Goal: Task Accomplishment & Management: Complete application form

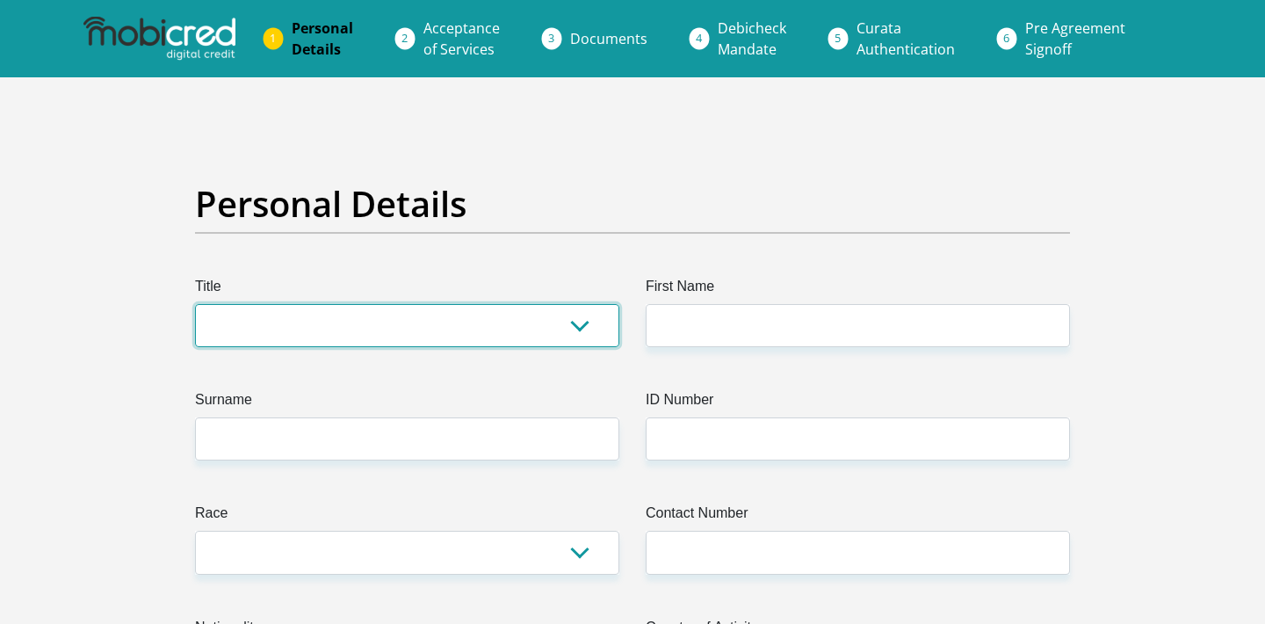
click at [333, 338] on select "Mr Ms Mrs Dr Other" at bounding box center [407, 325] width 424 height 43
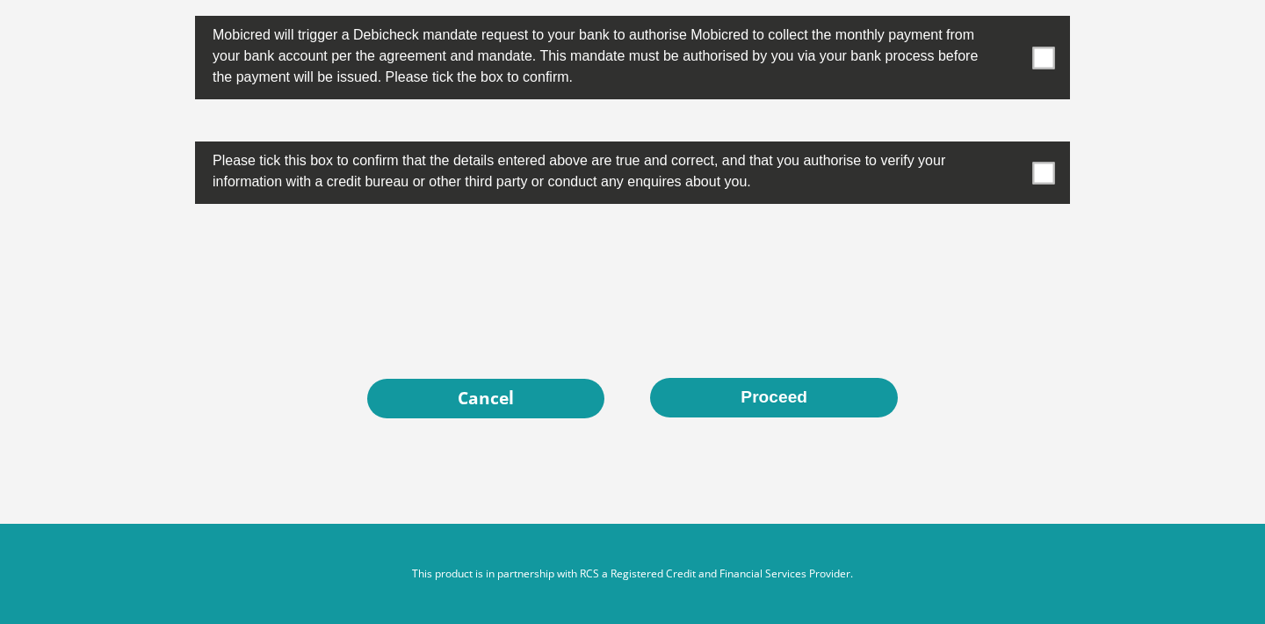
scroll to position [5678, 0]
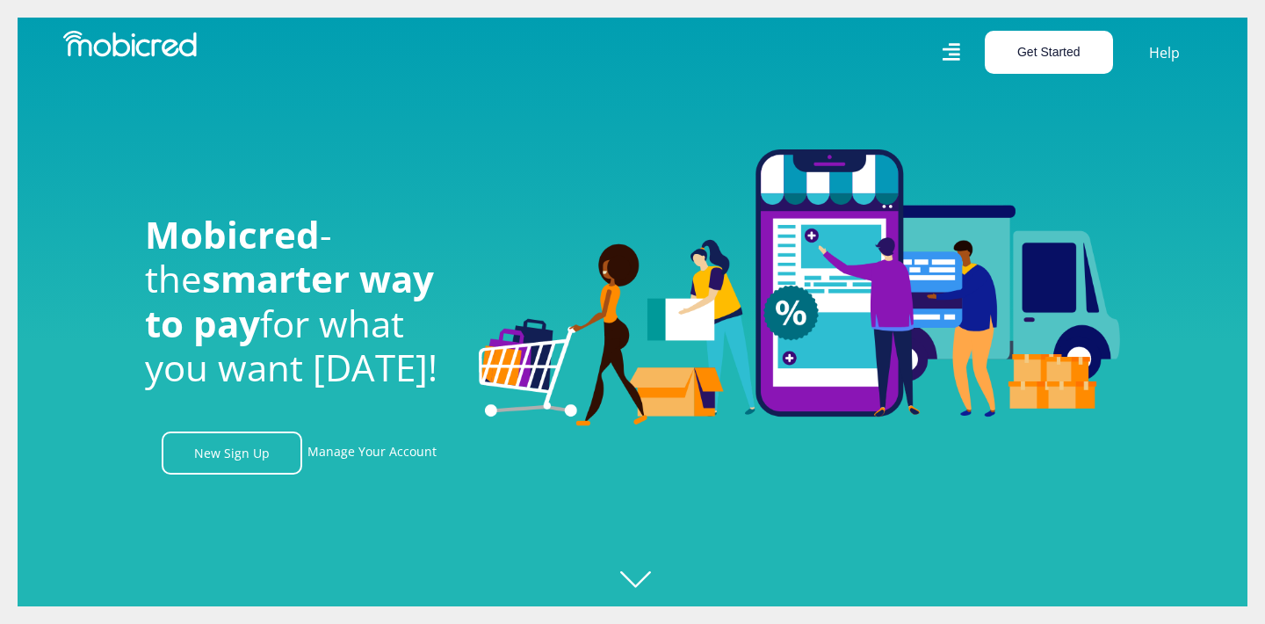
click at [1040, 49] on button "Get Started" at bounding box center [1049, 52] width 128 height 43
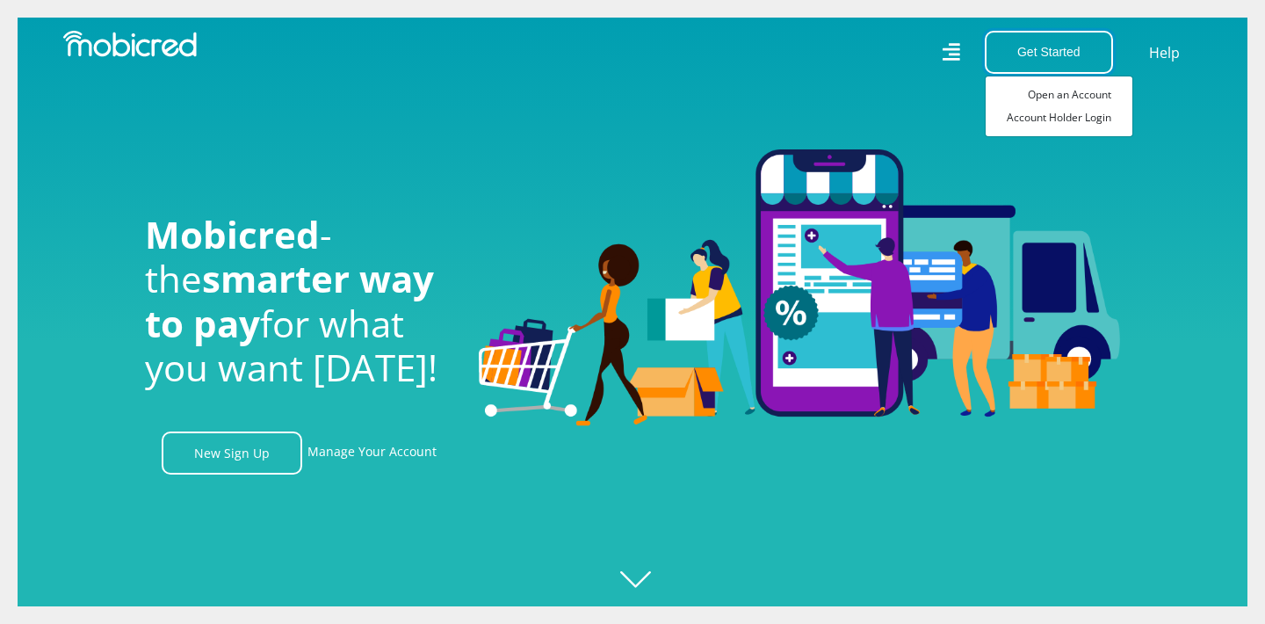
scroll to position [0, 2253]
click at [859, 251] on img at bounding box center [799, 288] width 641 height 278
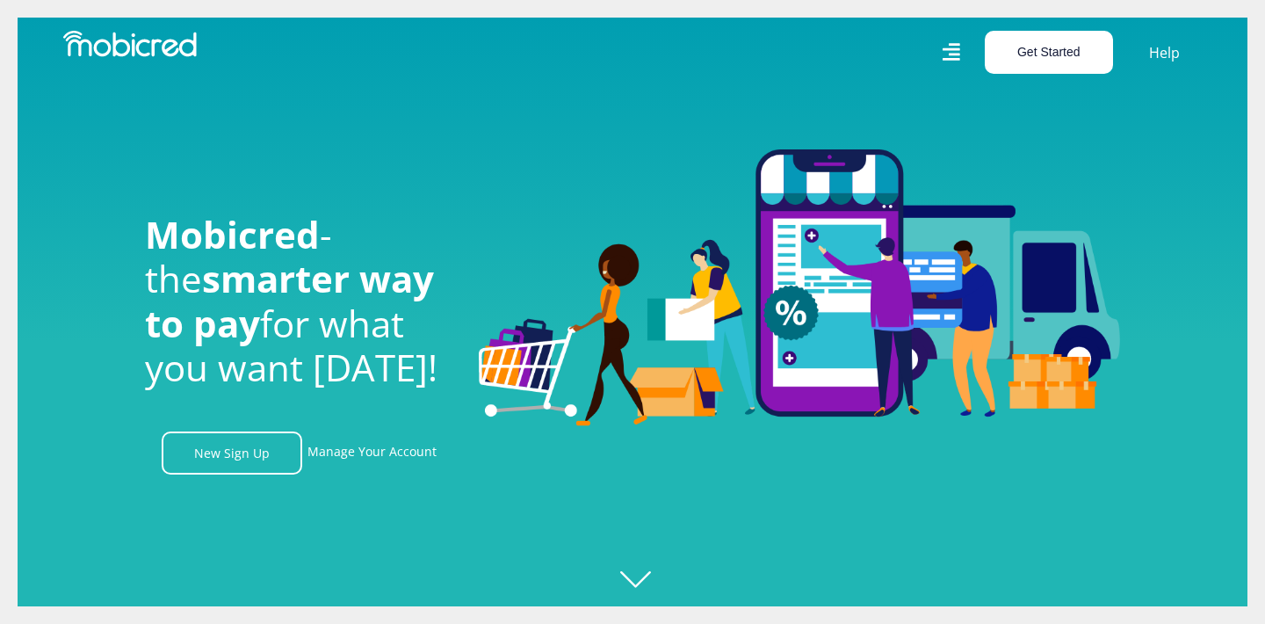
scroll to position [0, 3255]
click at [948, 59] on icon at bounding box center [951, 52] width 18 height 25
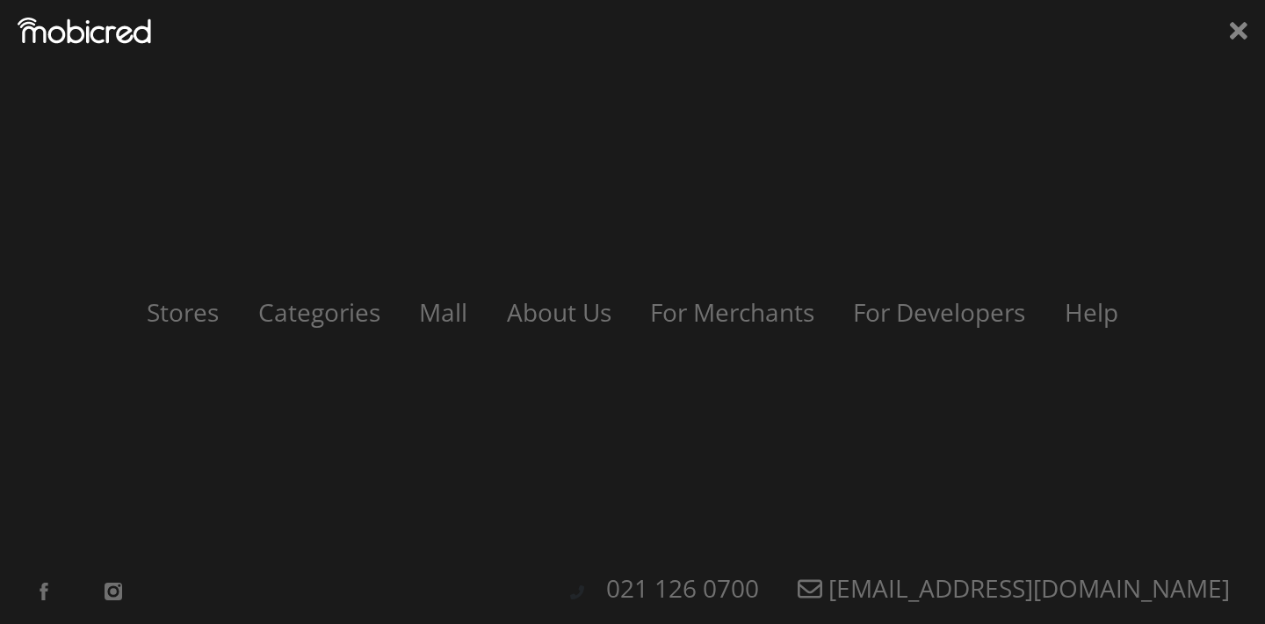
scroll to position [0, 4006]
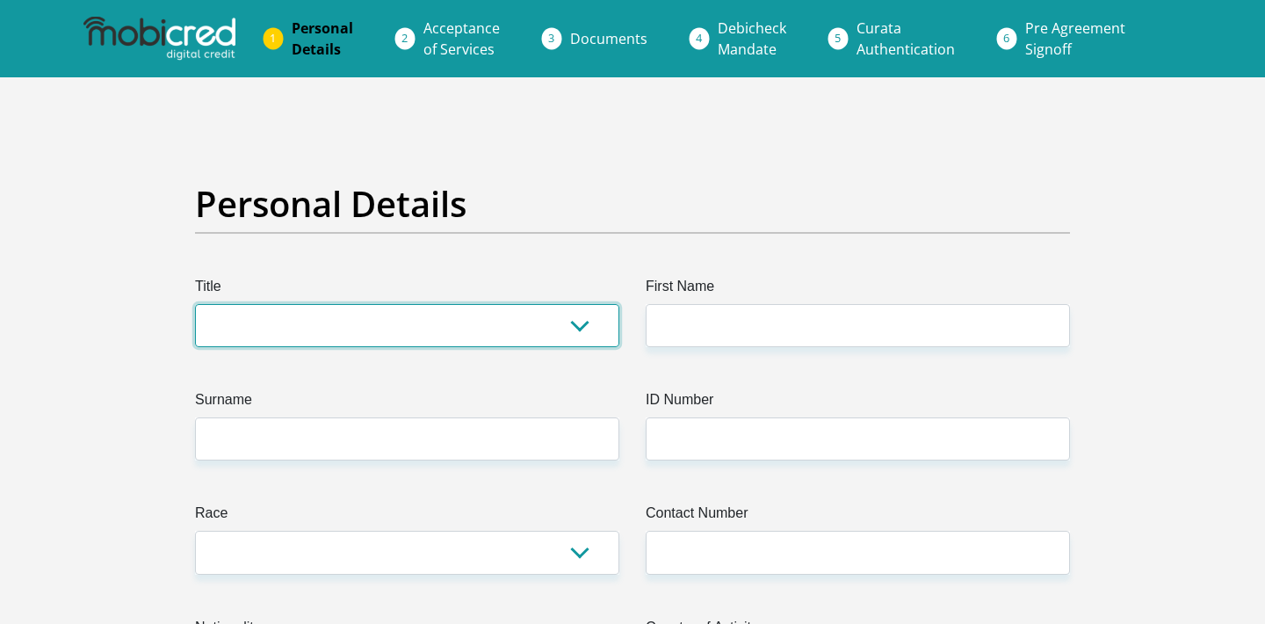
select select "Mr"
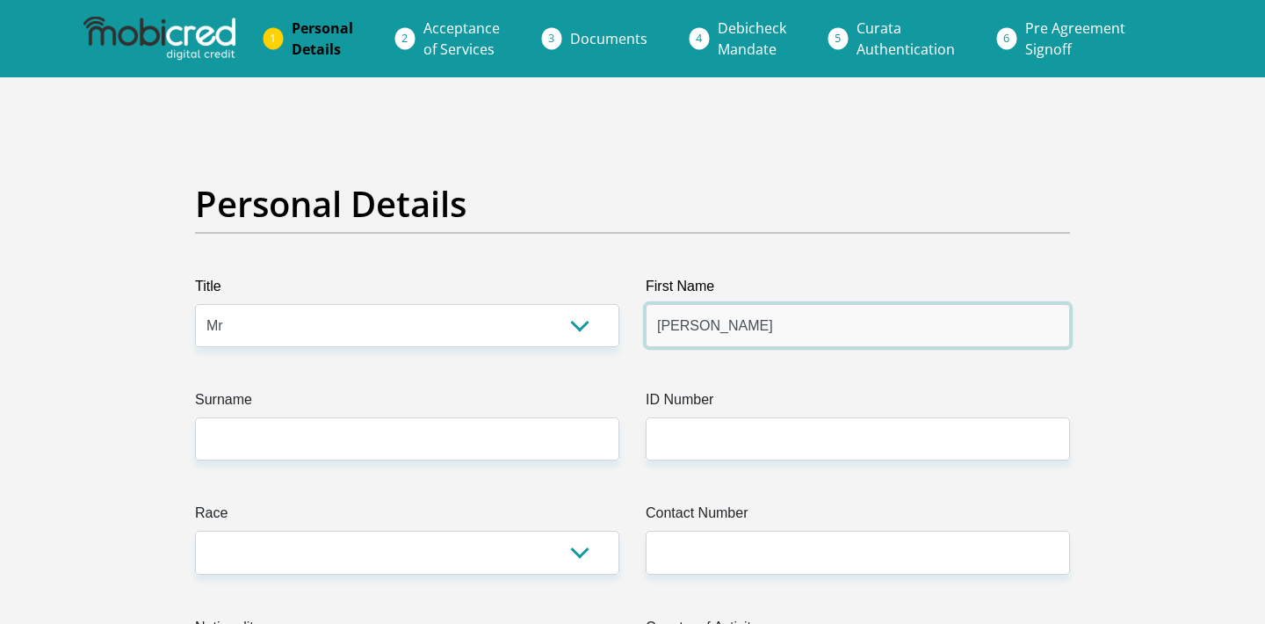
type input "Christopher"
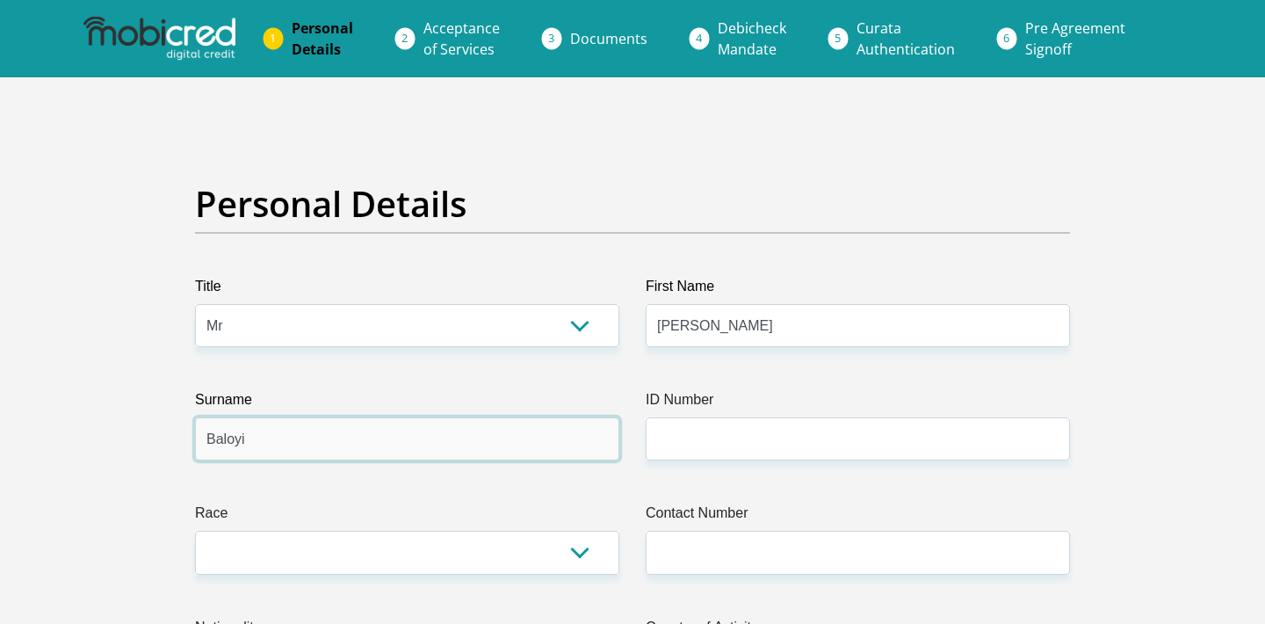
type input "Baloyi"
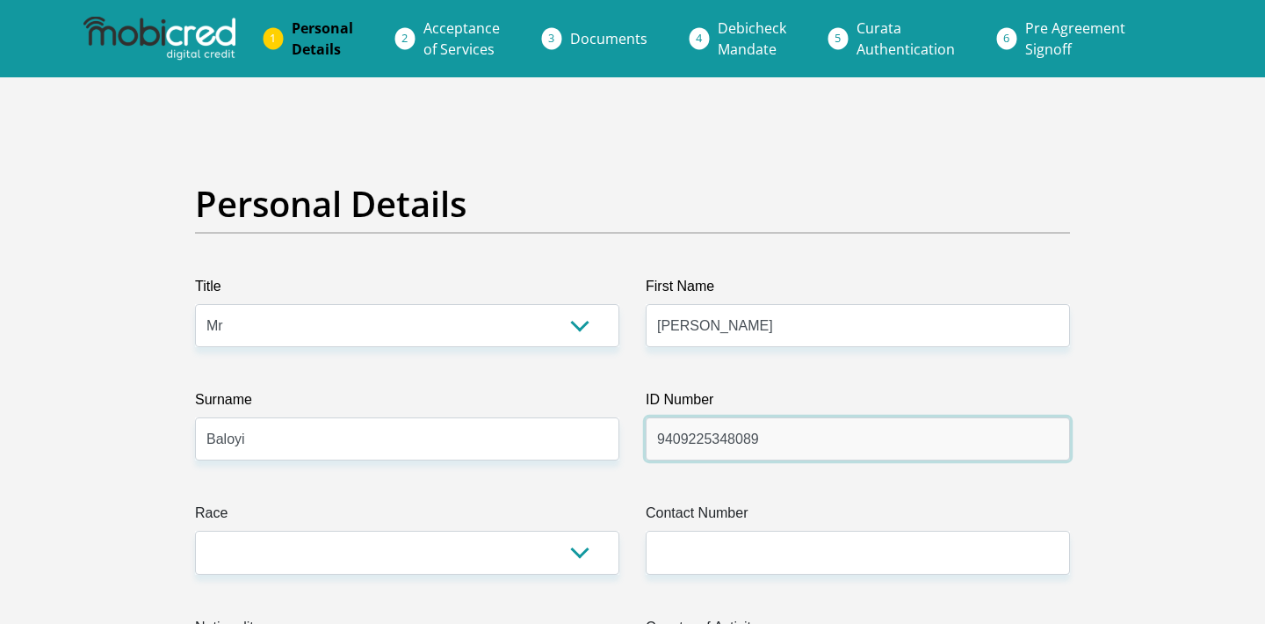
type input "9409225348089"
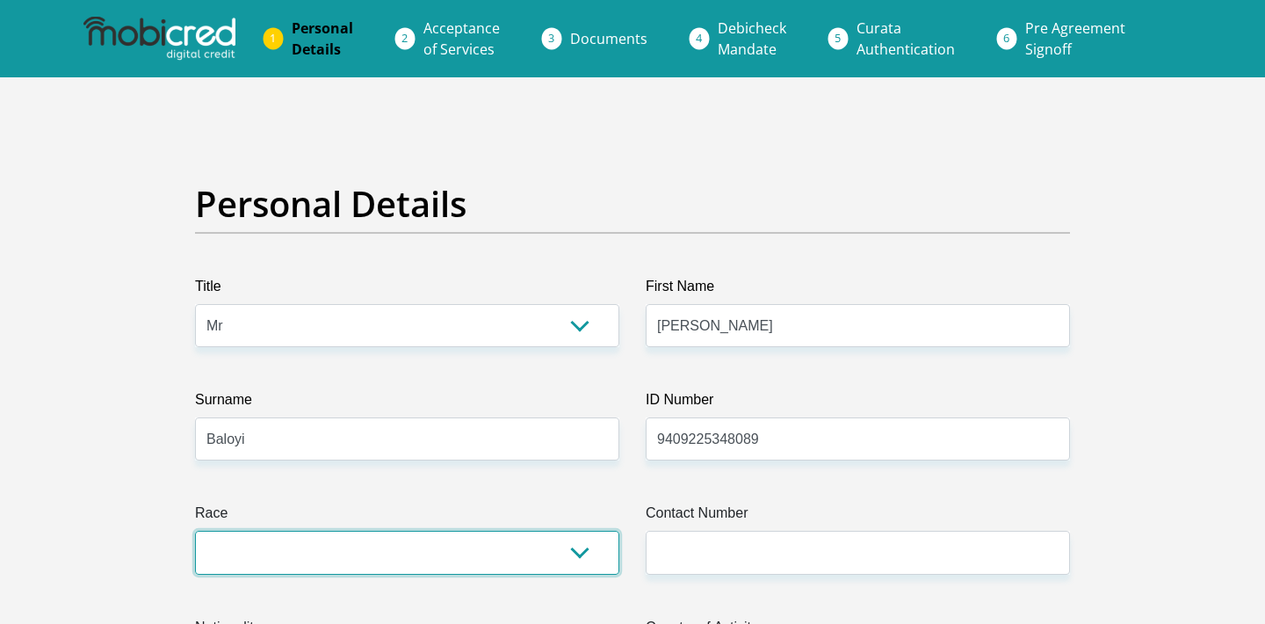
select select "1"
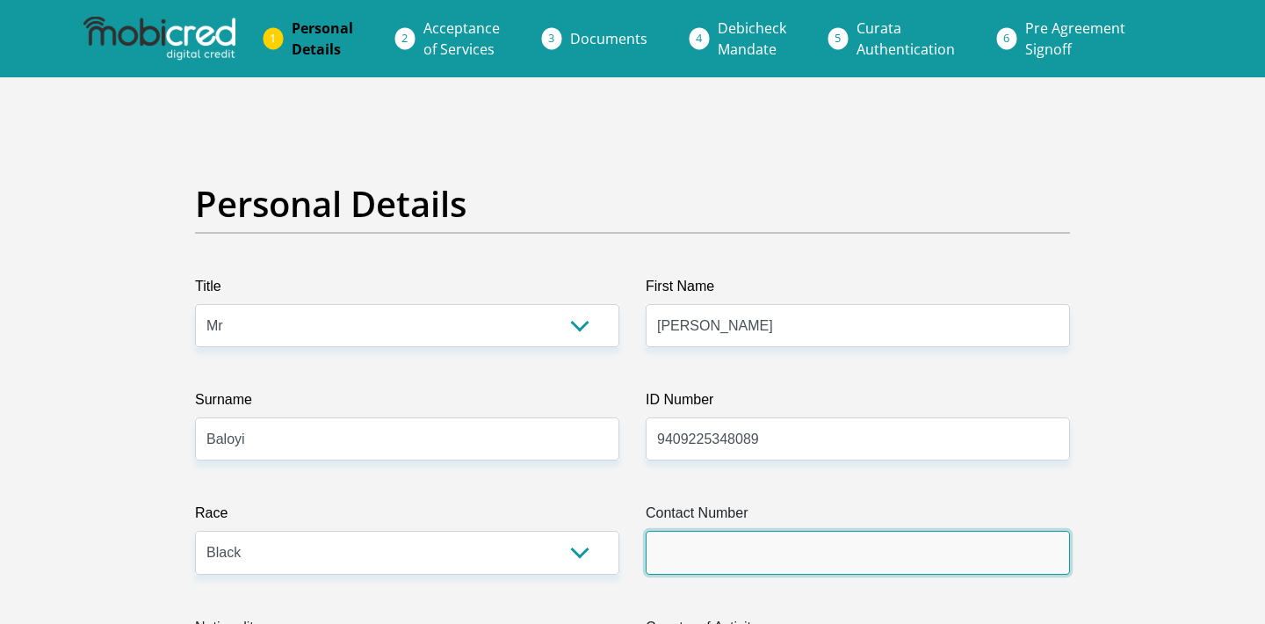
click at [747, 546] on input "Contact Number" at bounding box center [858, 552] width 424 height 43
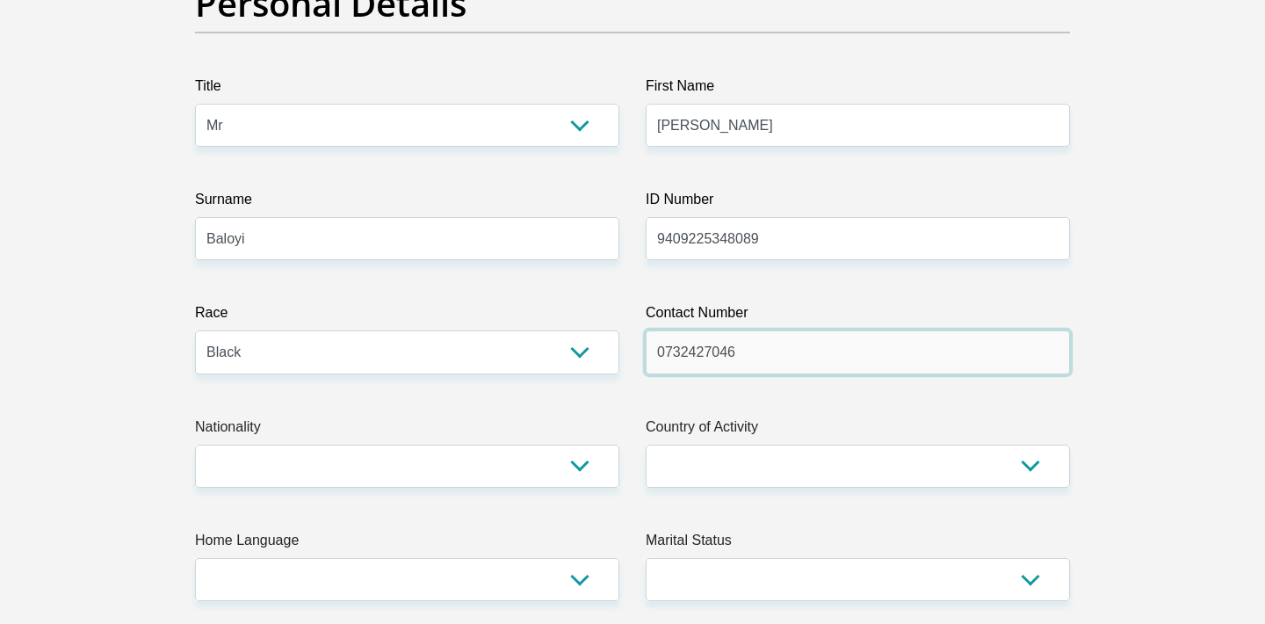
scroll to position [216, 0]
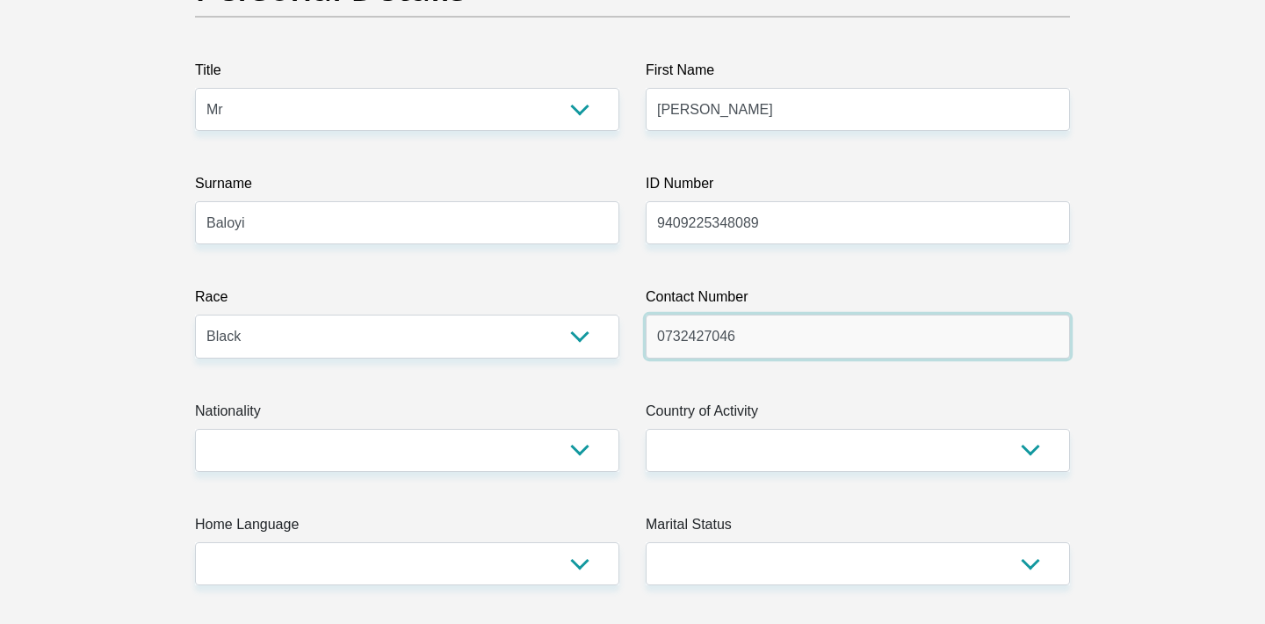
type input "0732427046"
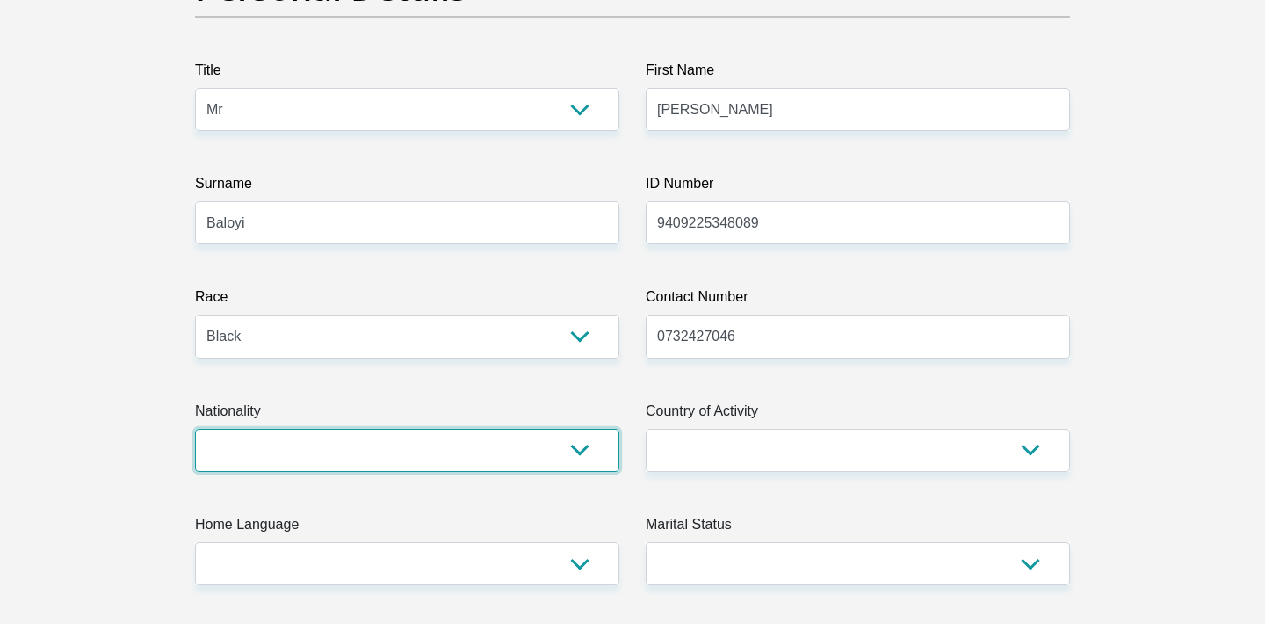
click at [436, 443] on select "South Africa Afghanistan Aland Islands Albania Algeria America Samoa American V…" at bounding box center [407, 450] width 424 height 43
select select "ZAF"
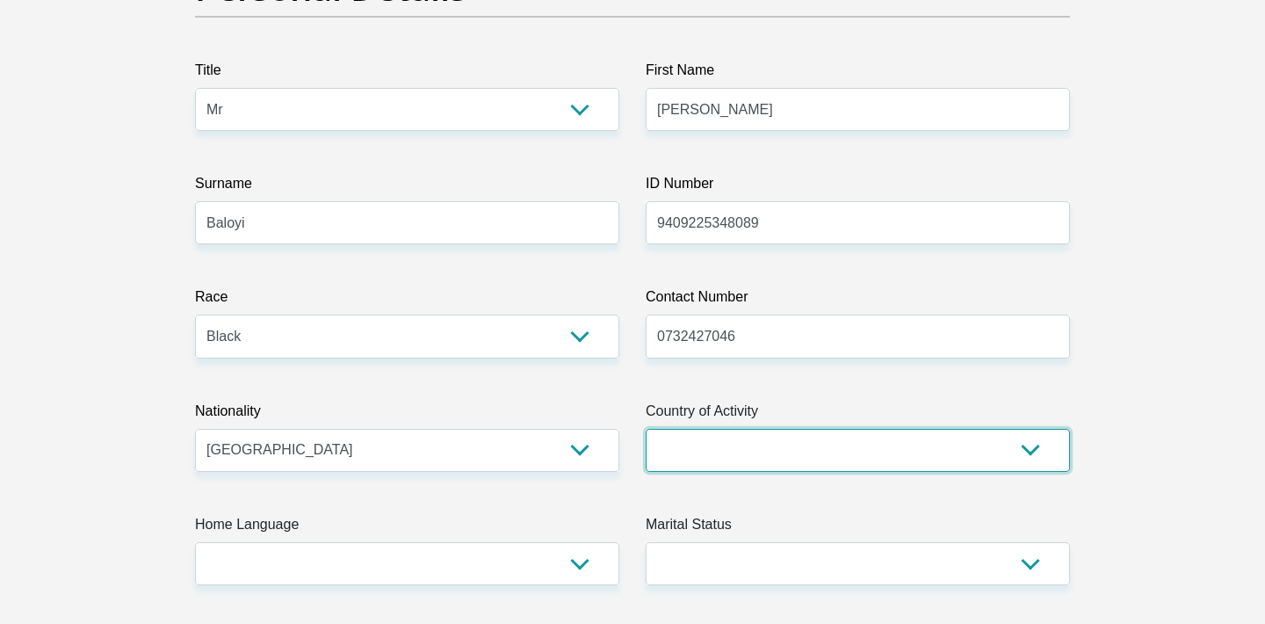
click at [725, 443] on select "South Africa Afghanistan Aland Islands Albania Algeria America Samoa American V…" at bounding box center [858, 450] width 424 height 43
select select "ZAF"
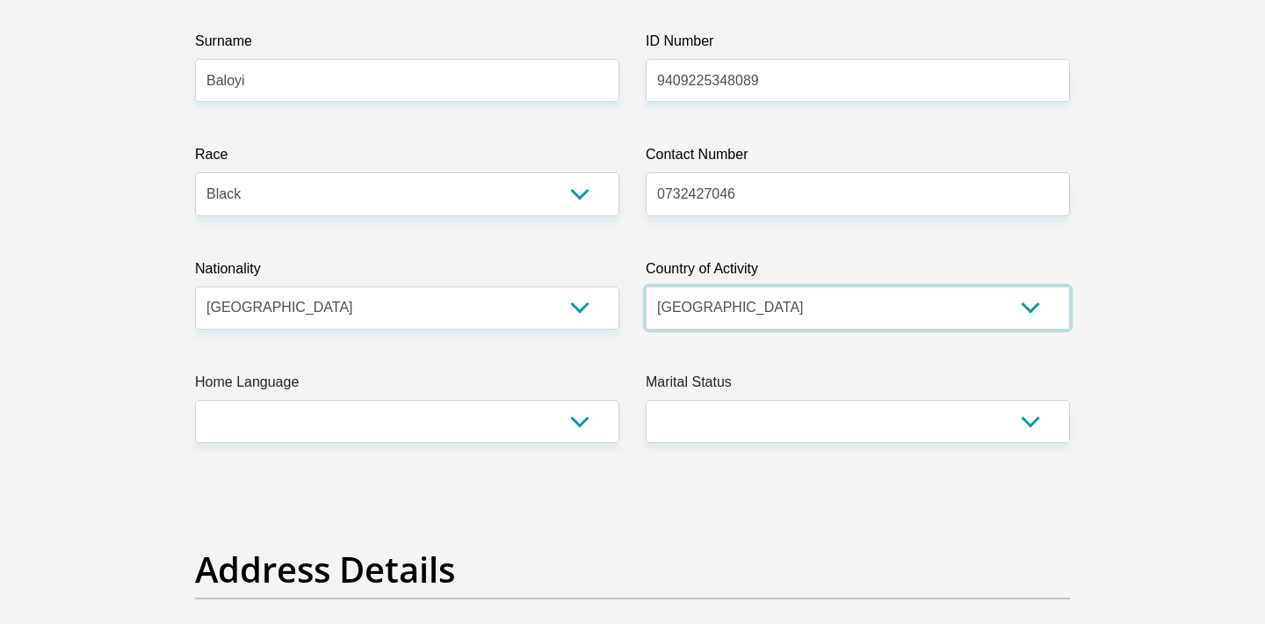
scroll to position [366, 0]
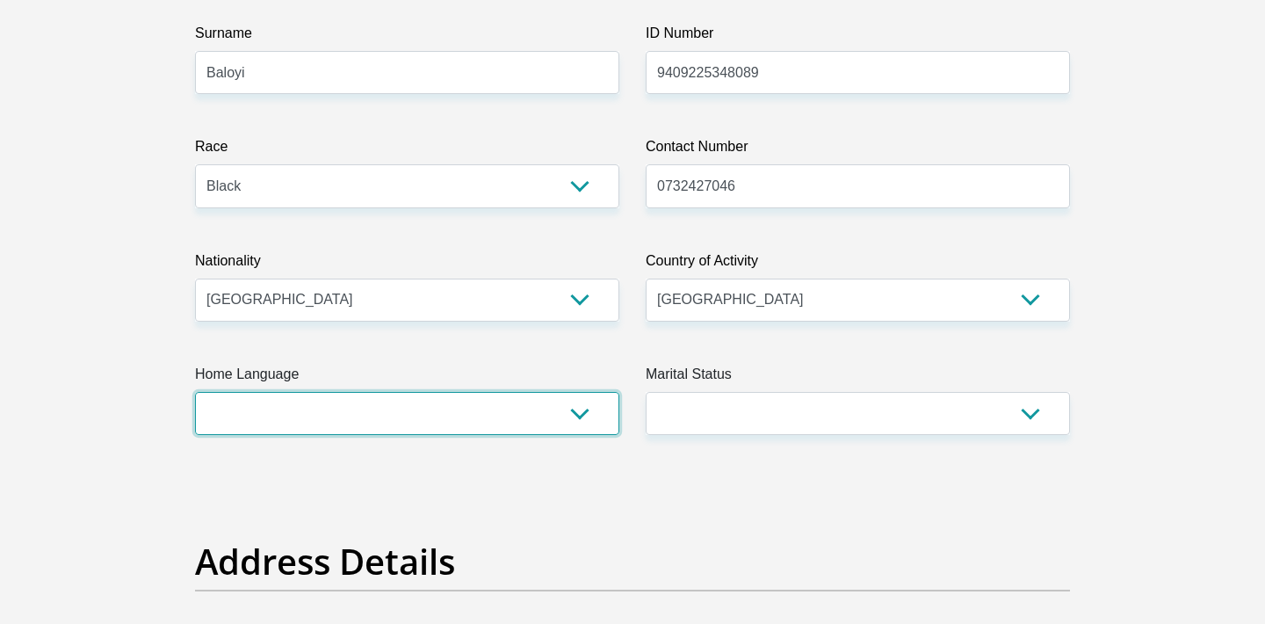
select select "tso"
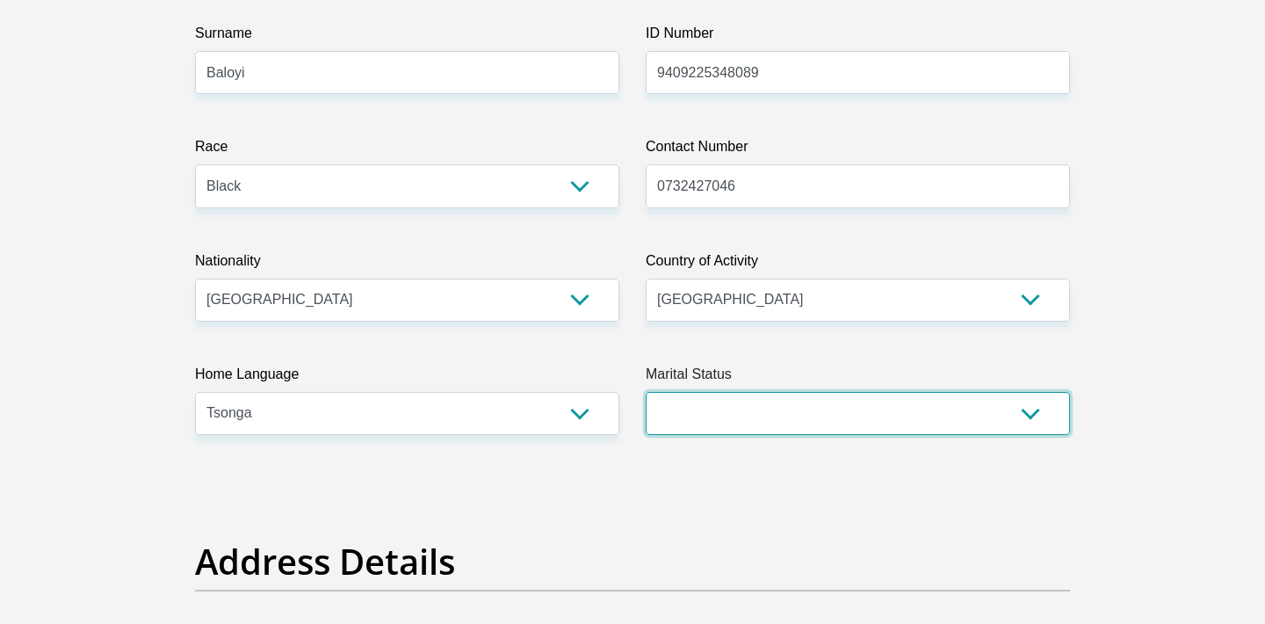
select select "2"
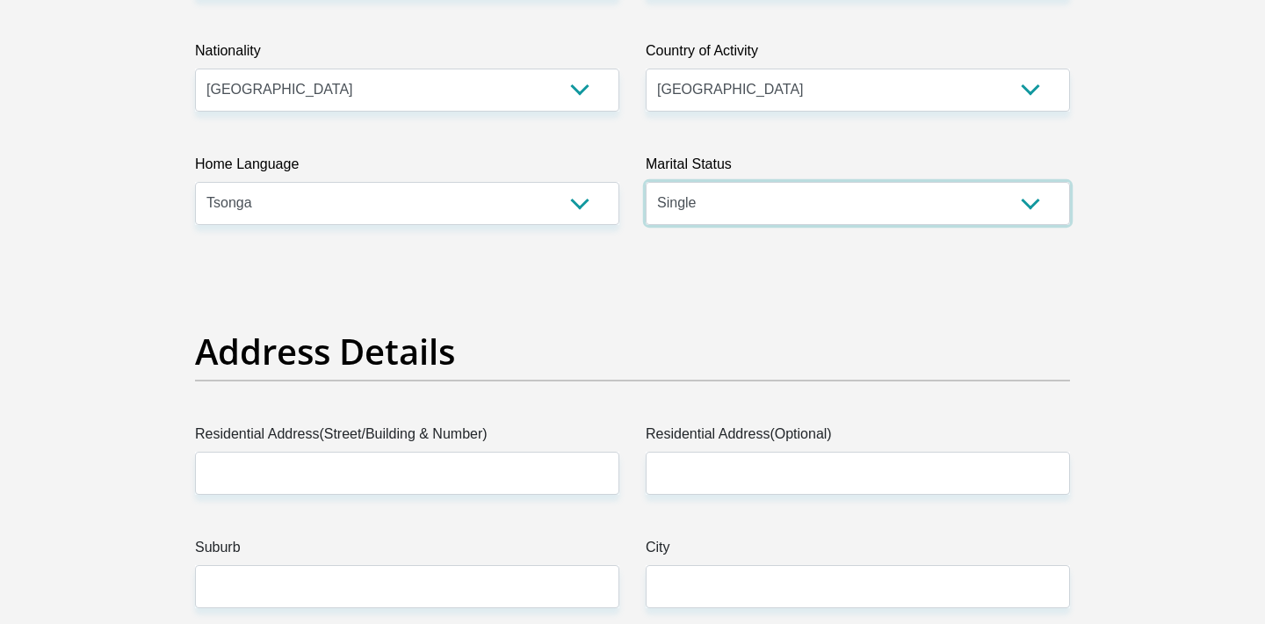
scroll to position [577, 0]
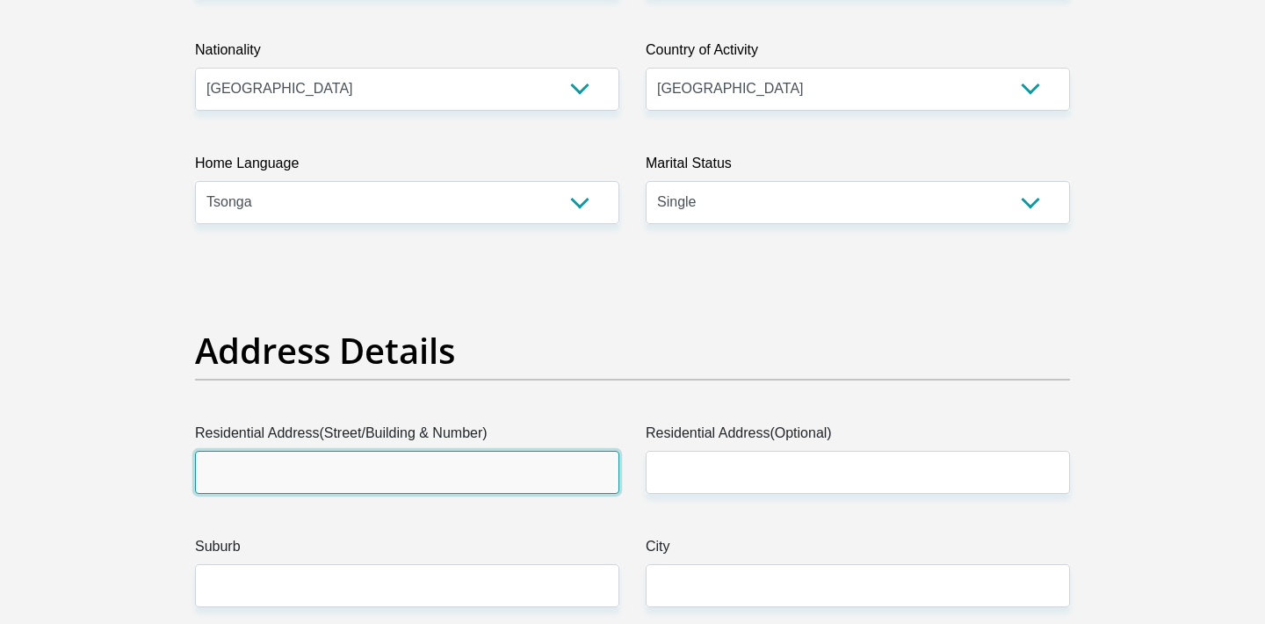
click at [376, 469] on input "Residential Address(Street/Building & Number)" at bounding box center [407, 472] width 424 height 43
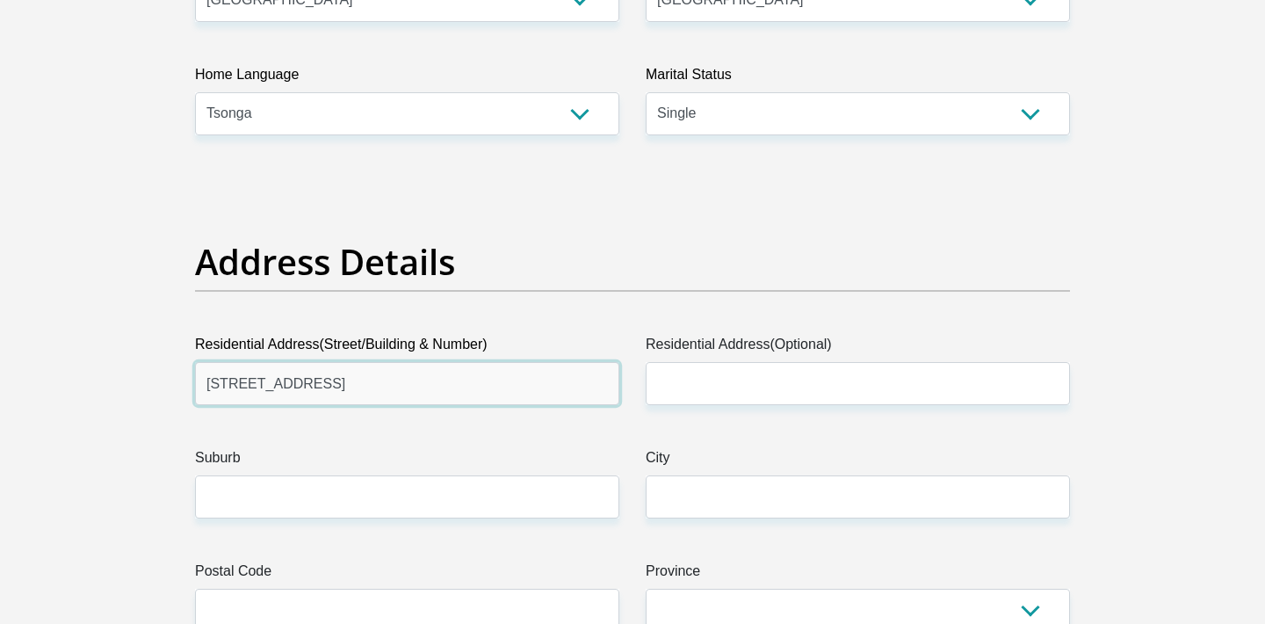
scroll to position [668, 0]
type input "1542b Nephawe Street"
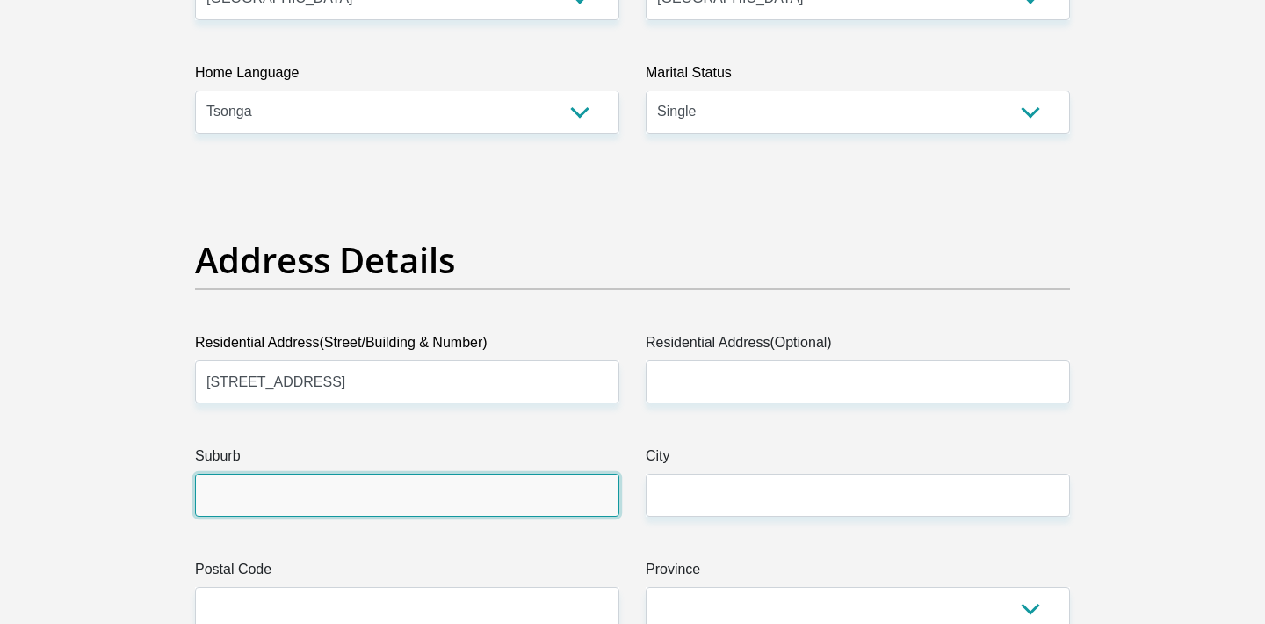
click at [363, 507] on input "Suburb" at bounding box center [407, 495] width 424 height 43
type input "Chiawelo"
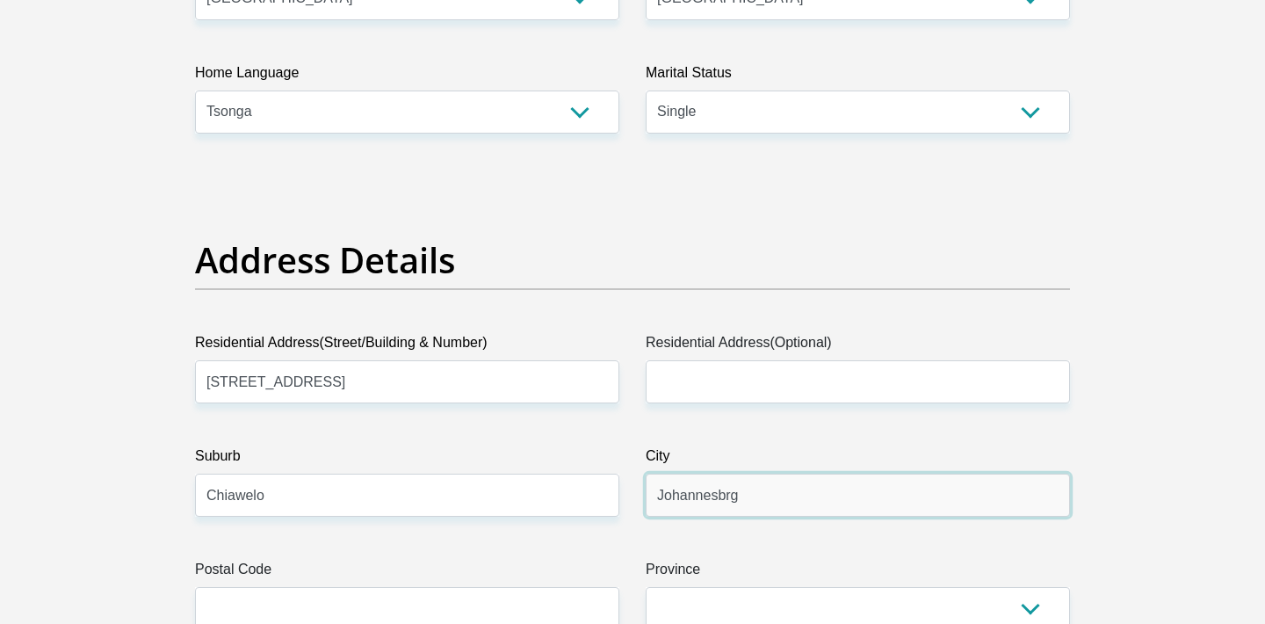
type input "Johannesbrg"
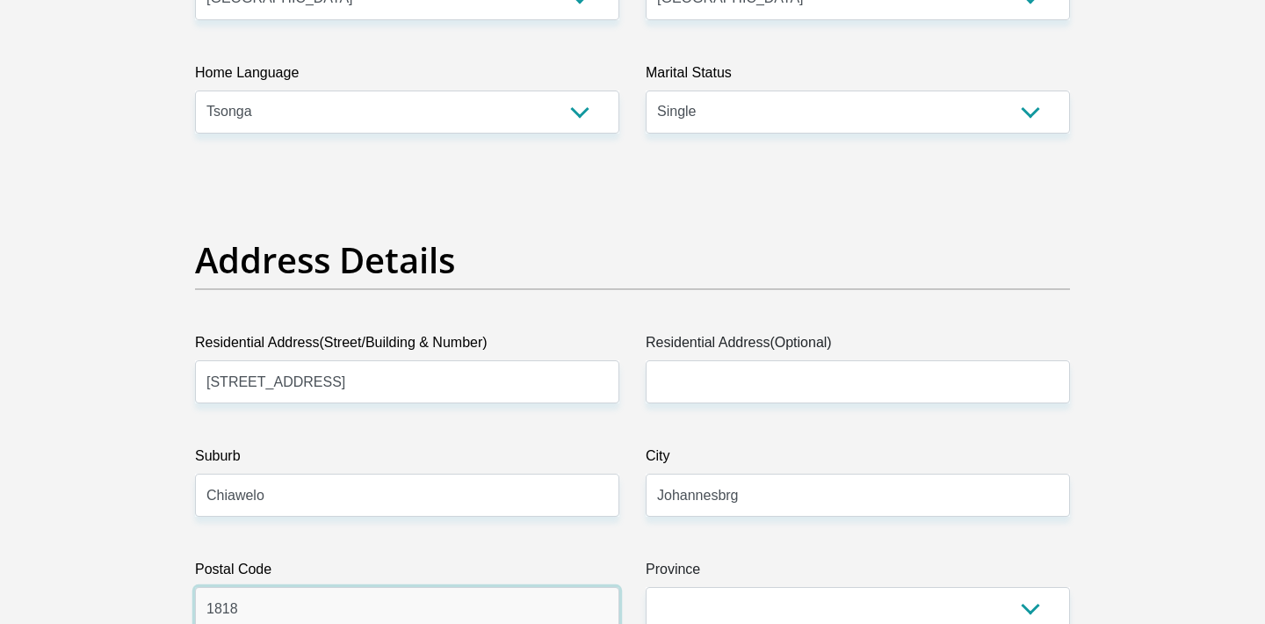
type input "1818"
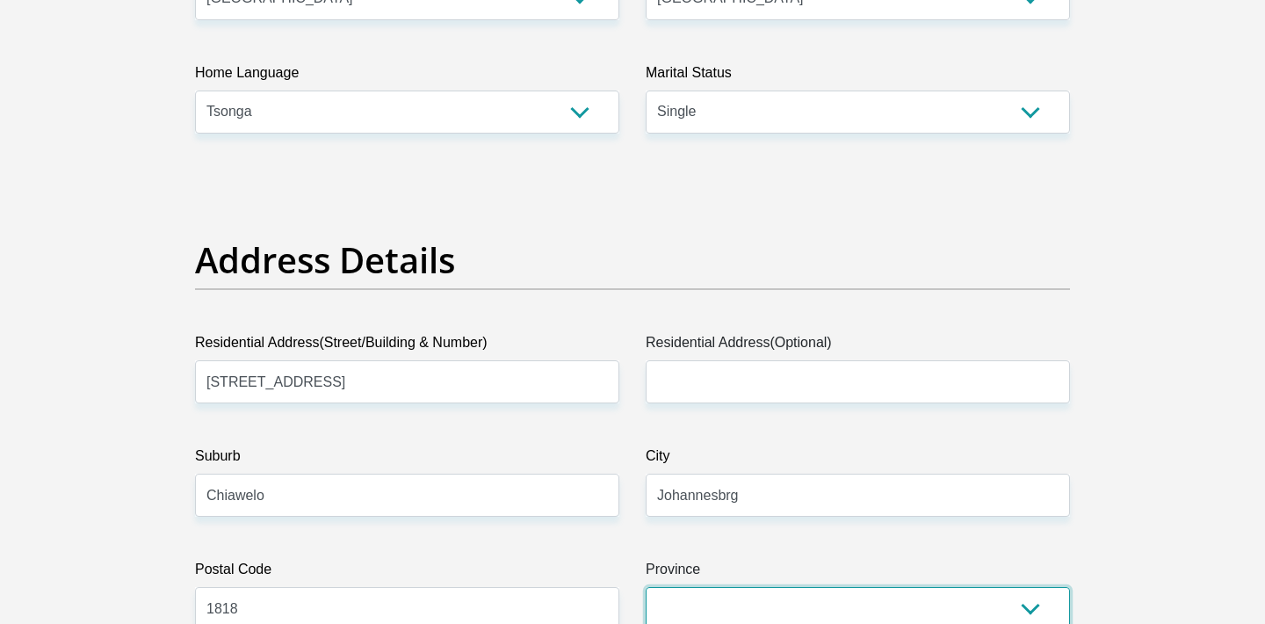
scroll to position [675, 0]
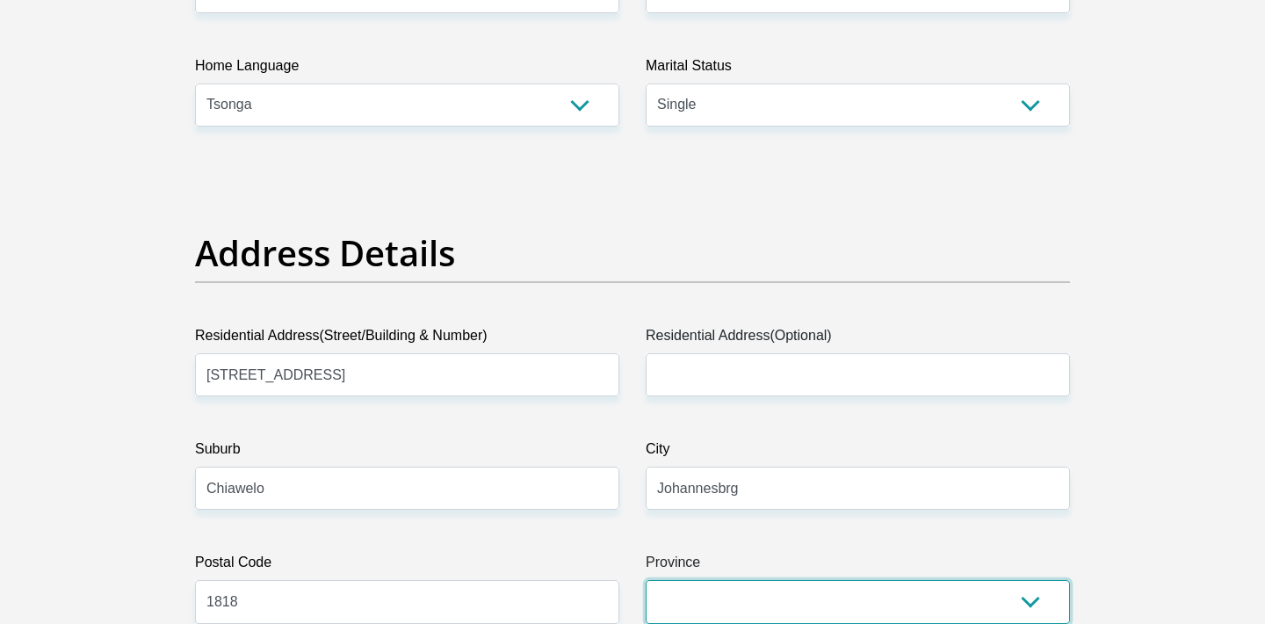
select select "Gauteng"
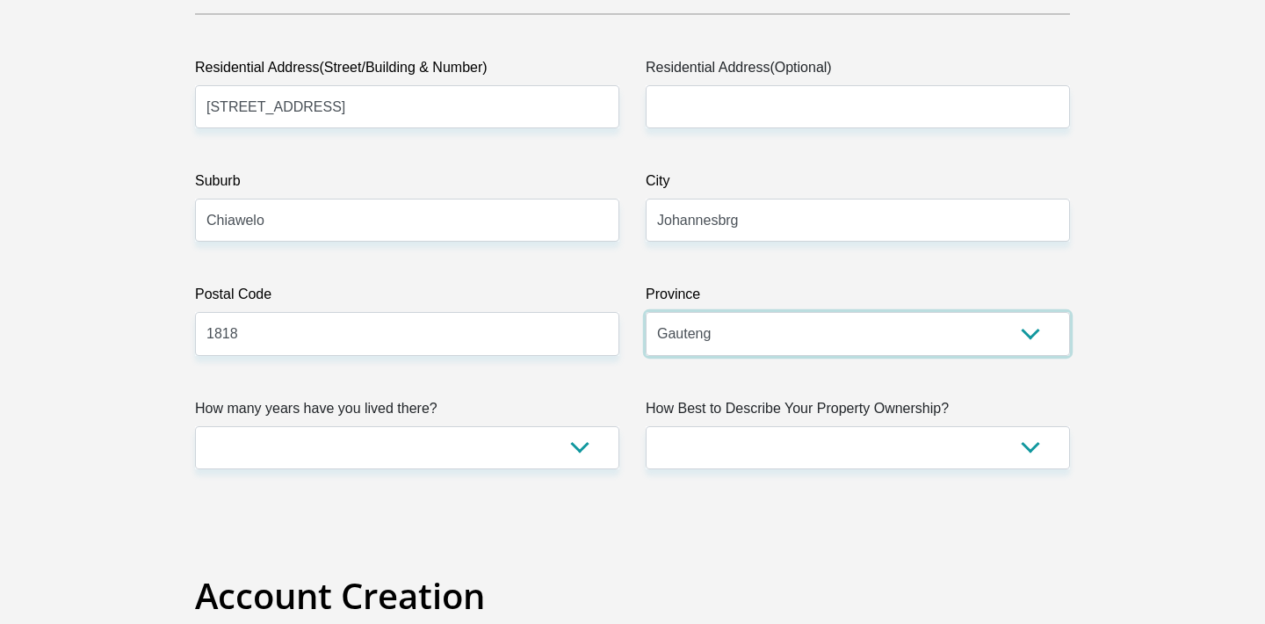
scroll to position [957, 0]
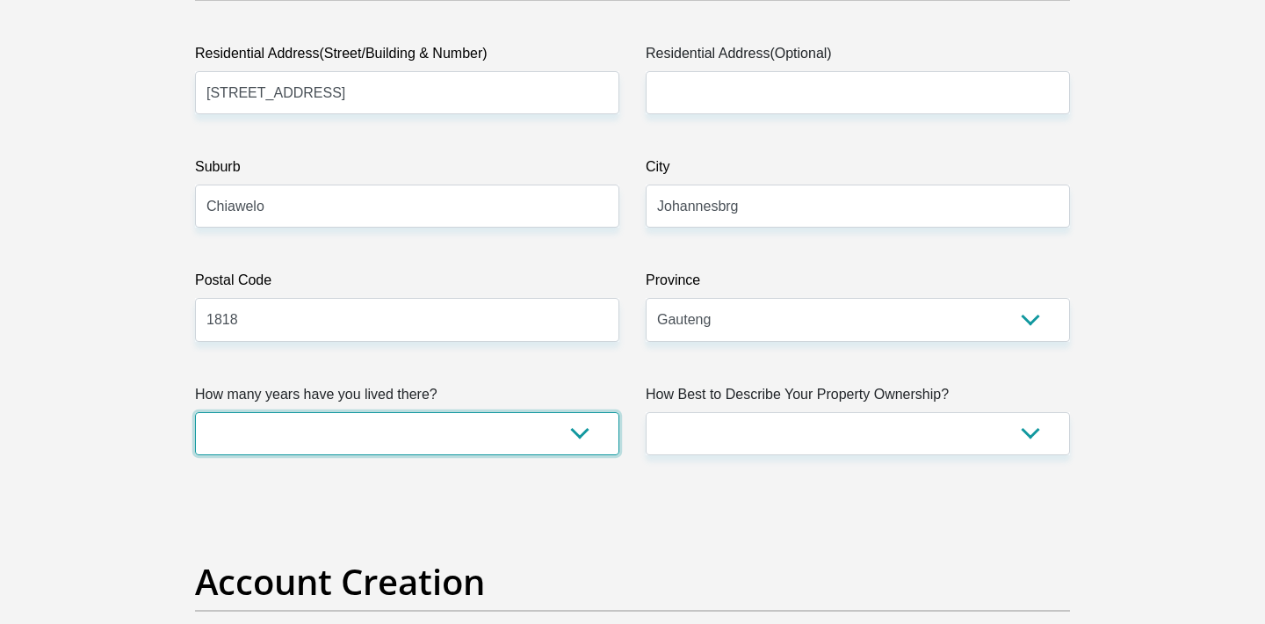
select select "5"
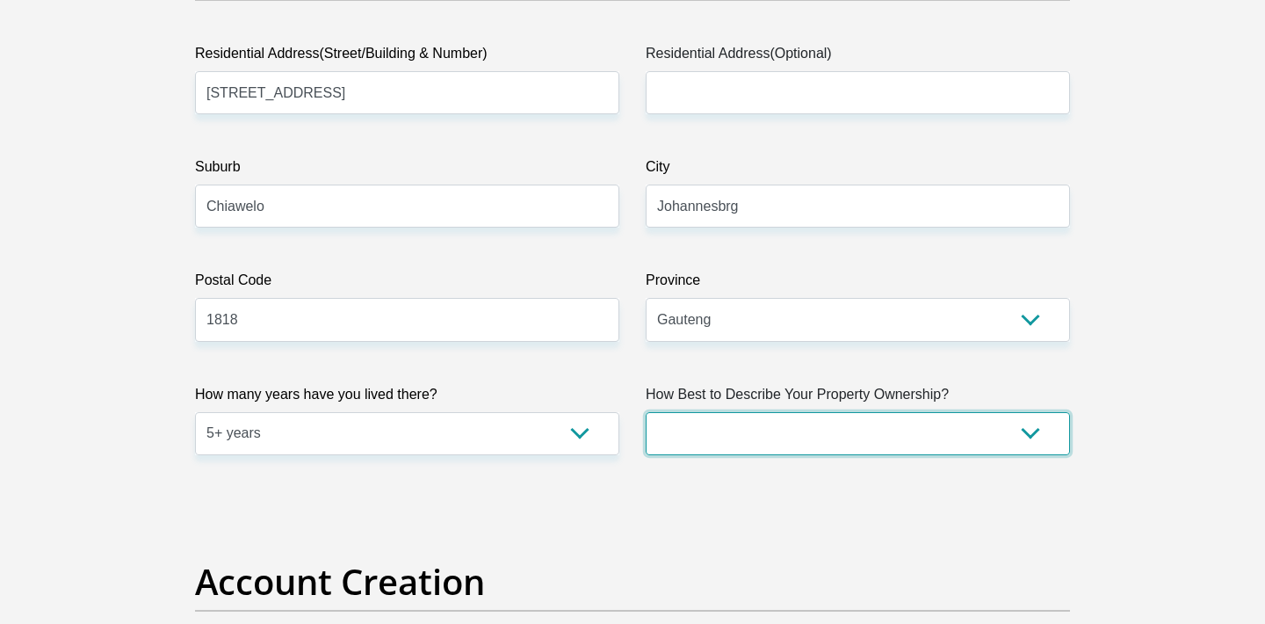
select select "parents"
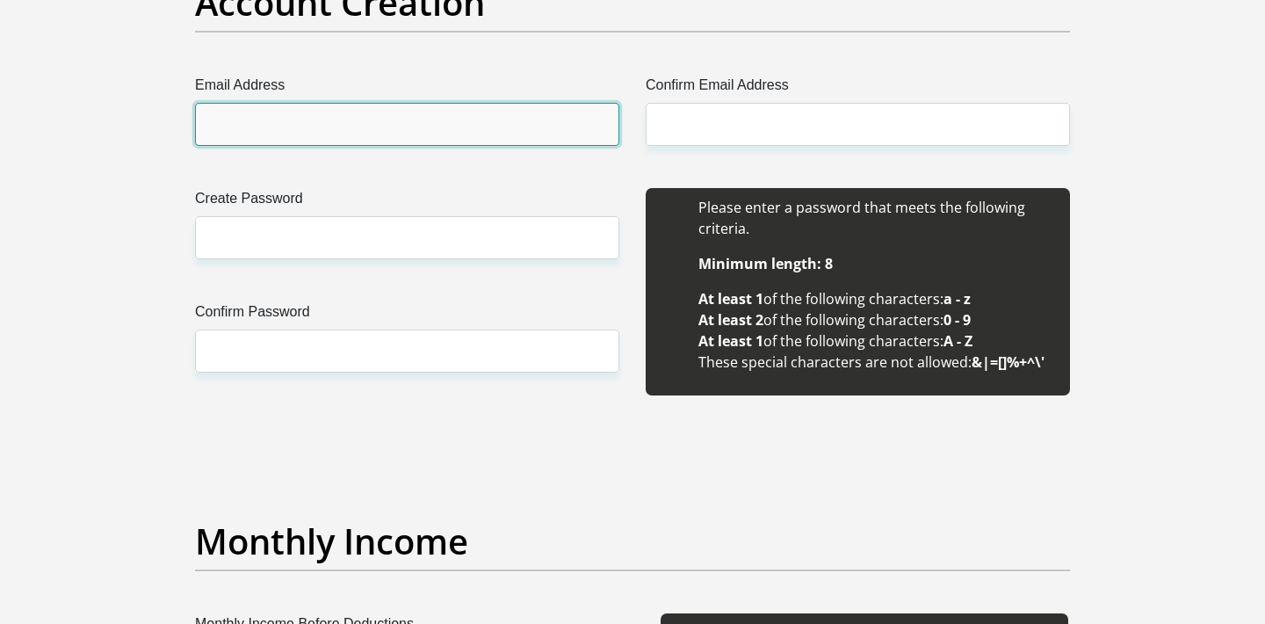
scroll to position [1537, 0]
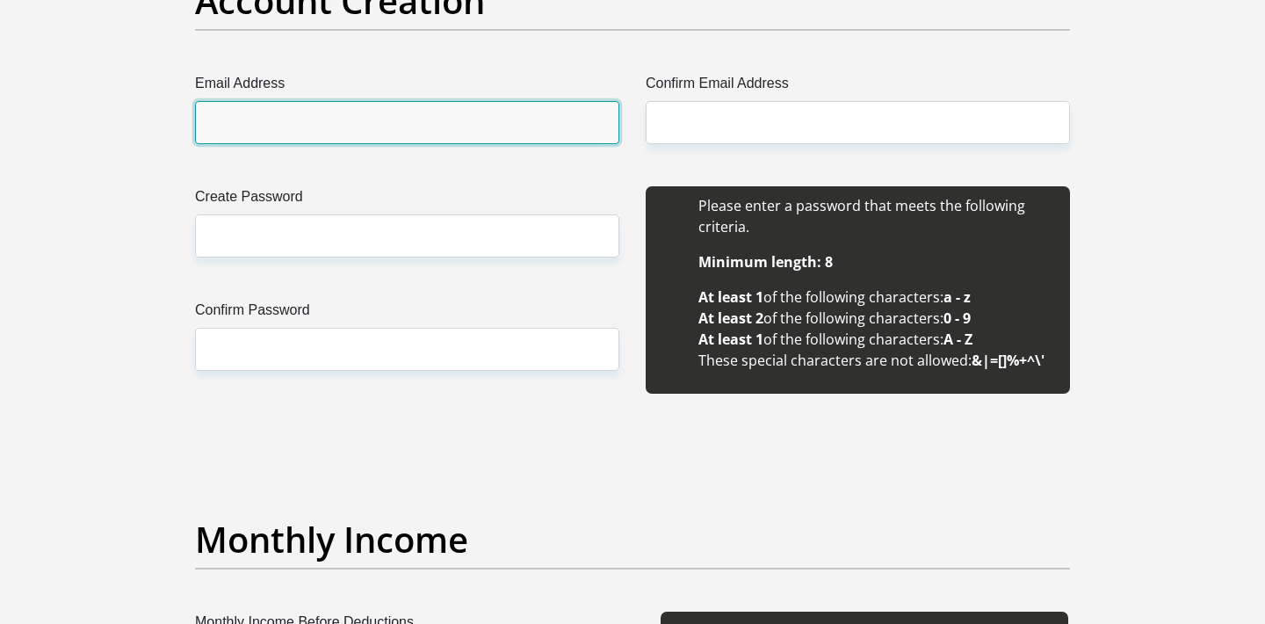
click at [589, 134] on input "Email Address" at bounding box center [407, 122] width 424 height 43
click at [595, 122] on input "Email Address" at bounding box center [407, 122] width 424 height 43
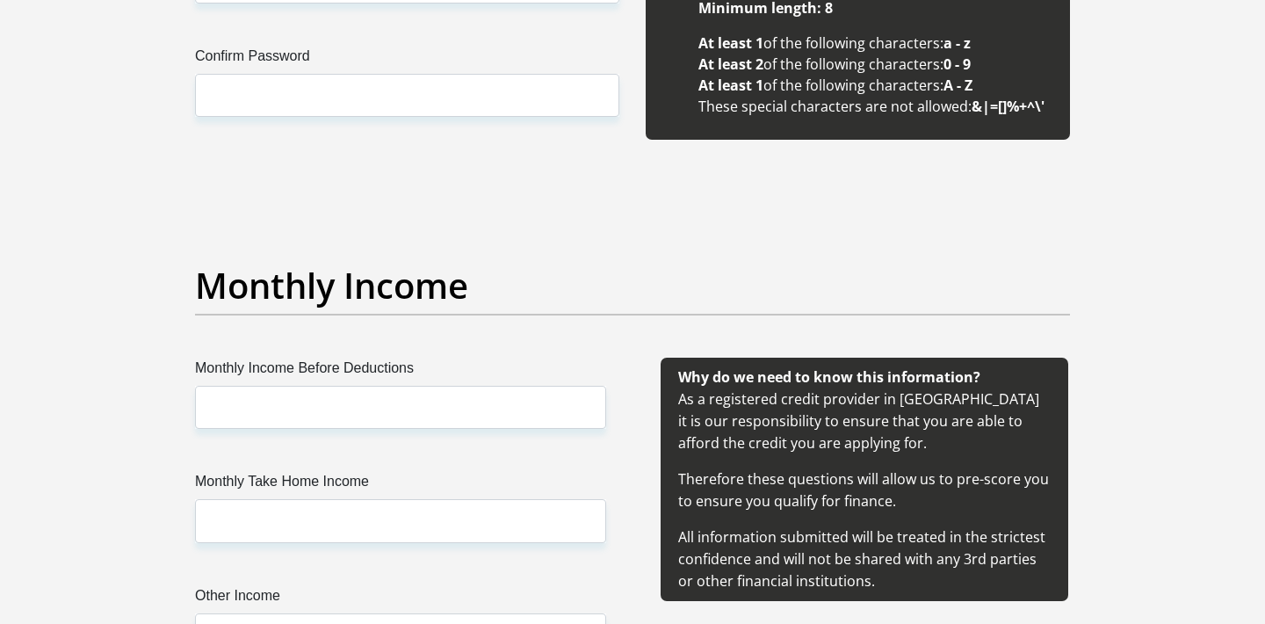
scroll to position [1792, 0]
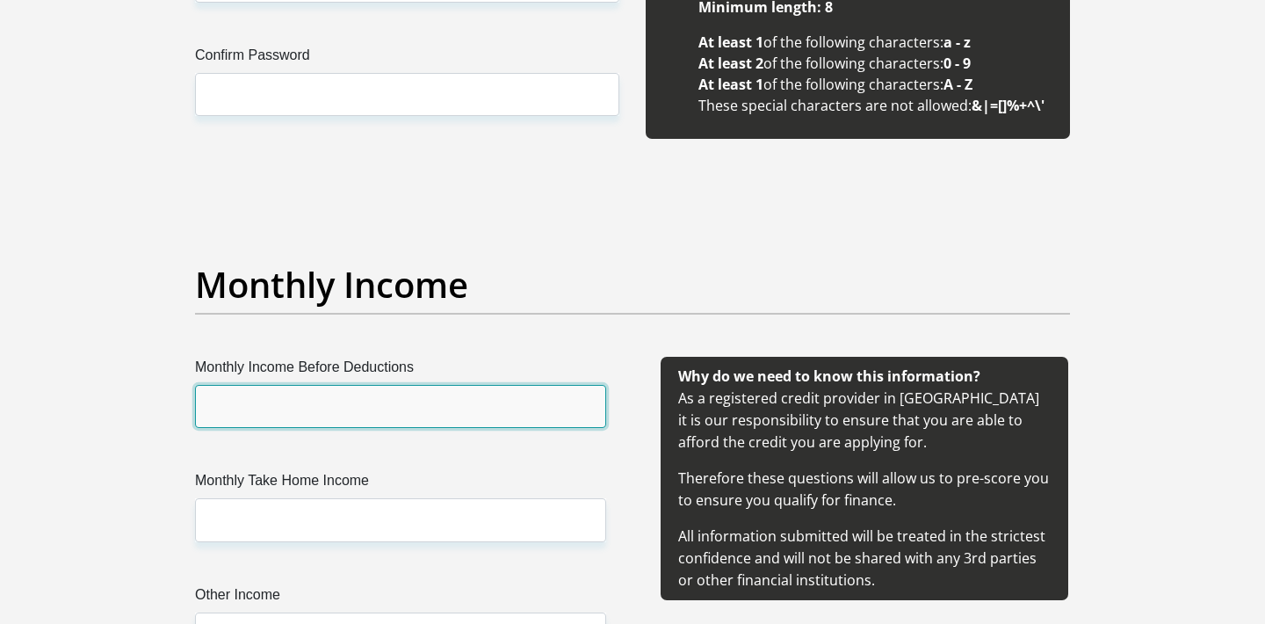
click at [248, 394] on input "Monthly Income Before Deductions" at bounding box center [400, 406] width 411 height 43
type input "25000"
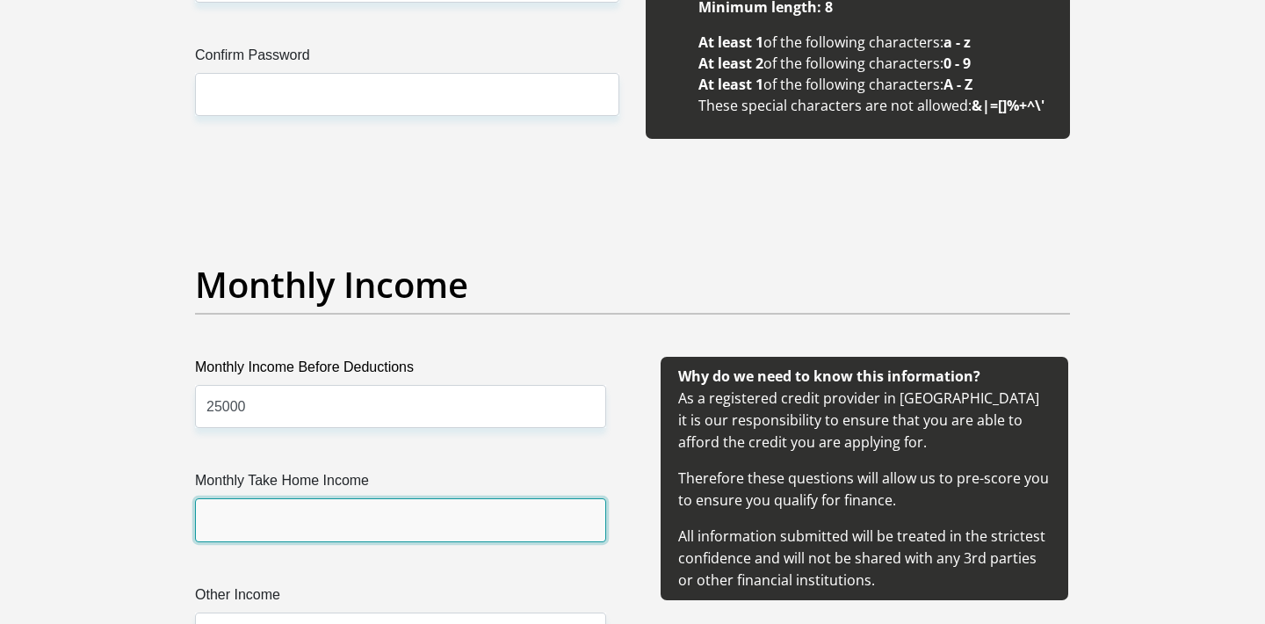
click at [240, 535] on input "Monthly Take Home Income" at bounding box center [400, 519] width 411 height 43
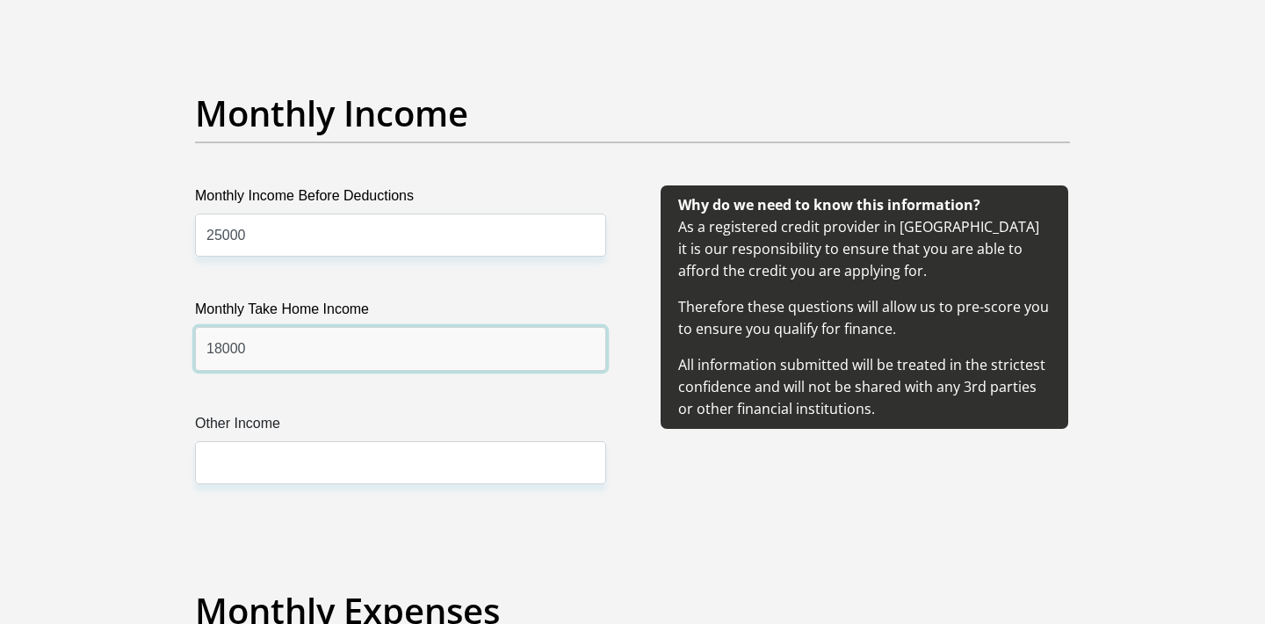
scroll to position [1964, 0]
type input "18000"
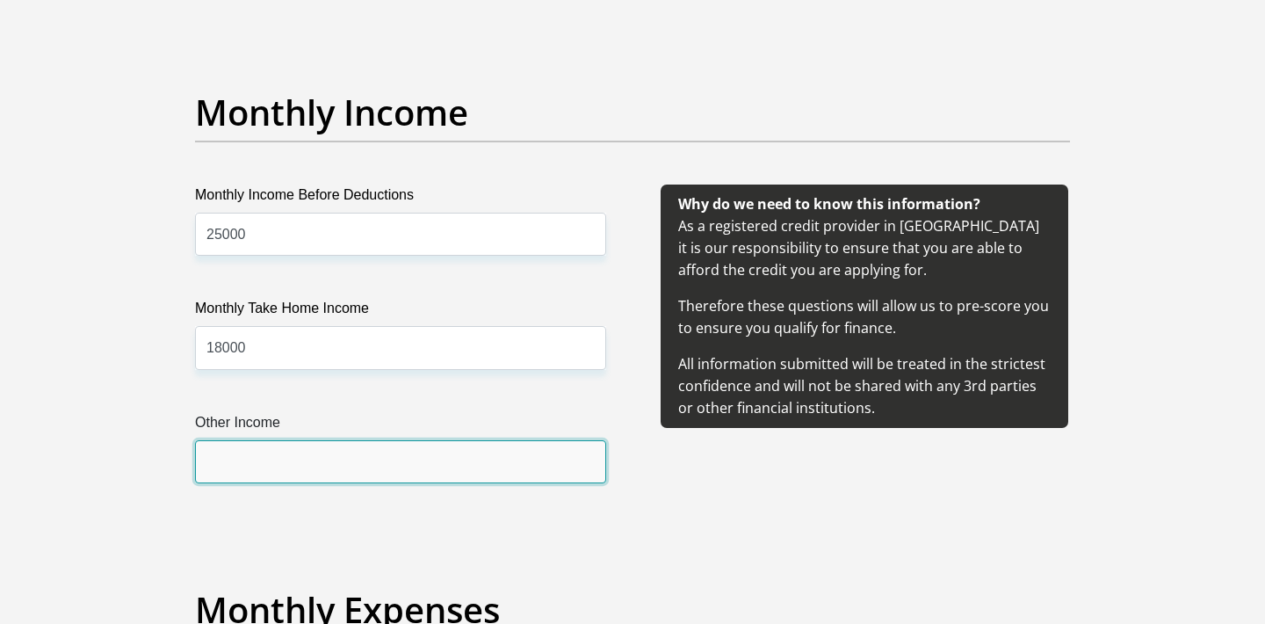
click at [259, 457] on input "Other Income" at bounding box center [400, 461] width 411 height 43
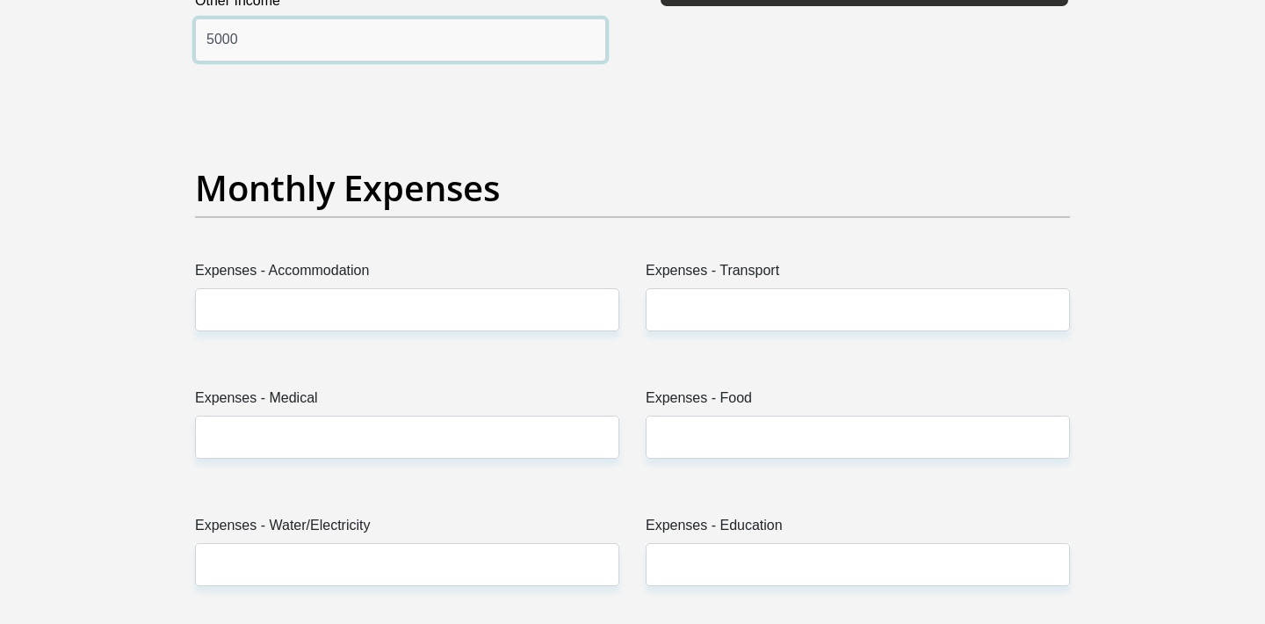
scroll to position [2387, 0]
type input "5000"
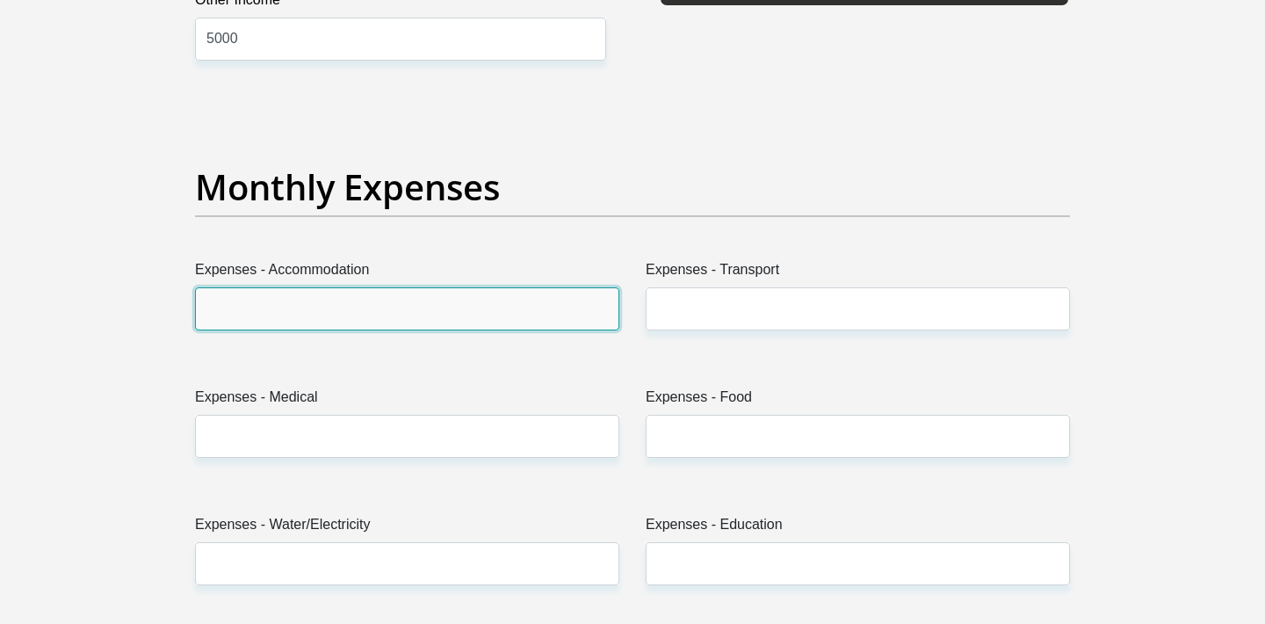
click at [255, 314] on input "Expenses - Accommodation" at bounding box center [407, 308] width 424 height 43
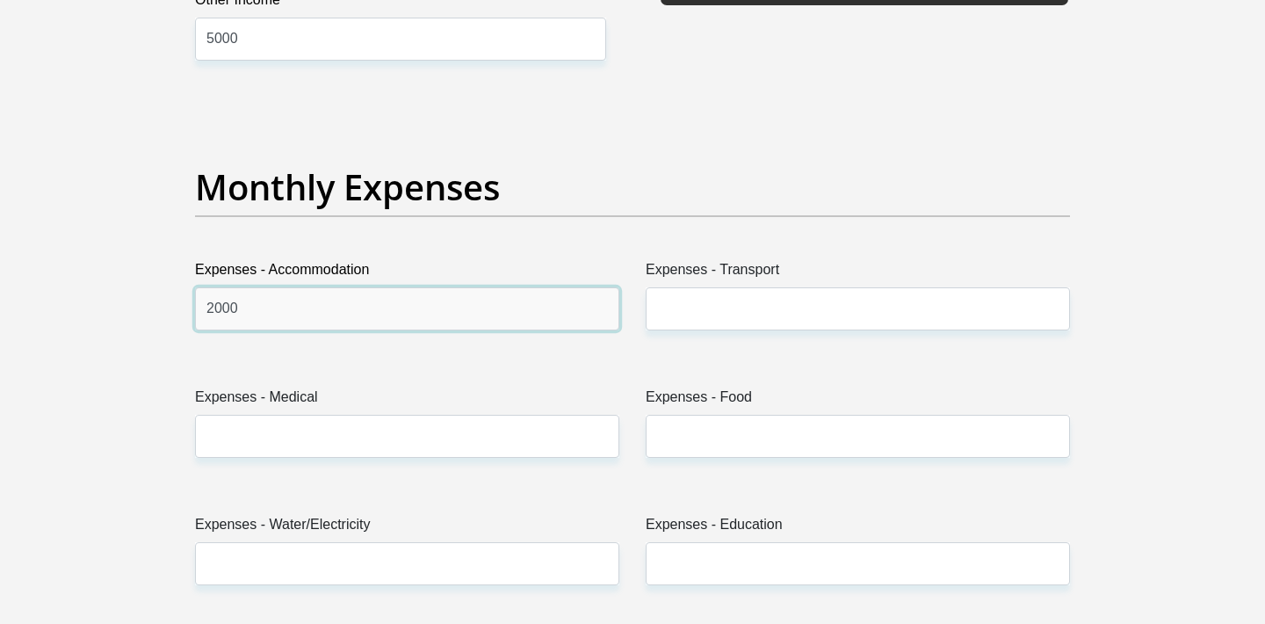
type input "2000"
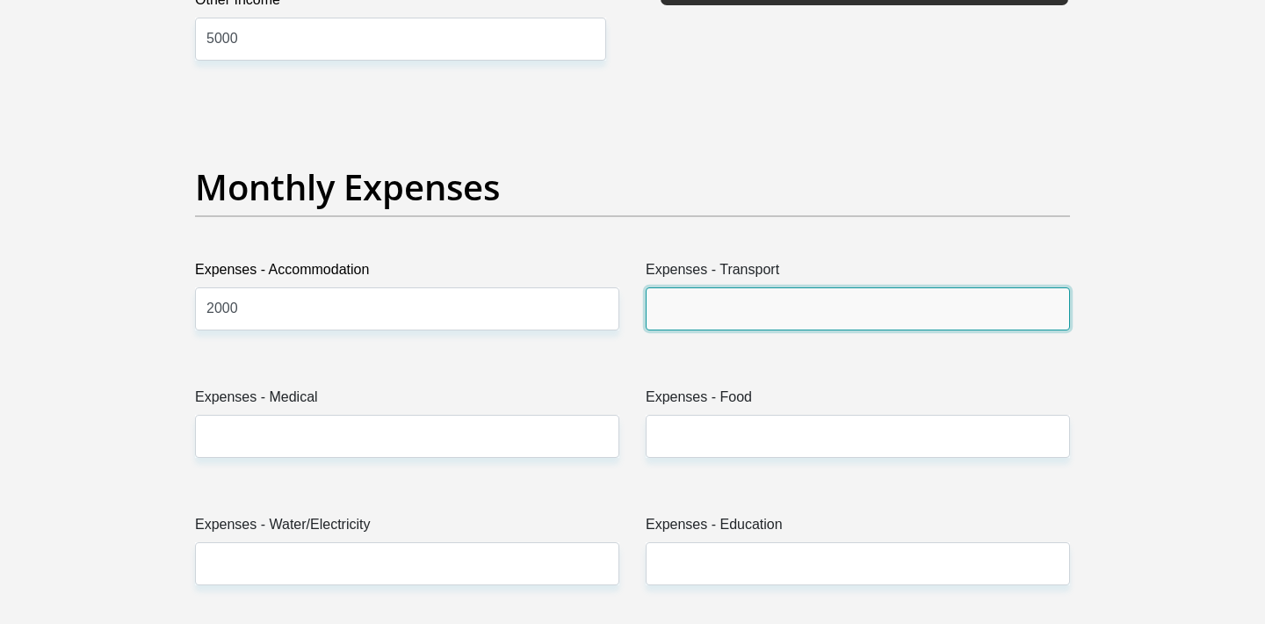
click at [717, 312] on input "Expenses - Transport" at bounding box center [858, 308] width 424 height 43
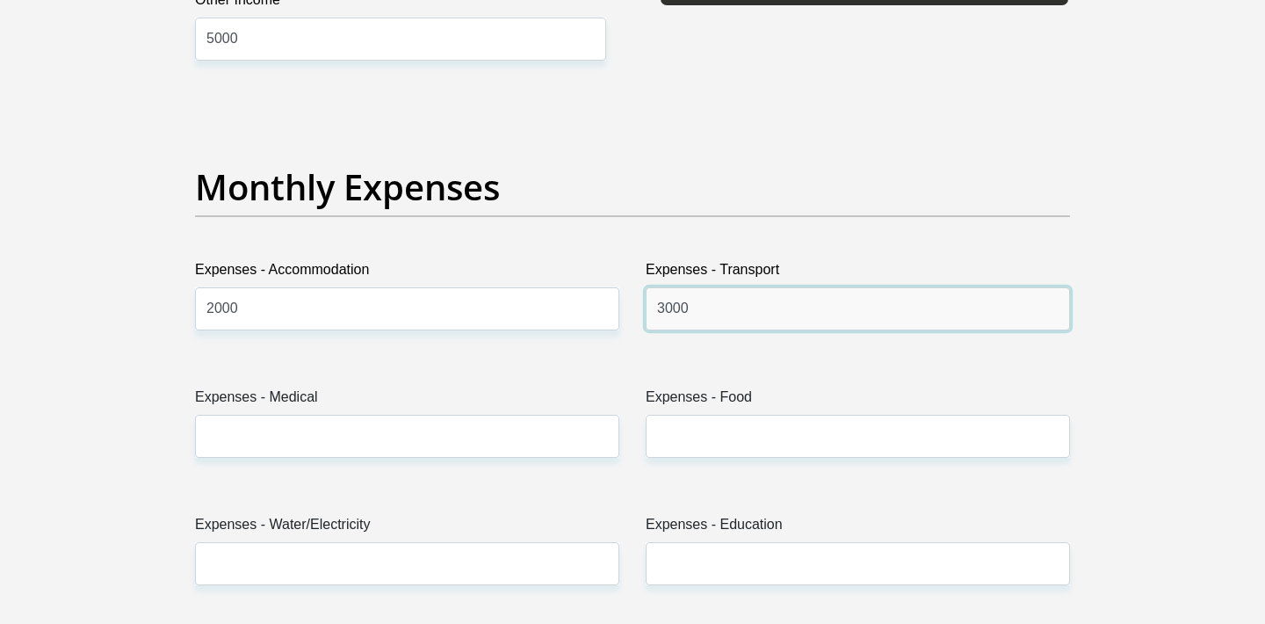
type input "3000"
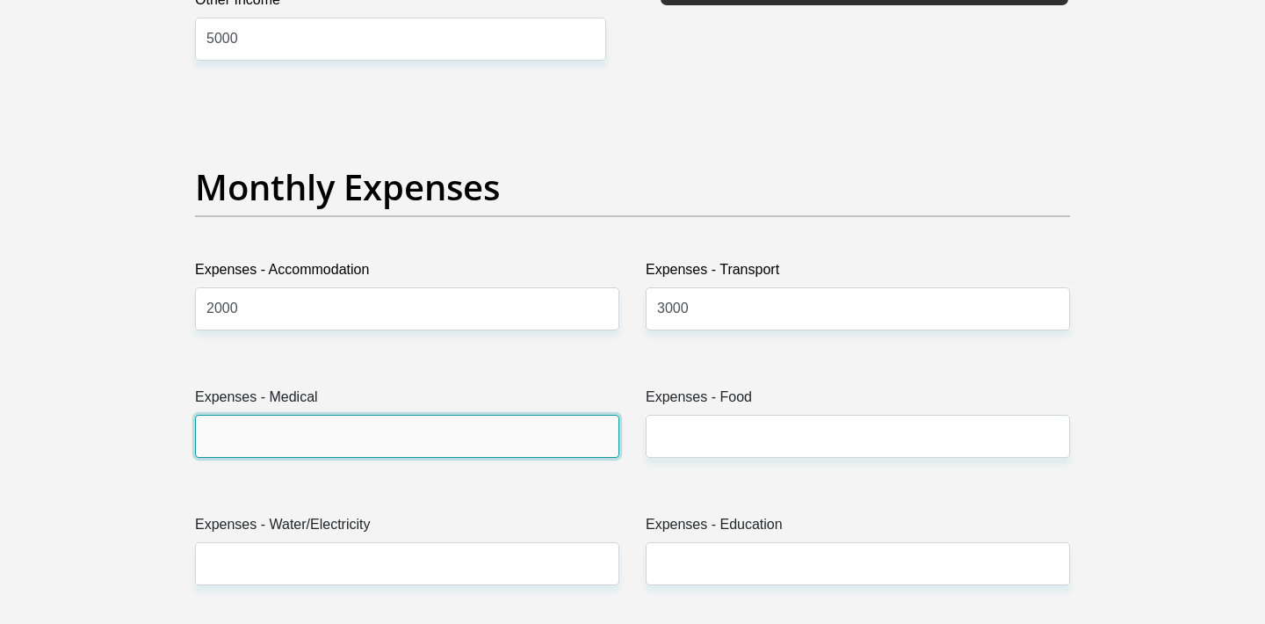
click at [437, 445] on input "Expenses - Medical" at bounding box center [407, 436] width 424 height 43
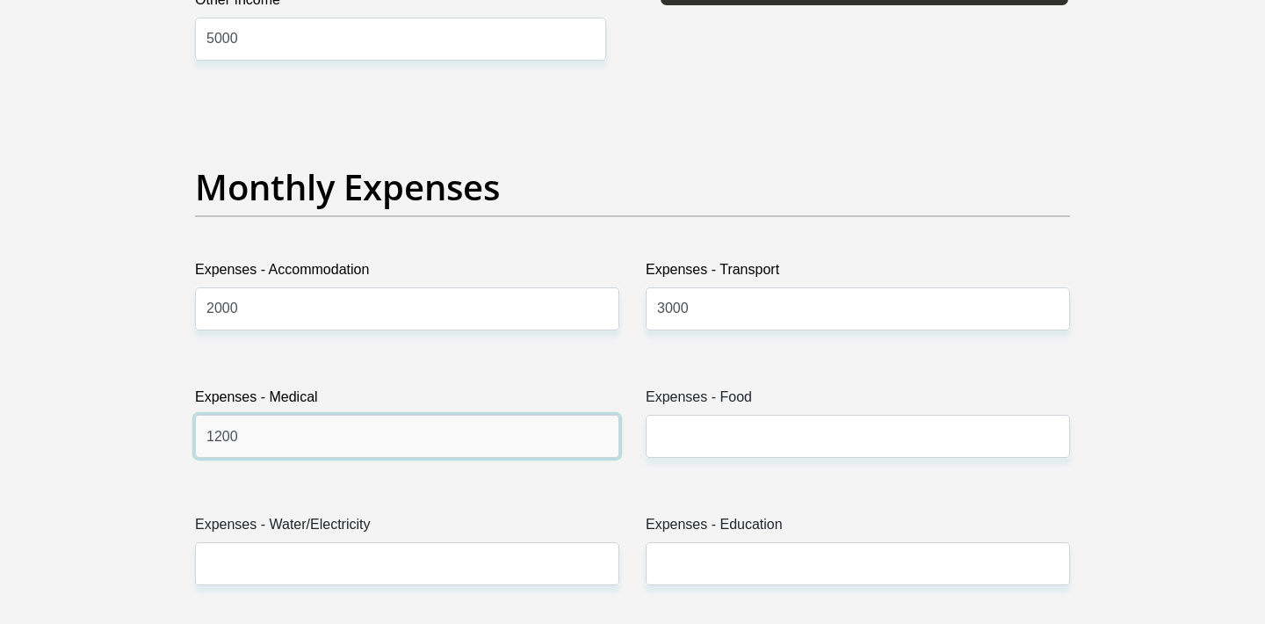
type input "1200"
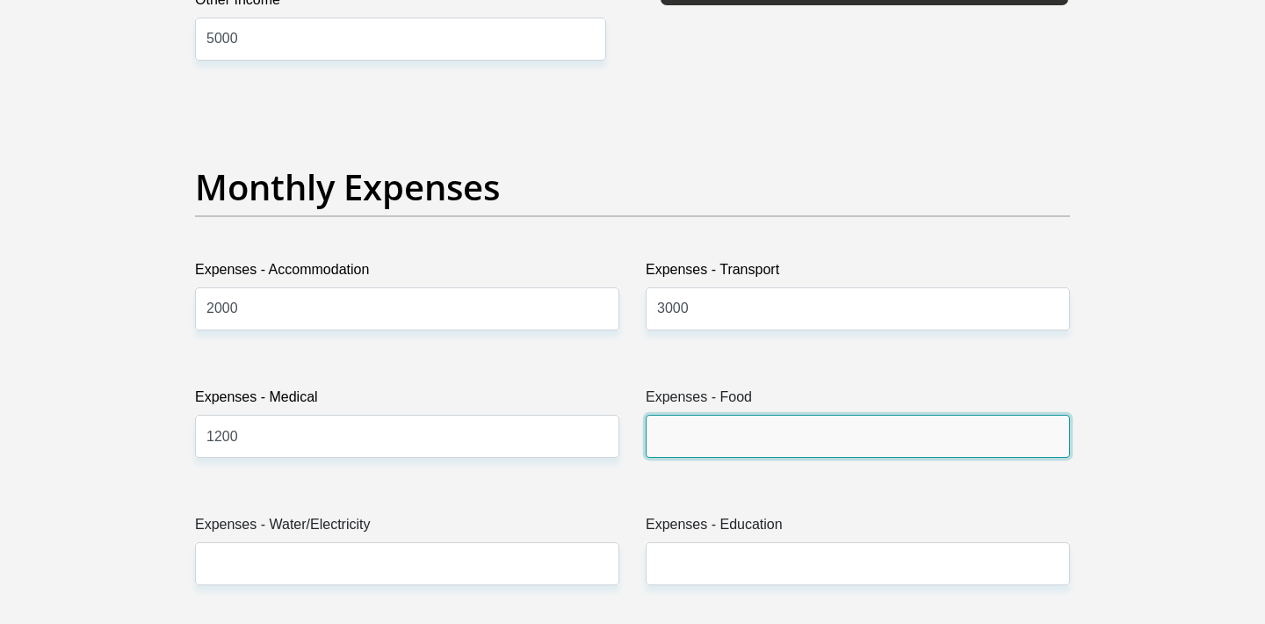
click at [749, 424] on input "Expenses - Food" at bounding box center [858, 436] width 424 height 43
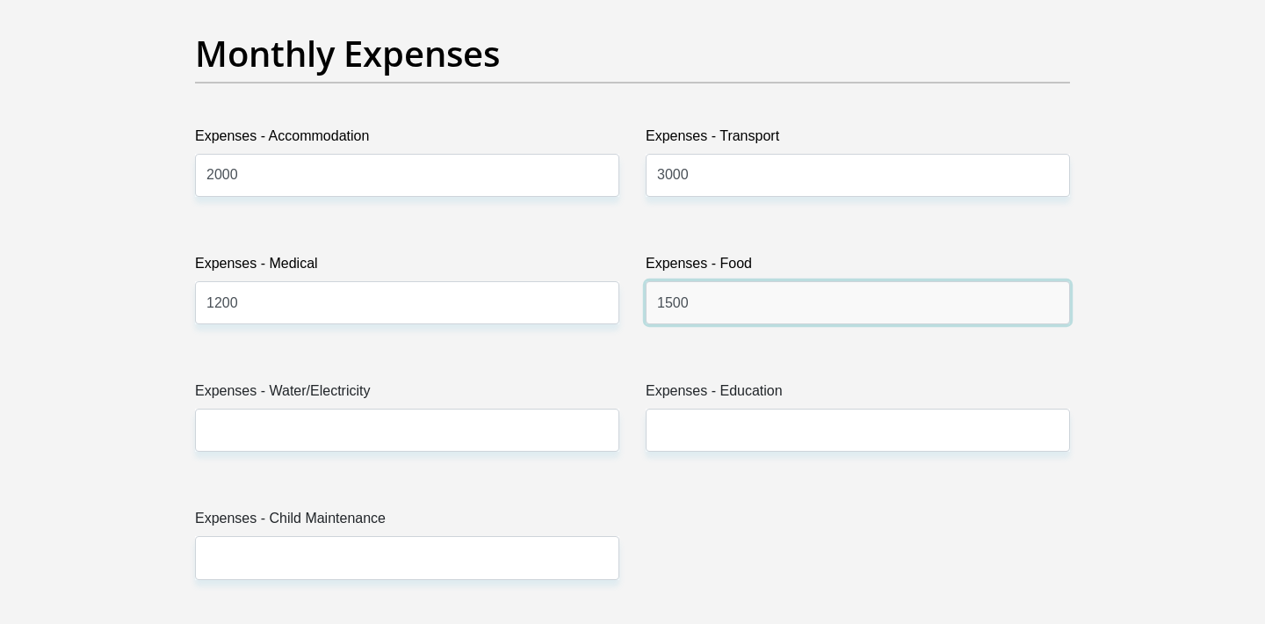
scroll to position [2520, 0]
type input "1500"
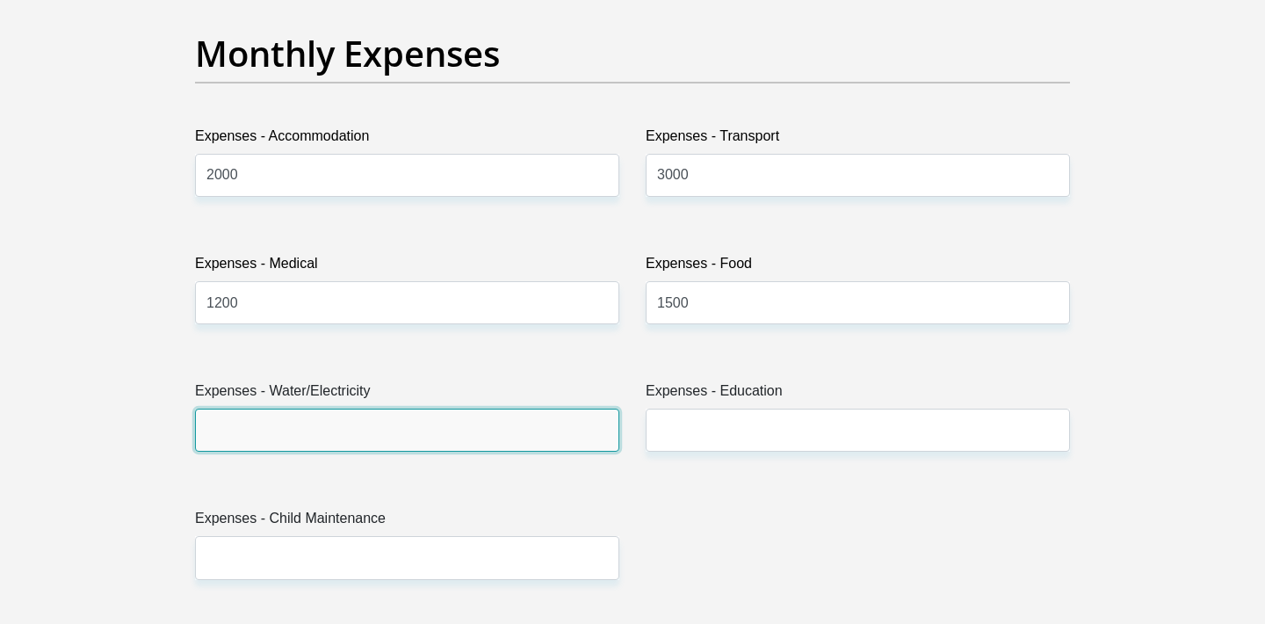
click at [464, 431] on input "Expenses - Water/Electricity" at bounding box center [407, 430] width 424 height 43
type input "500"
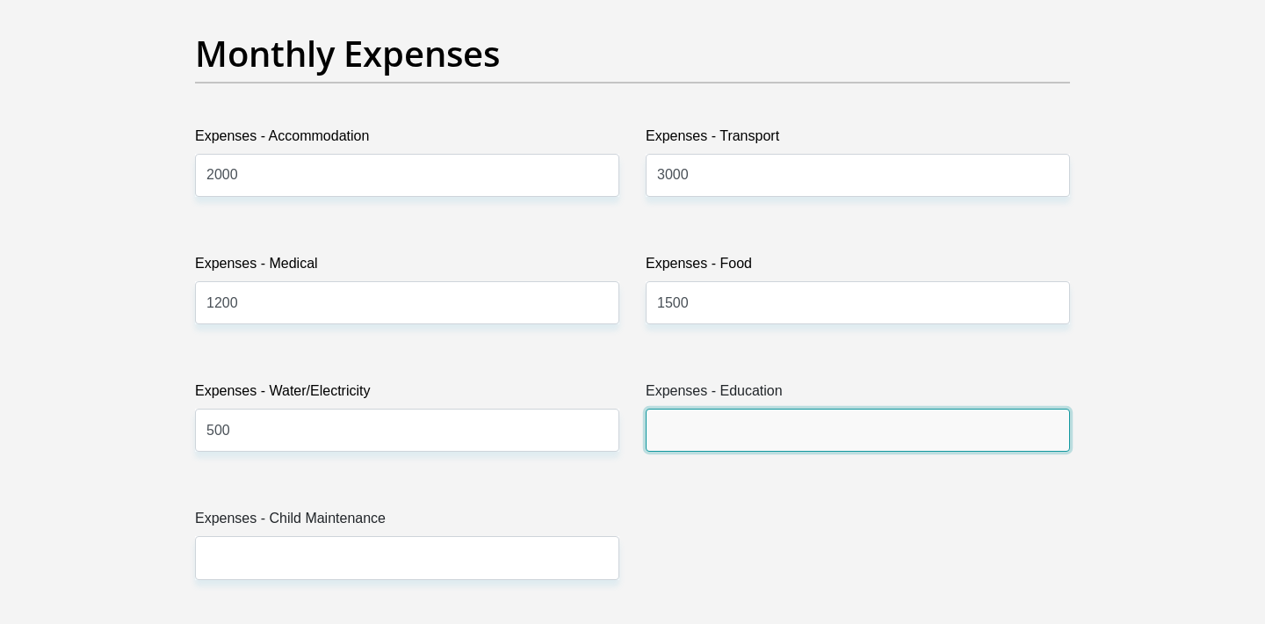
click at [743, 429] on input "Expenses - Education" at bounding box center [858, 430] width 424 height 43
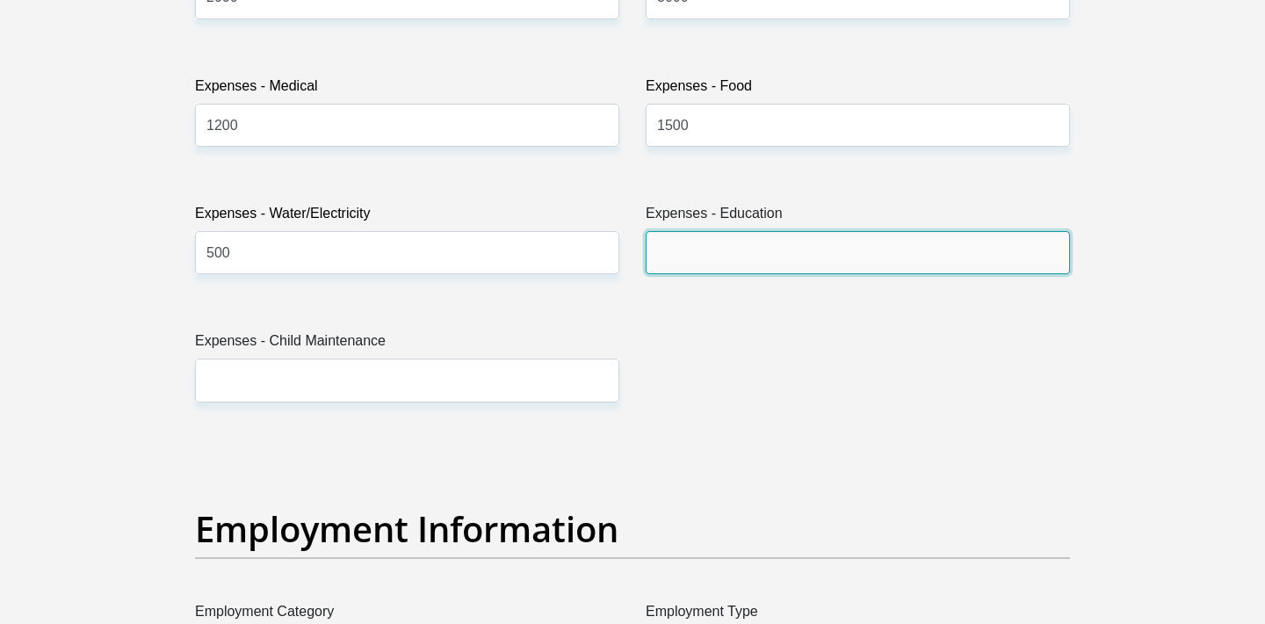
scroll to position [2698, 0]
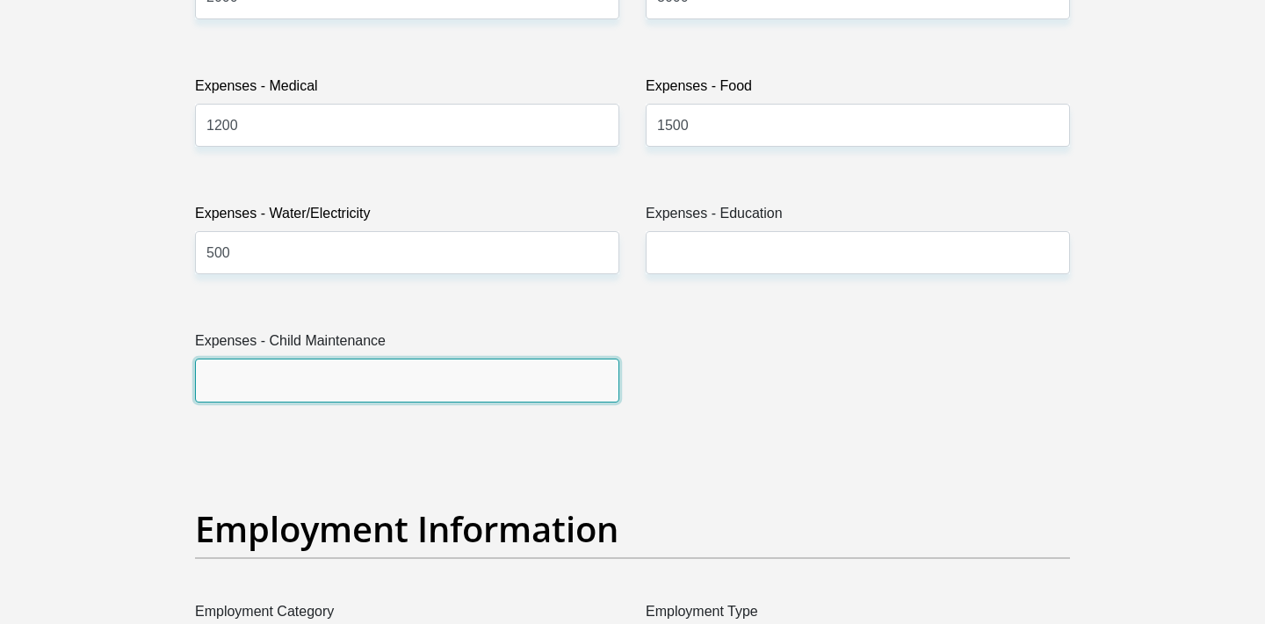
click at [355, 381] on input "Expenses - Child Maintenance" at bounding box center [407, 379] width 424 height 43
type input "0"
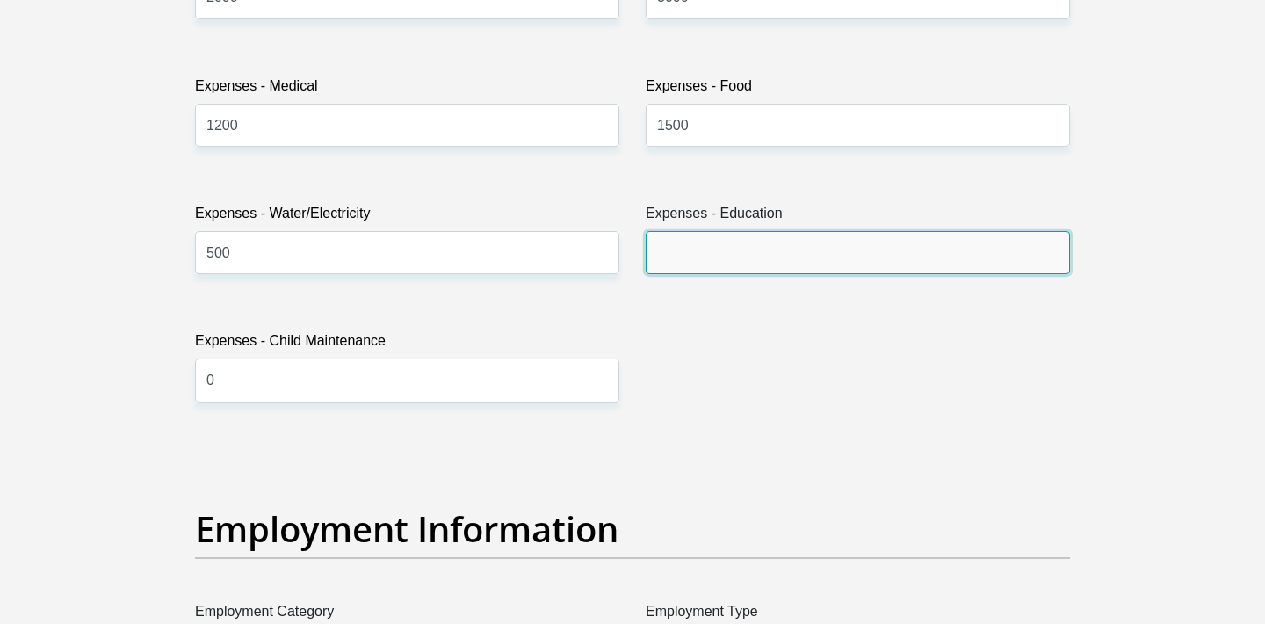
click at [727, 254] on input "Expenses - Education" at bounding box center [858, 252] width 424 height 43
type input "0"
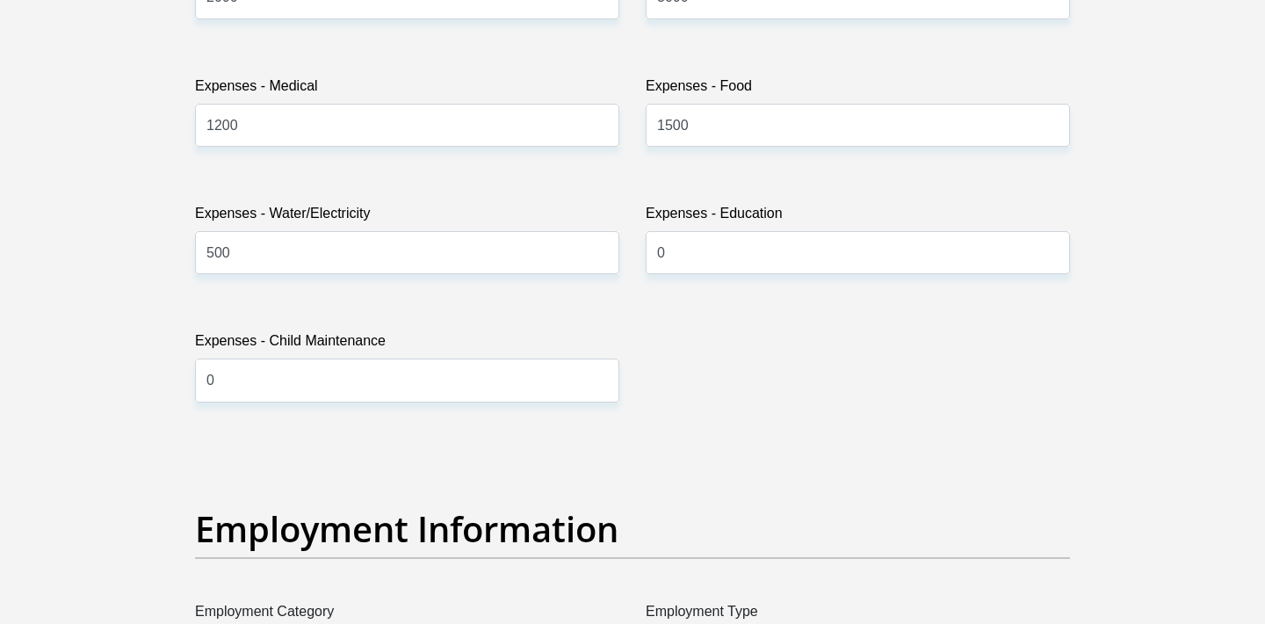
click at [676, 383] on div "Title Mr Ms Mrs Dr Other First Name Christopher Surname Baloyi ID Number 940922…" at bounding box center [632, 436] width 901 height 5716
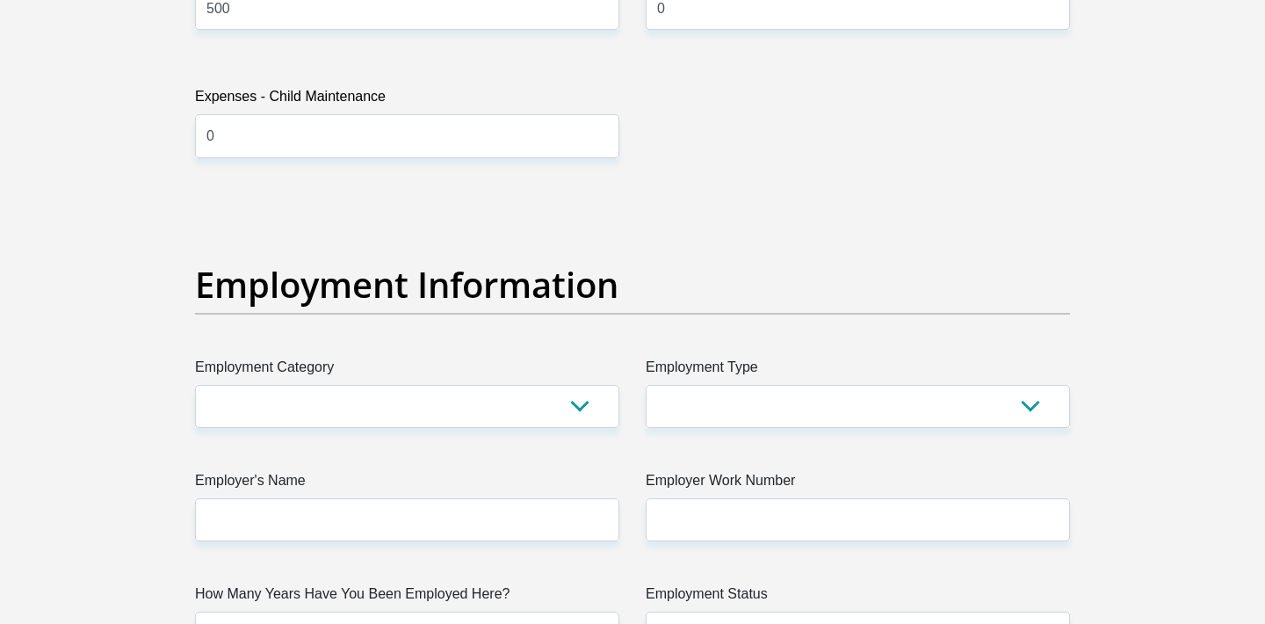
scroll to position [2959, 0]
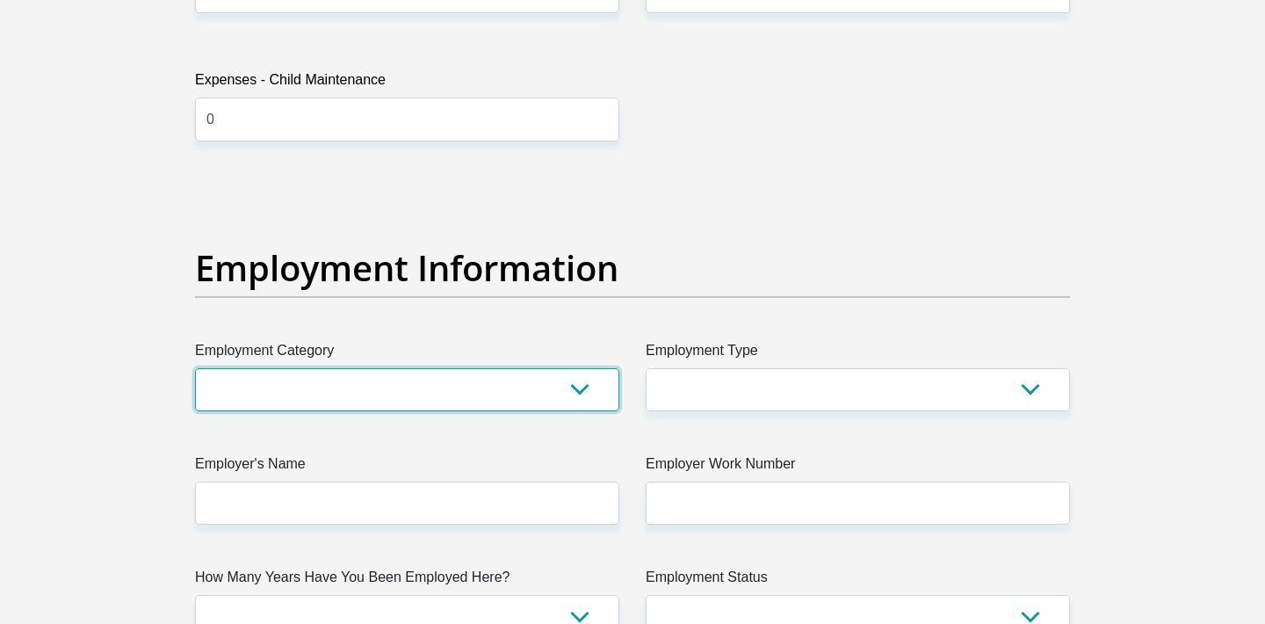
select select "73"
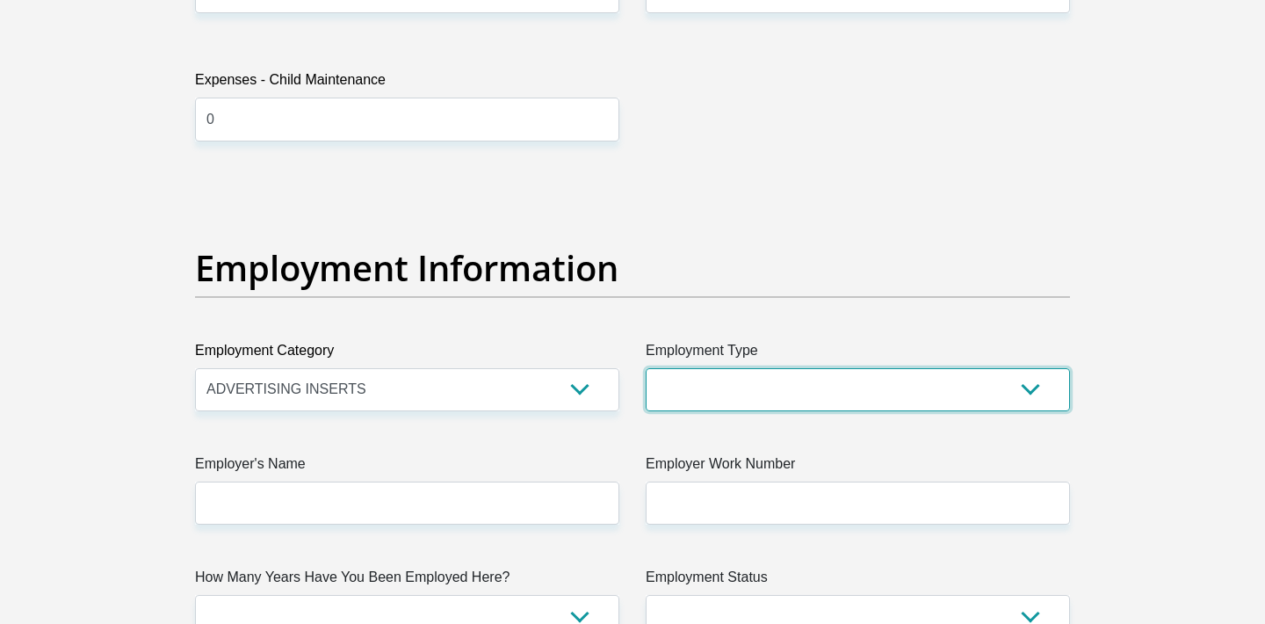
select select "Creative"
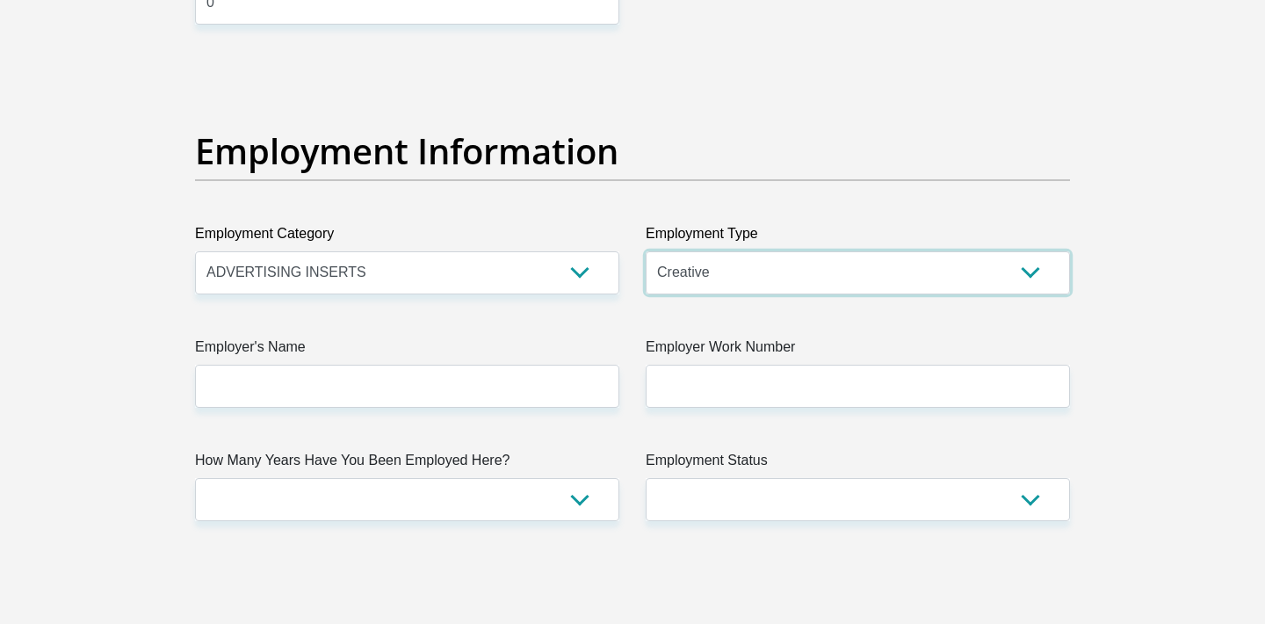
scroll to position [3084, 0]
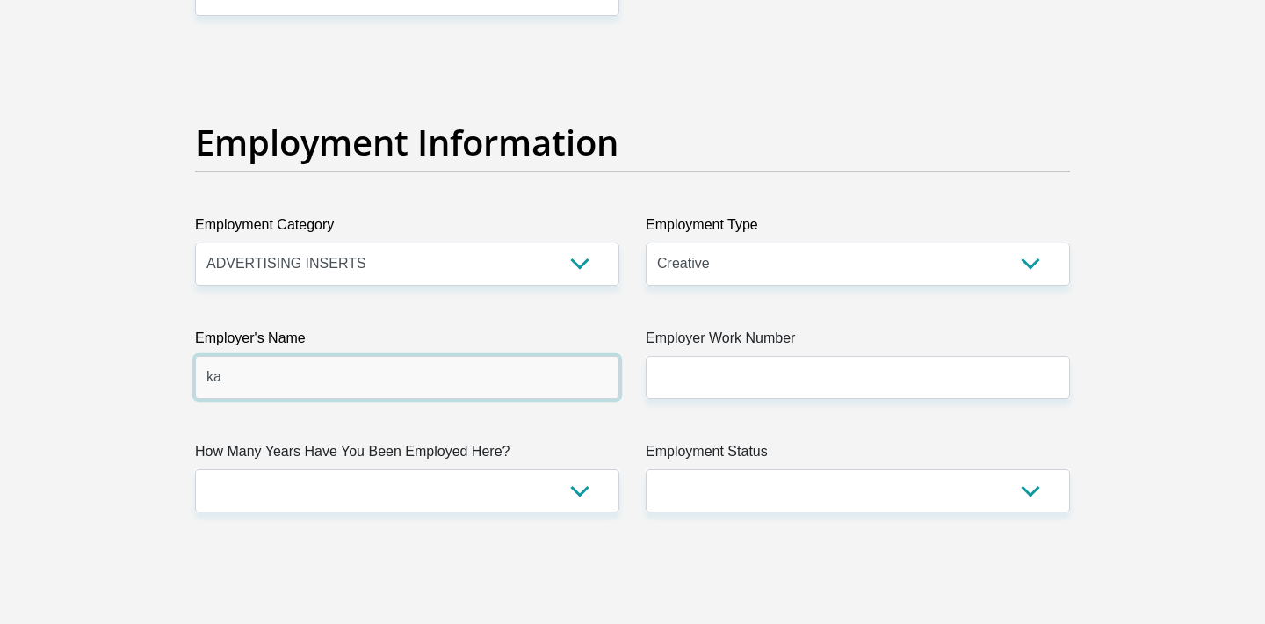
type input "k"
type input "KayaFM"
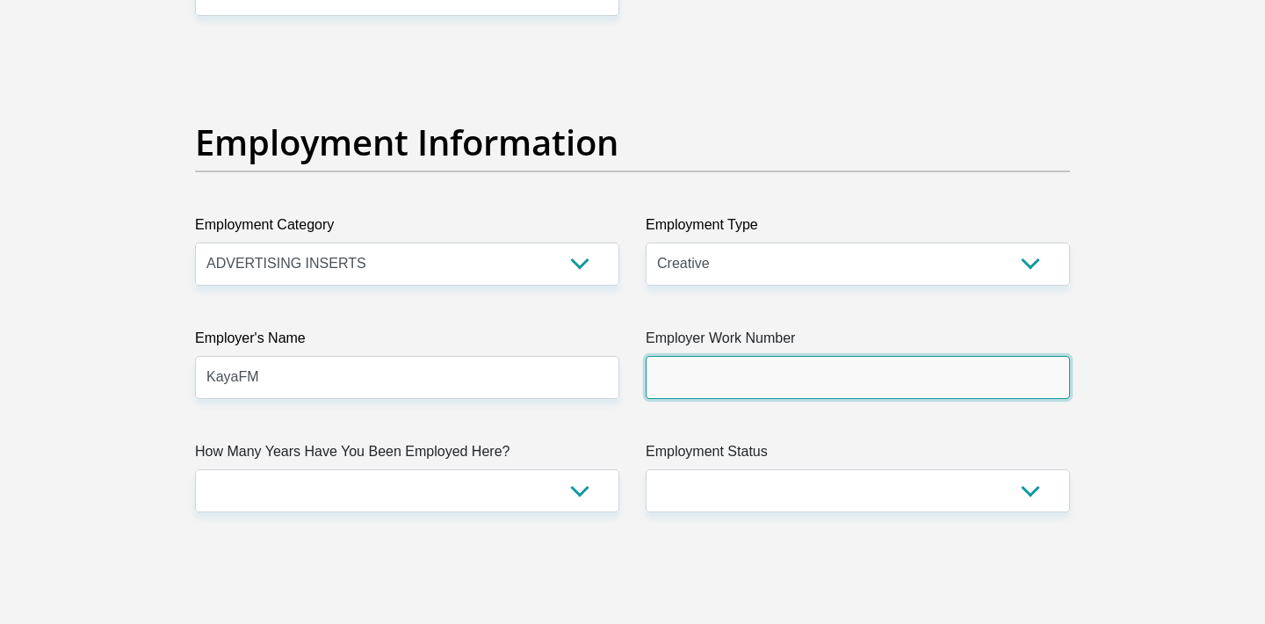
click at [690, 387] on input "Employer Work Number" at bounding box center [858, 377] width 424 height 43
type input "0116349500"
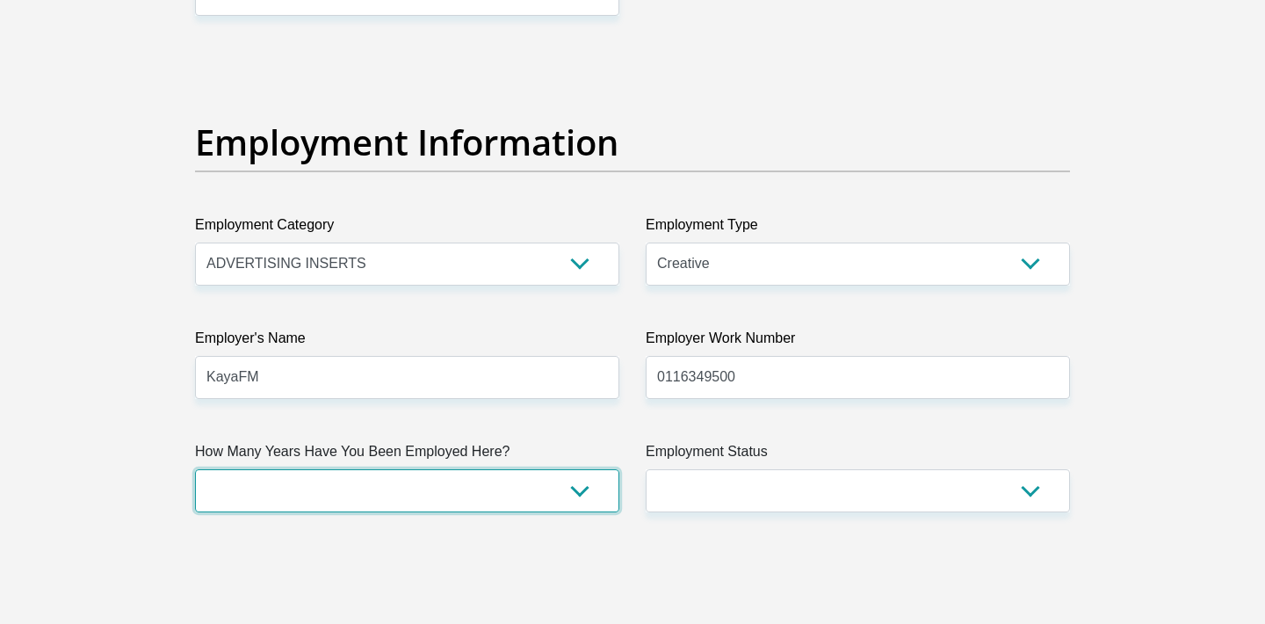
select select "60"
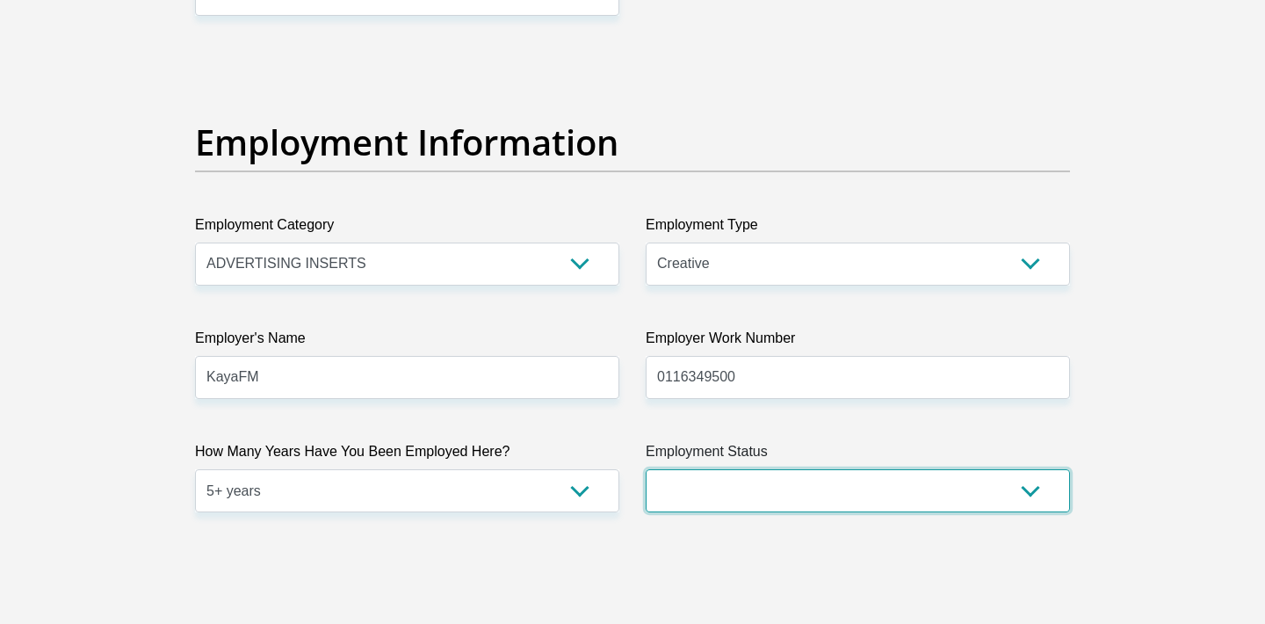
select select "1"
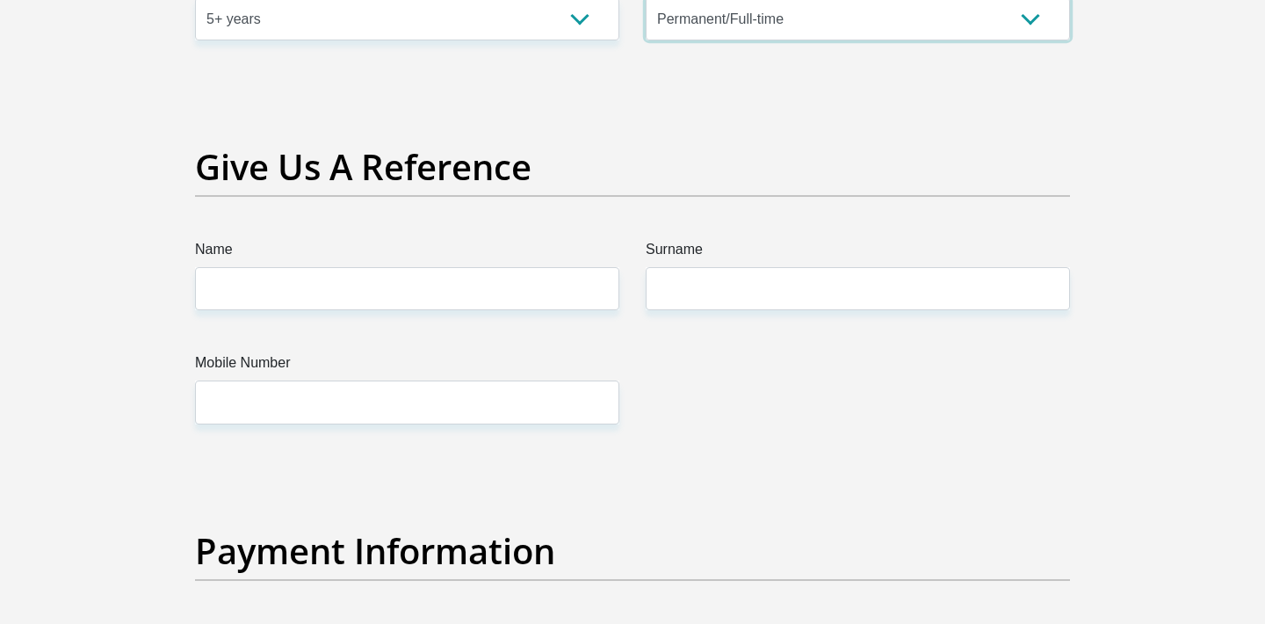
scroll to position [3556, 0]
click at [336, 292] on input "Rufas Baloyi" at bounding box center [407, 288] width 424 height 43
type input "Rufas"
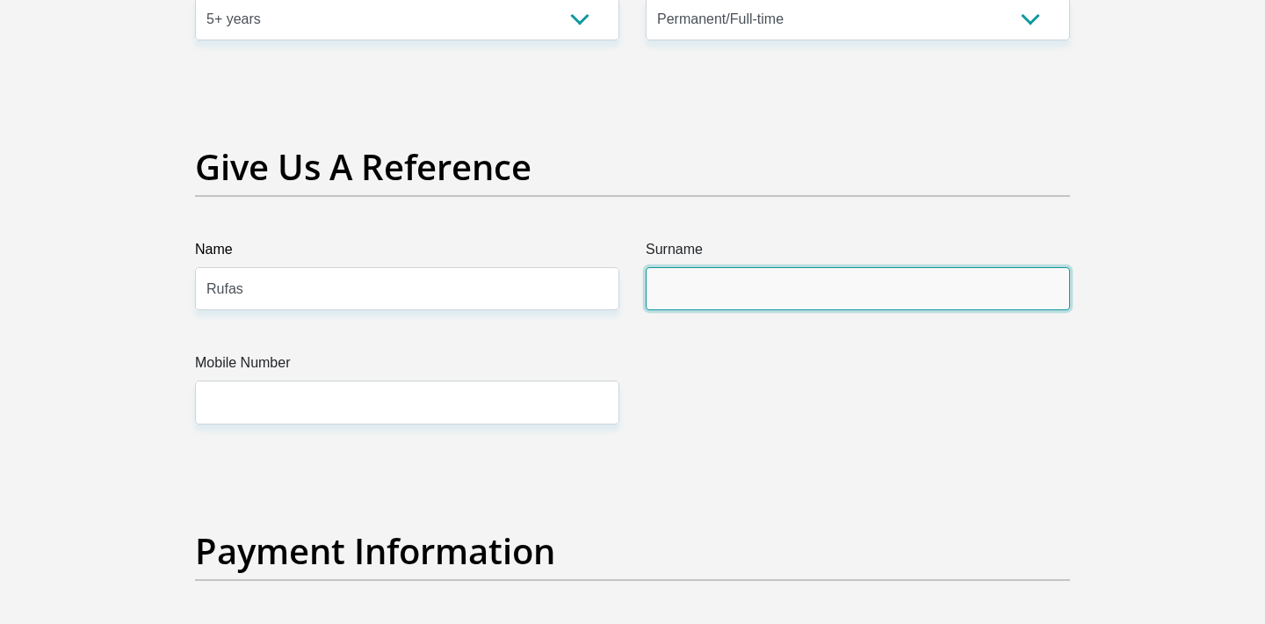
paste input "Baloyi"
type input "Baloyi"
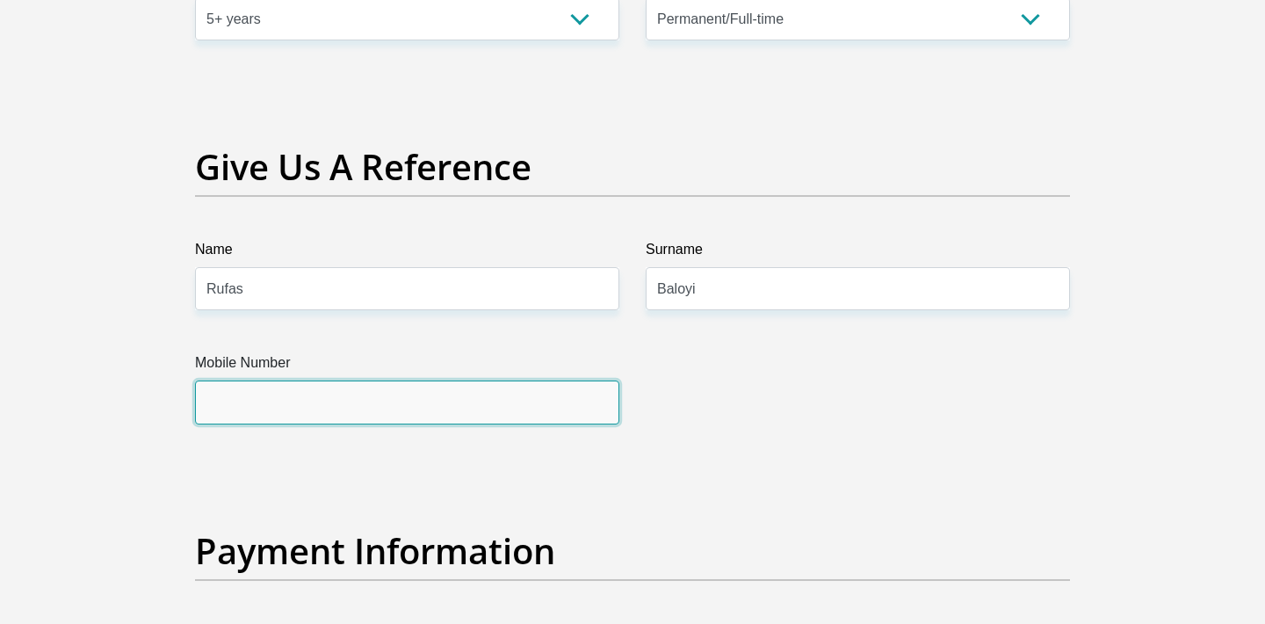
click at [288, 405] on input "Mobile Number" at bounding box center [407, 401] width 424 height 43
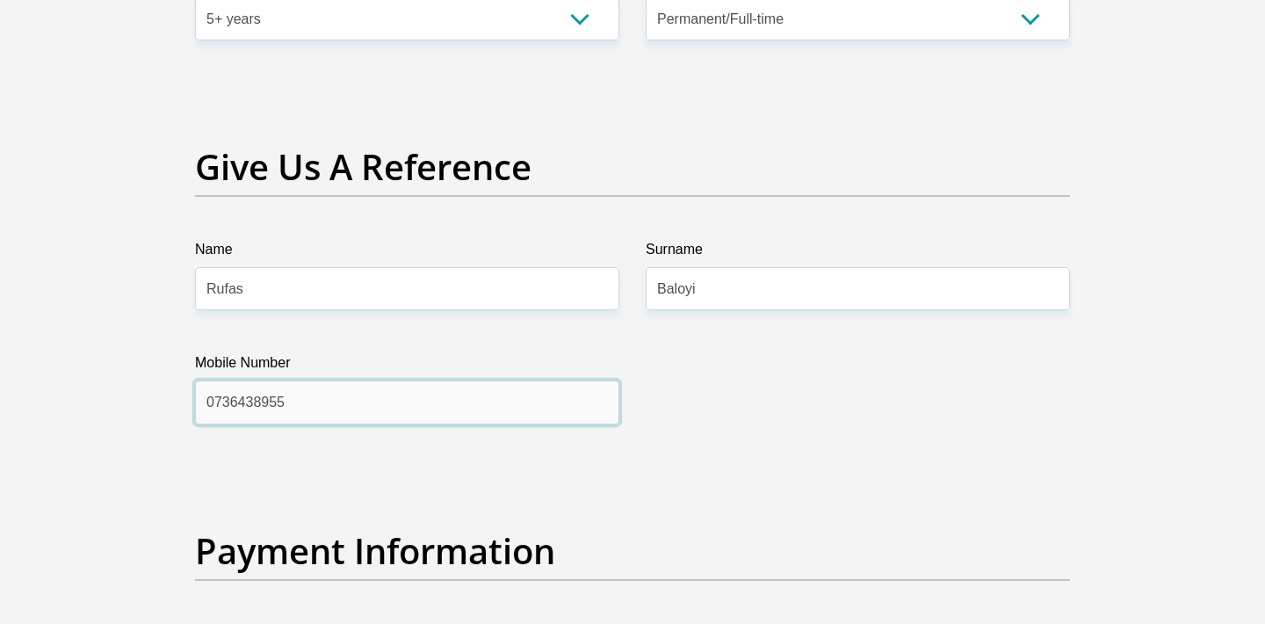
type input "0736438955"
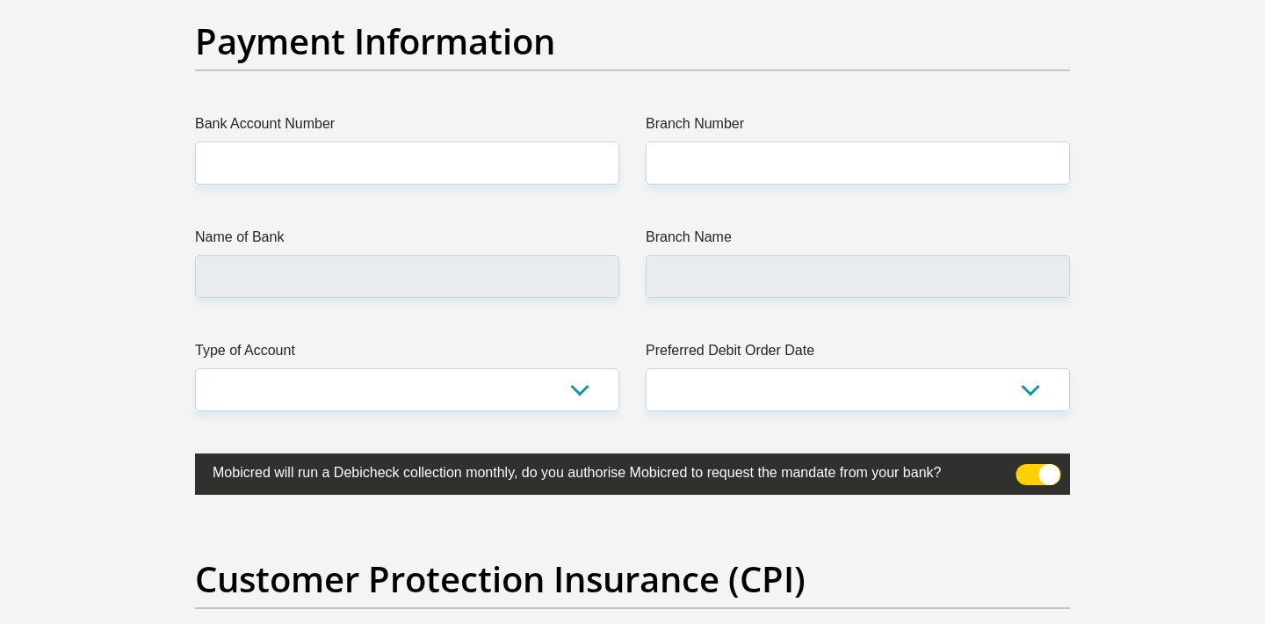
scroll to position [4072, 0]
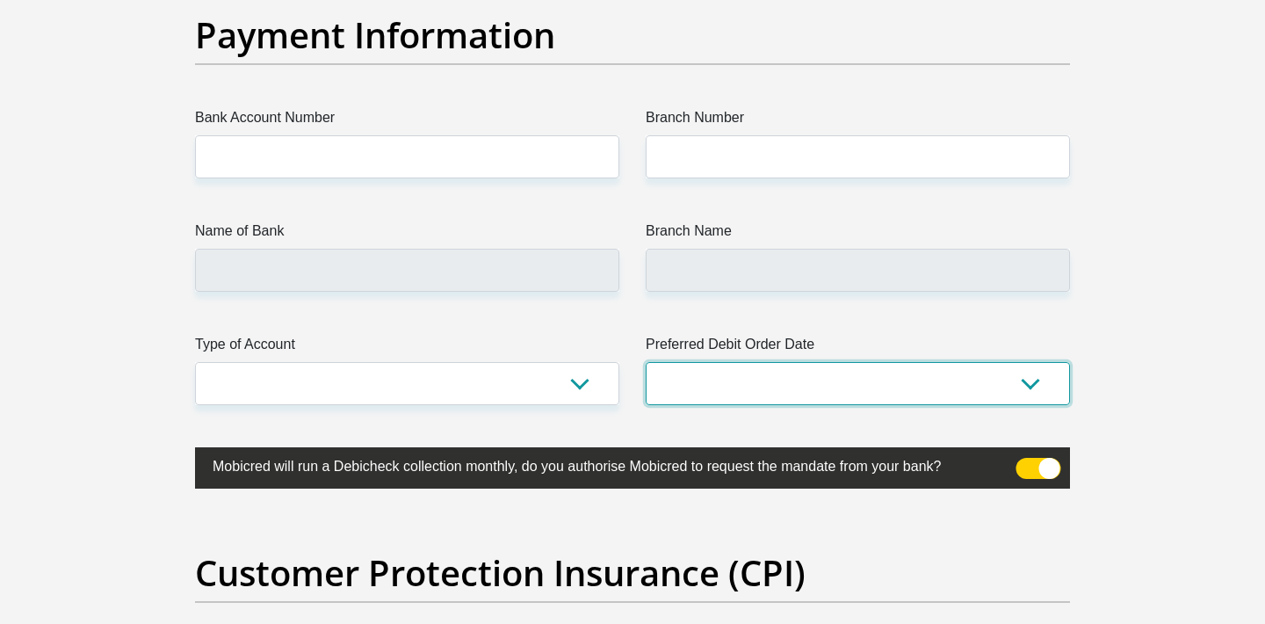
select select "28"
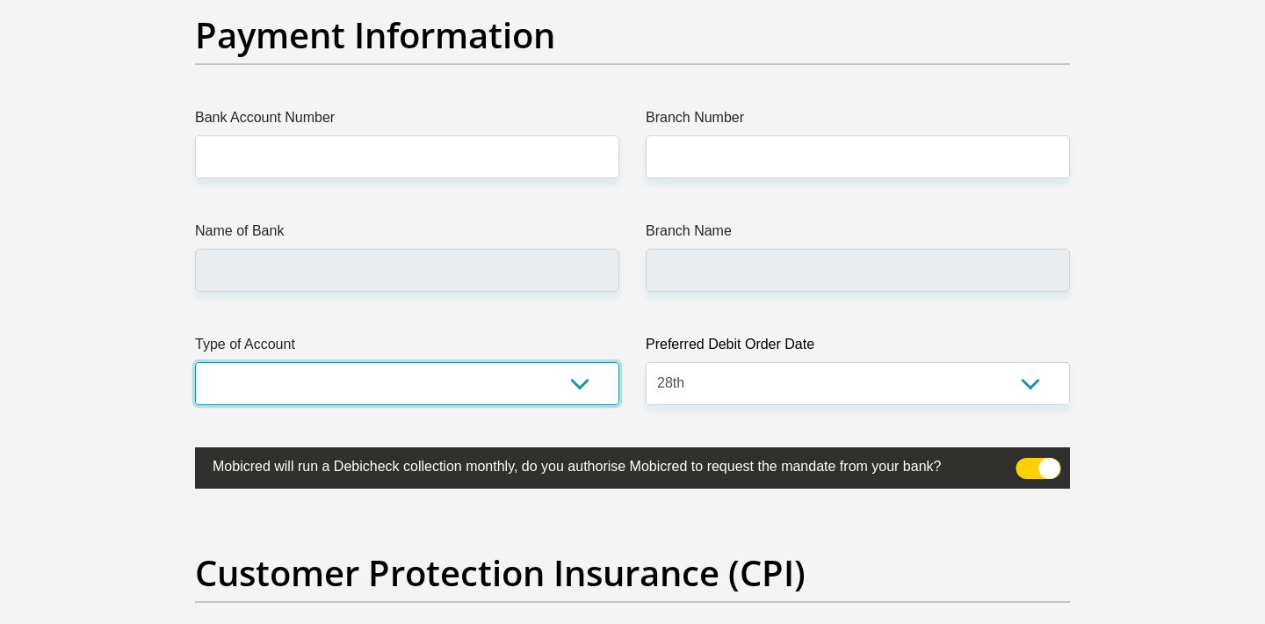
select select "SAV"
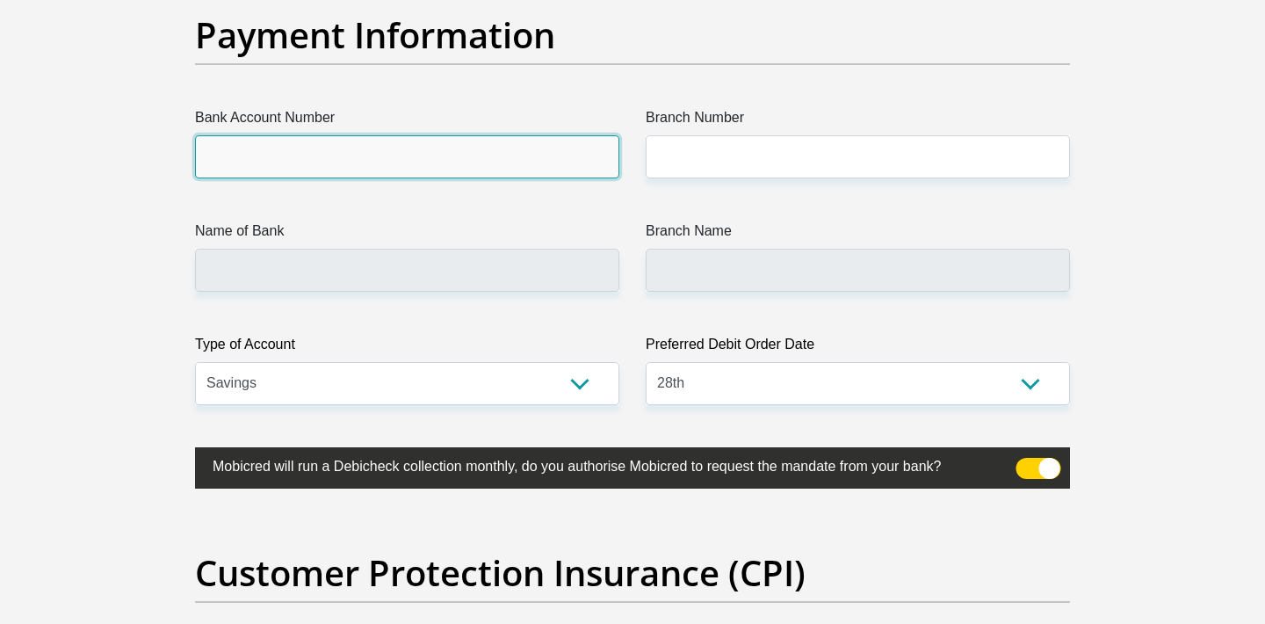
click at [409, 155] on input "Bank Account Number" at bounding box center [407, 156] width 424 height 43
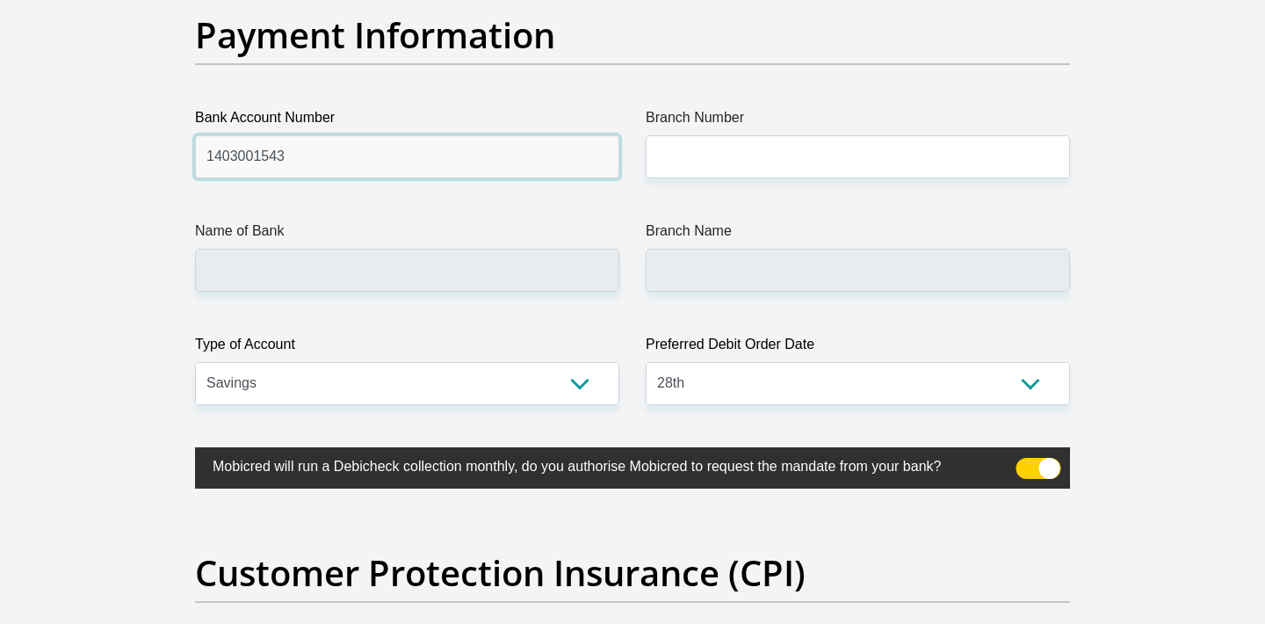
type input "1403001543"
click at [416, 228] on label "Name of Bank" at bounding box center [407, 235] width 424 height 28
click at [416, 249] on input "Name of Bank" at bounding box center [407, 270] width 424 height 43
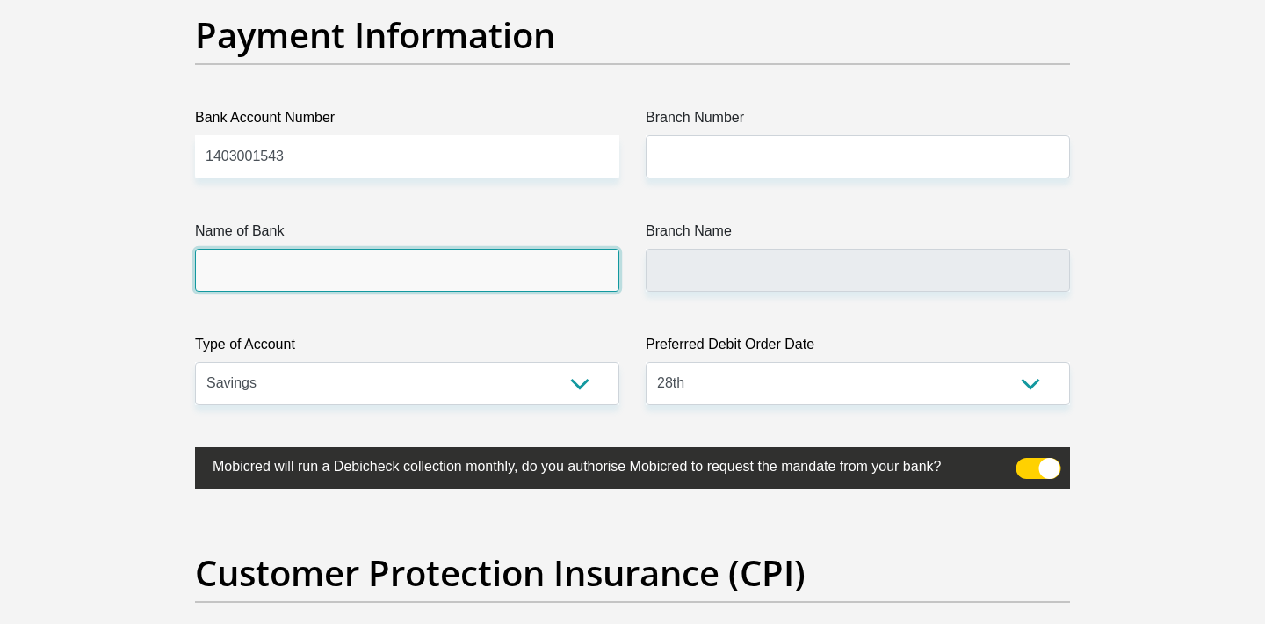
click at [394, 272] on input "Name of Bank" at bounding box center [407, 270] width 424 height 43
click at [377, 271] on input "Name of Bank" at bounding box center [407, 270] width 424 height 43
click at [373, 262] on input "Name of Bank" at bounding box center [407, 270] width 424 height 43
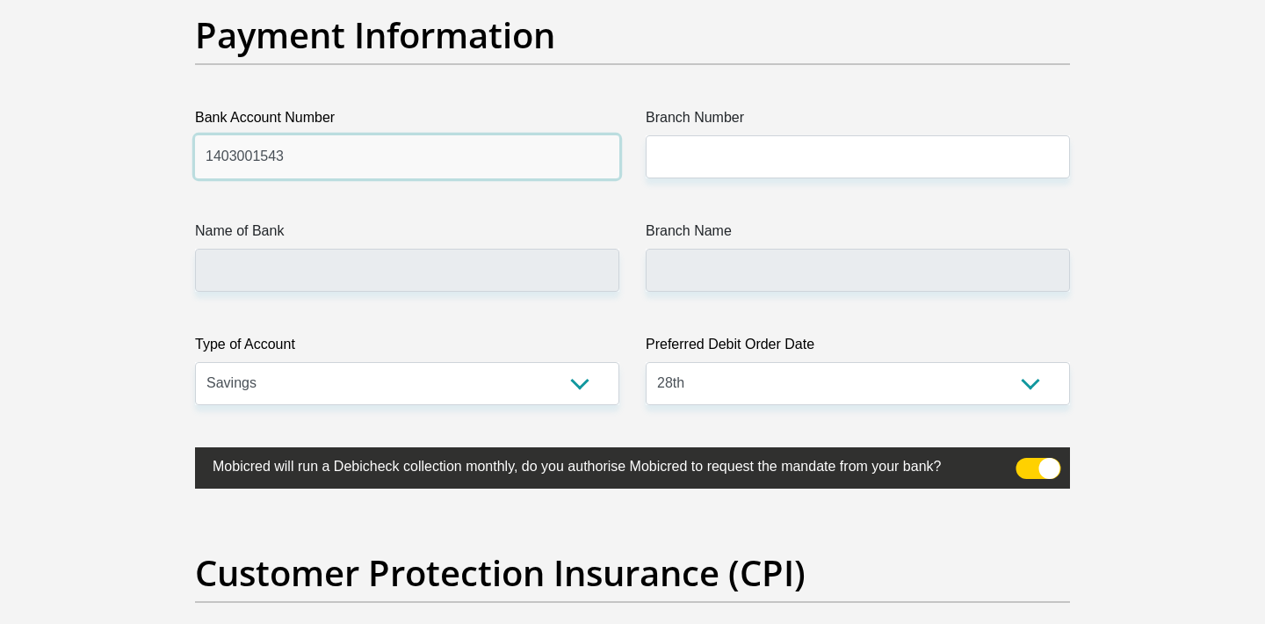
click at [364, 169] on input "1403001543" at bounding box center [407, 156] width 424 height 43
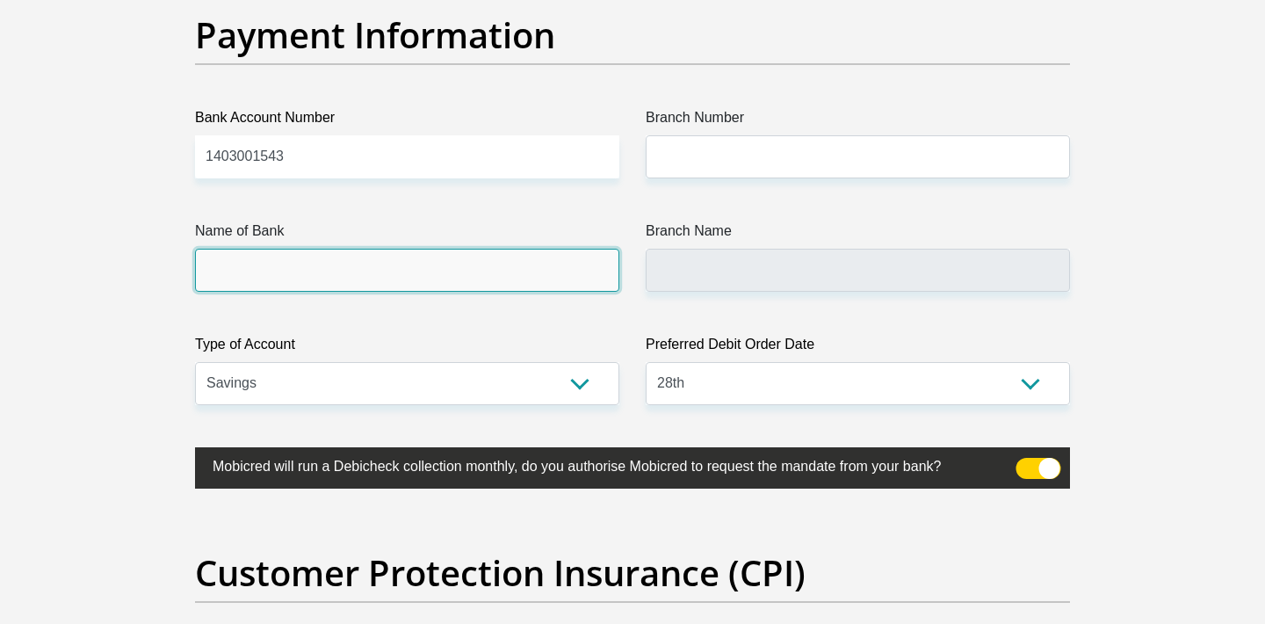
click at [417, 264] on input "Name of Bank" at bounding box center [407, 270] width 424 height 43
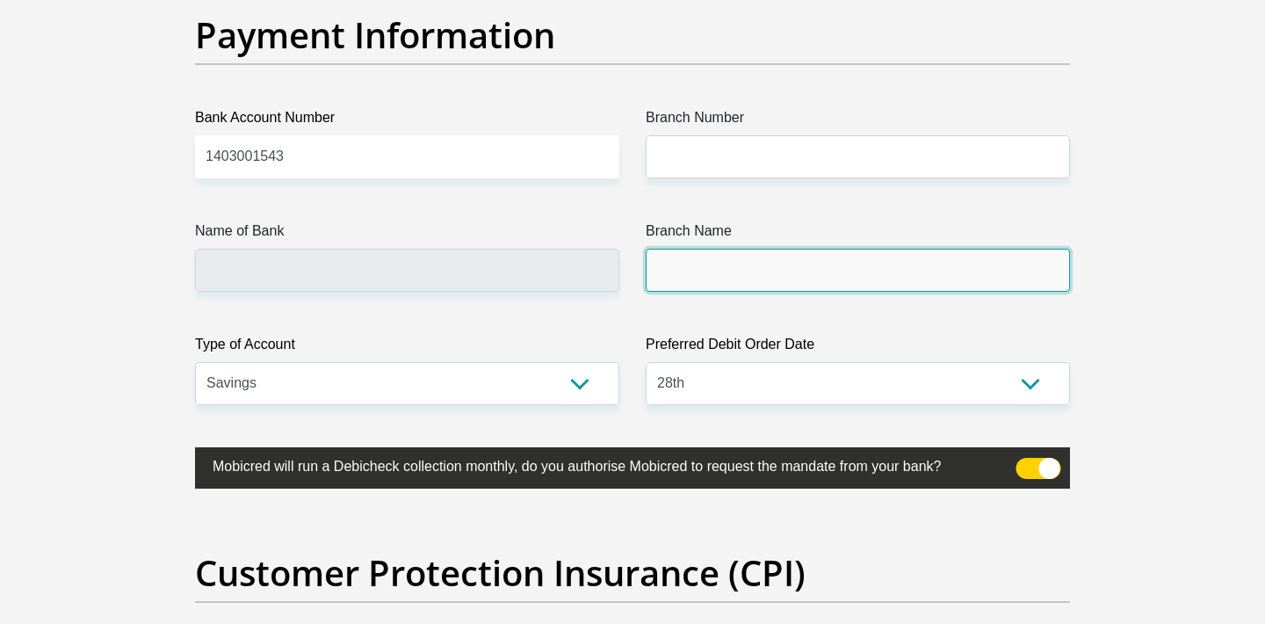
click at [705, 274] on input "Branch Name" at bounding box center [858, 270] width 424 height 43
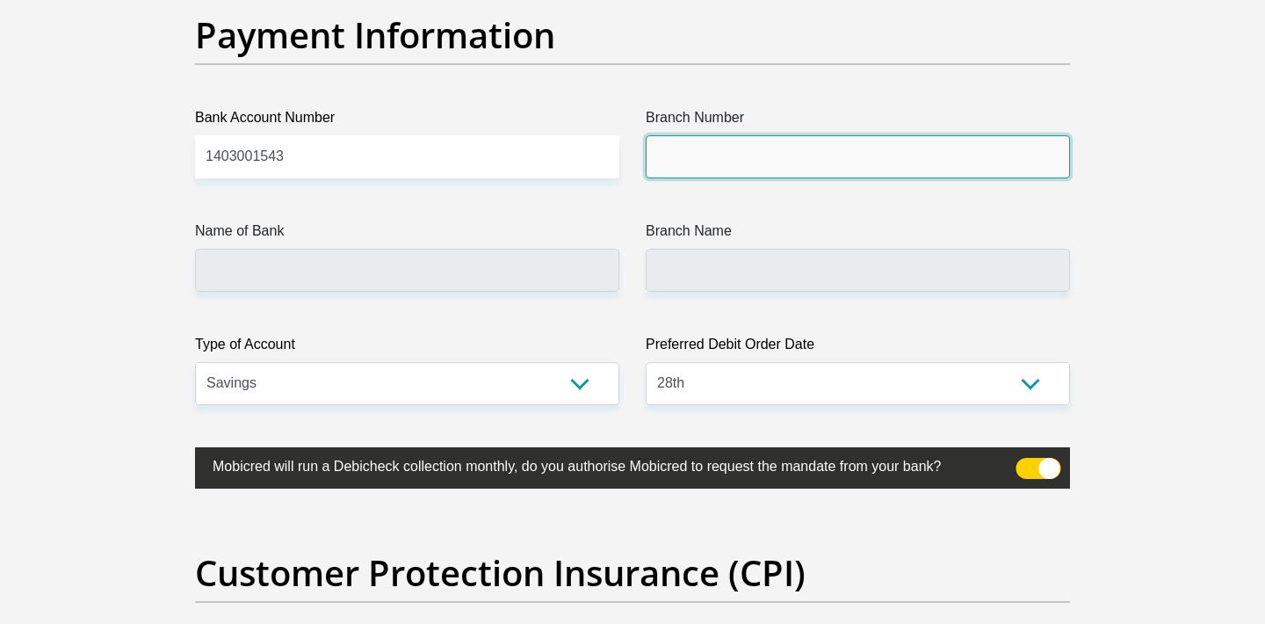
click at [718, 147] on input "Branch Number" at bounding box center [858, 156] width 424 height 43
type input "b"
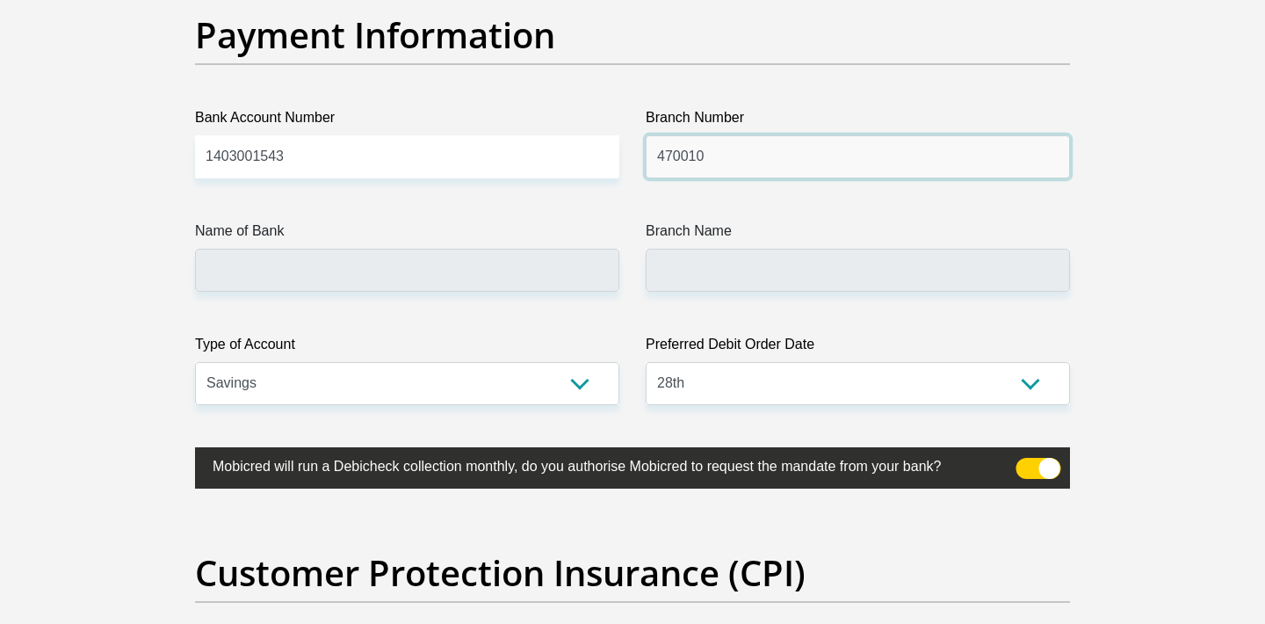
type input "470010"
click at [484, 221] on label "Name of Bank" at bounding box center [407, 235] width 424 height 28
click at [484, 249] on input "Name of Bank" at bounding box center [407, 270] width 424 height 43
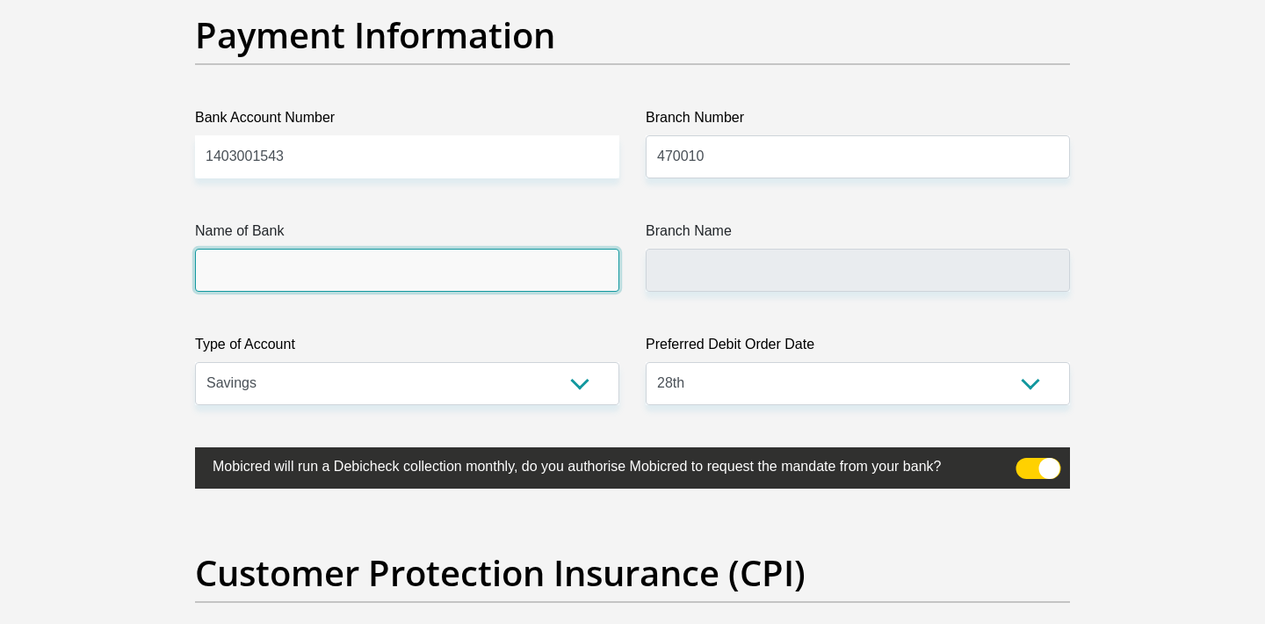
type input "CAPITEC BANK LIMITED"
type input "CAPITEC BANK CPC"
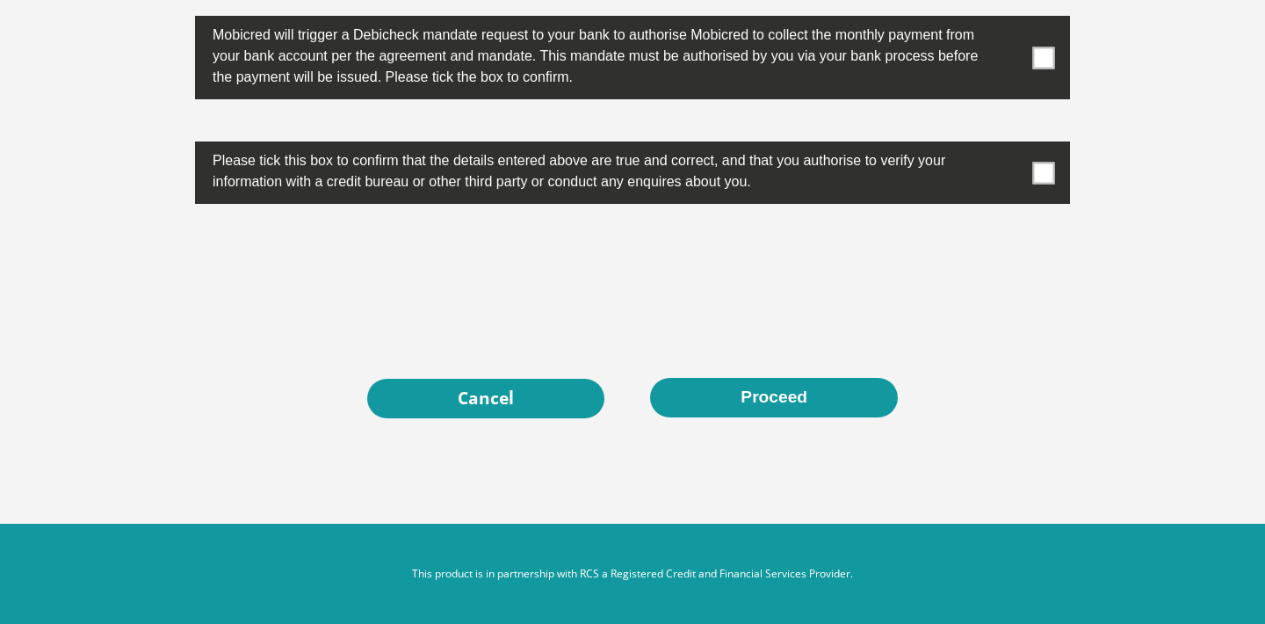
scroll to position [5678, 0]
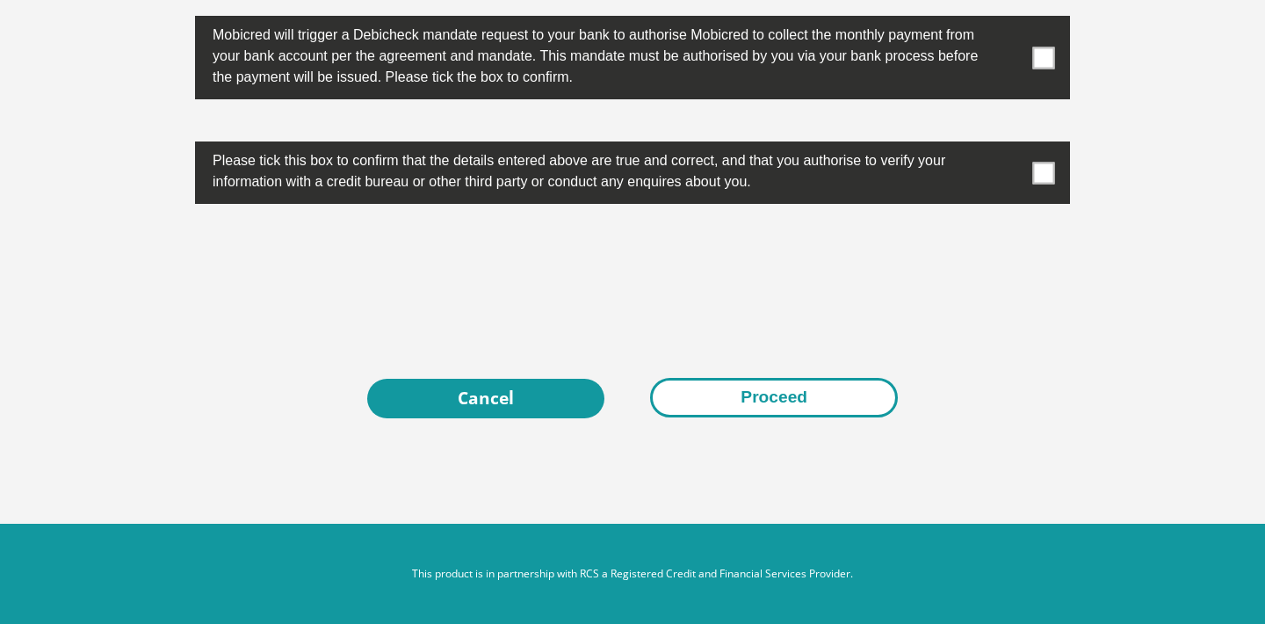
click at [769, 399] on button "Proceed" at bounding box center [774, 398] width 248 height 40
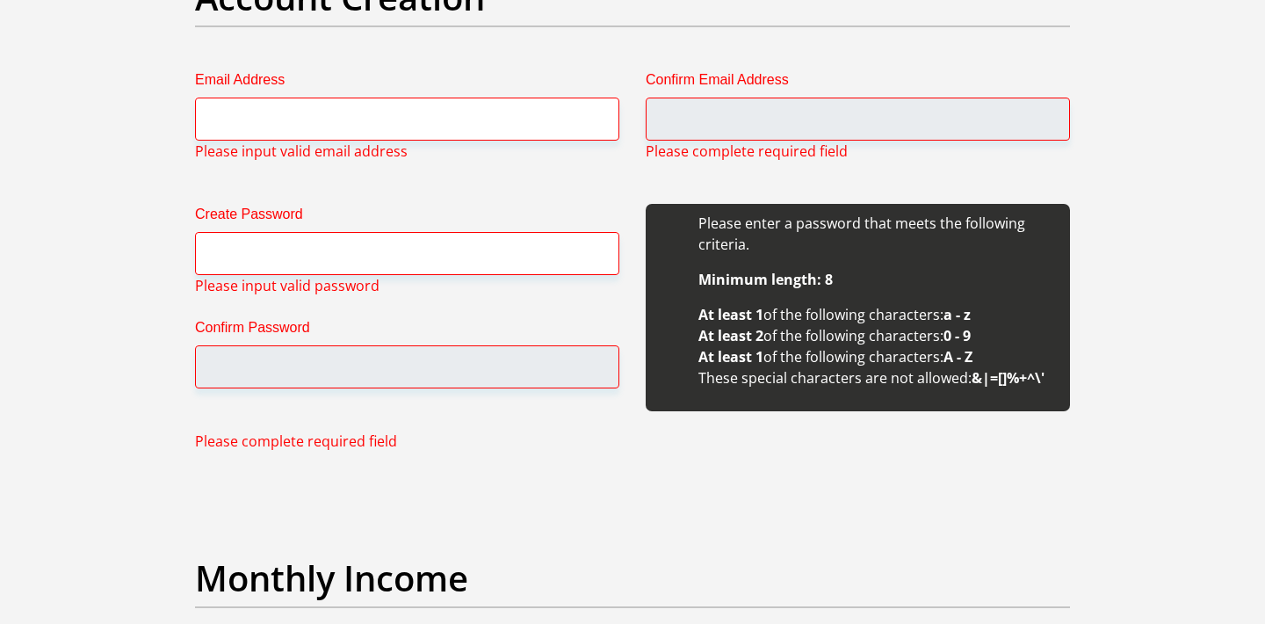
scroll to position [1417, 0]
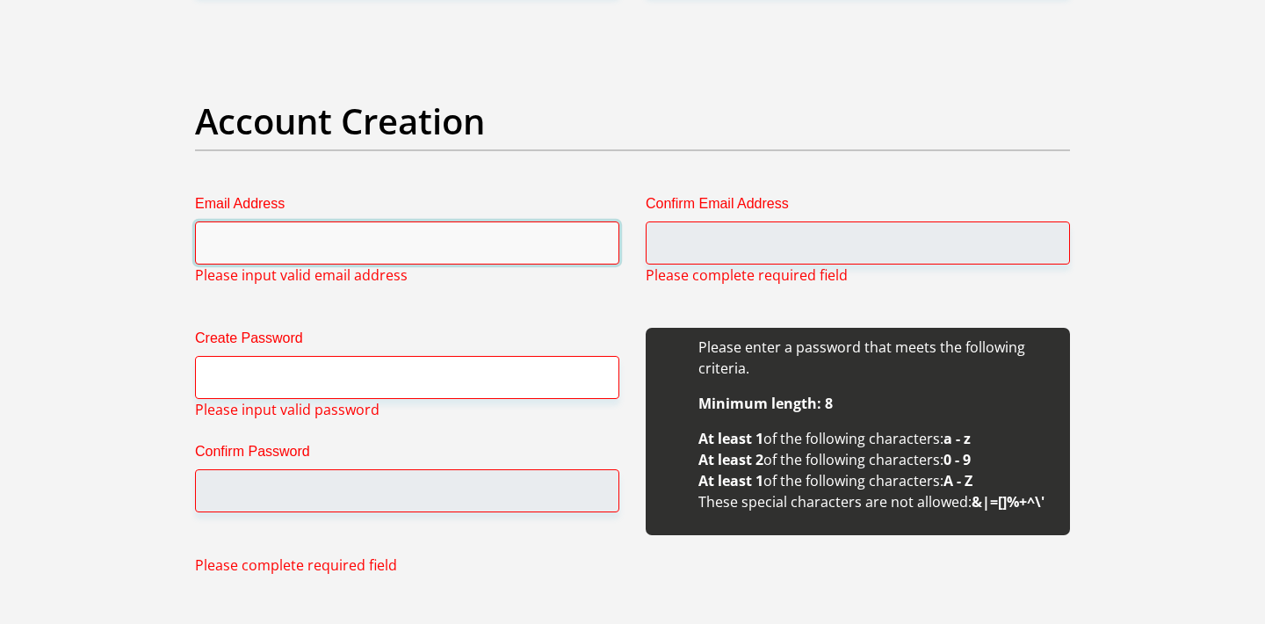
click at [445, 244] on input "Email Address" at bounding box center [407, 242] width 424 height 43
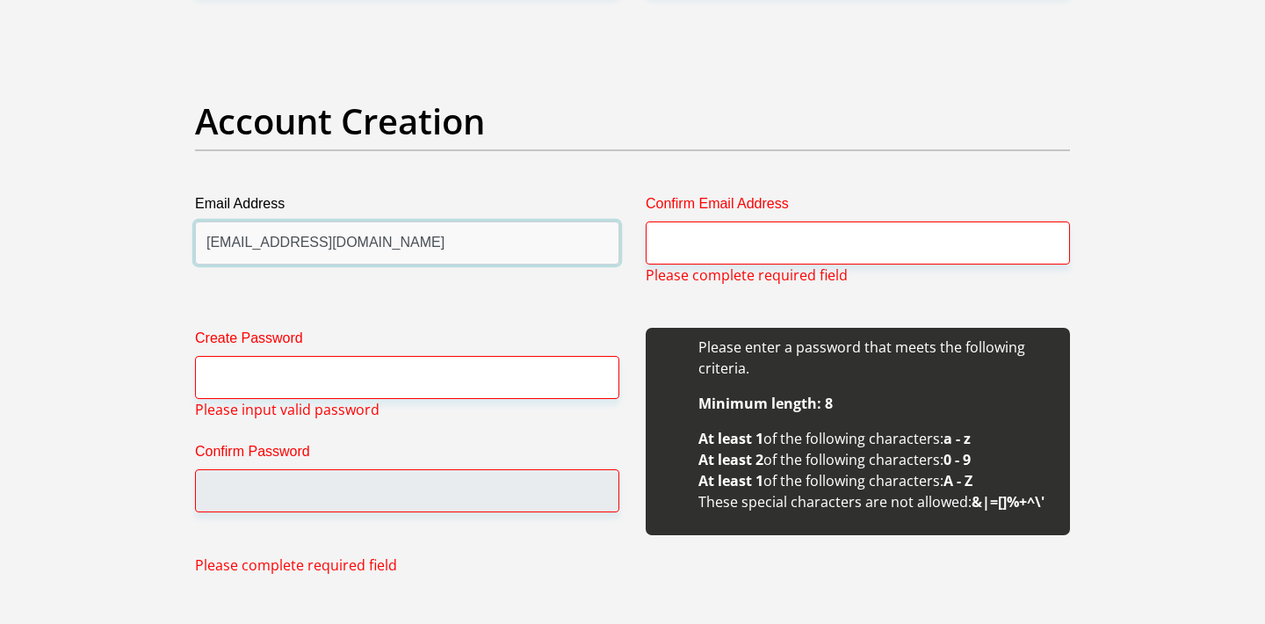
type input "ayemediaproductions@gmail.com"
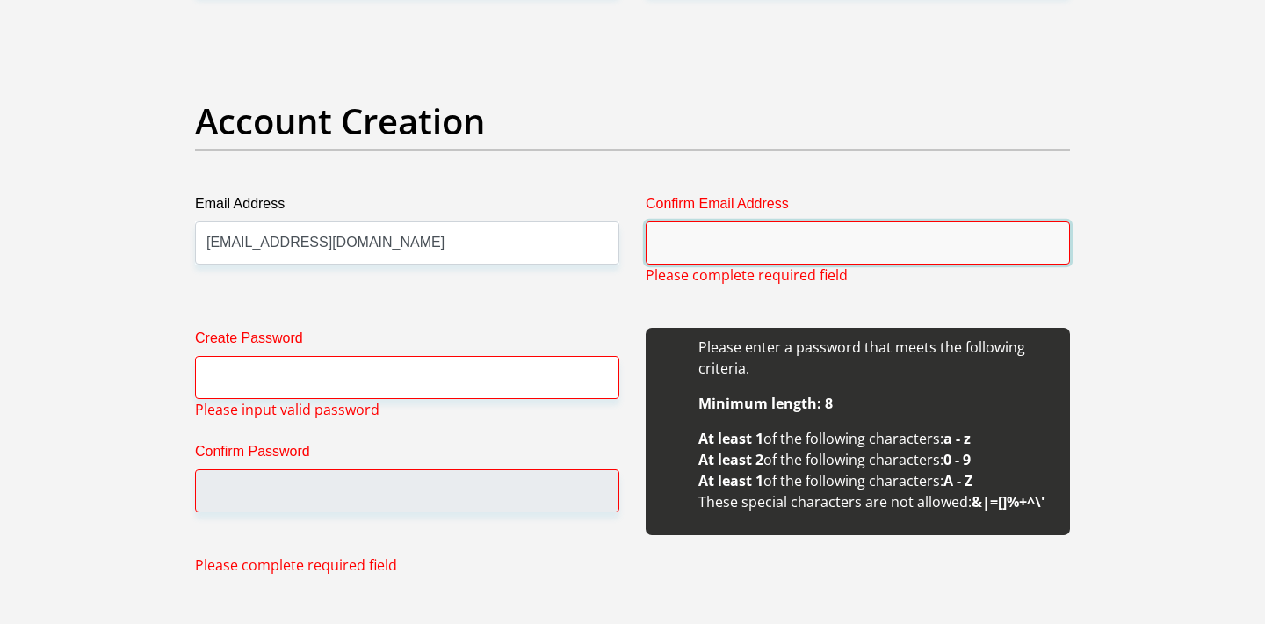
paste input "ayemediaproductions@gmail.com"
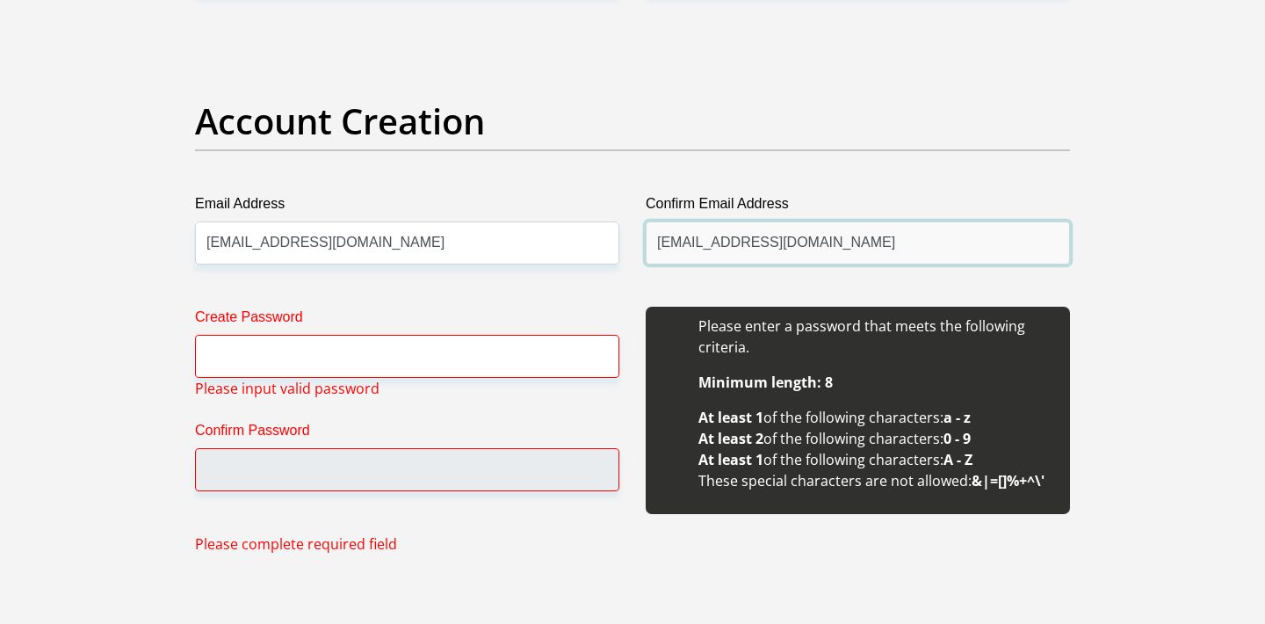
type input "ayemediaproductions@gmail.com"
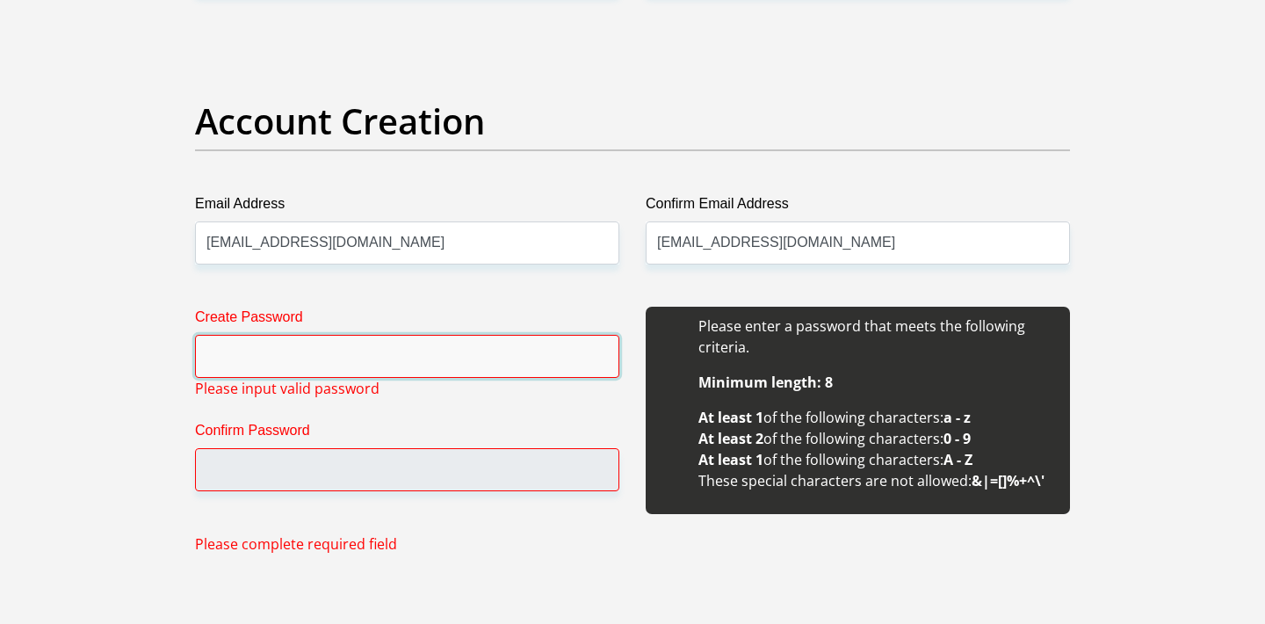
click at [225, 352] on input "Create Password" at bounding box center [407, 356] width 424 height 43
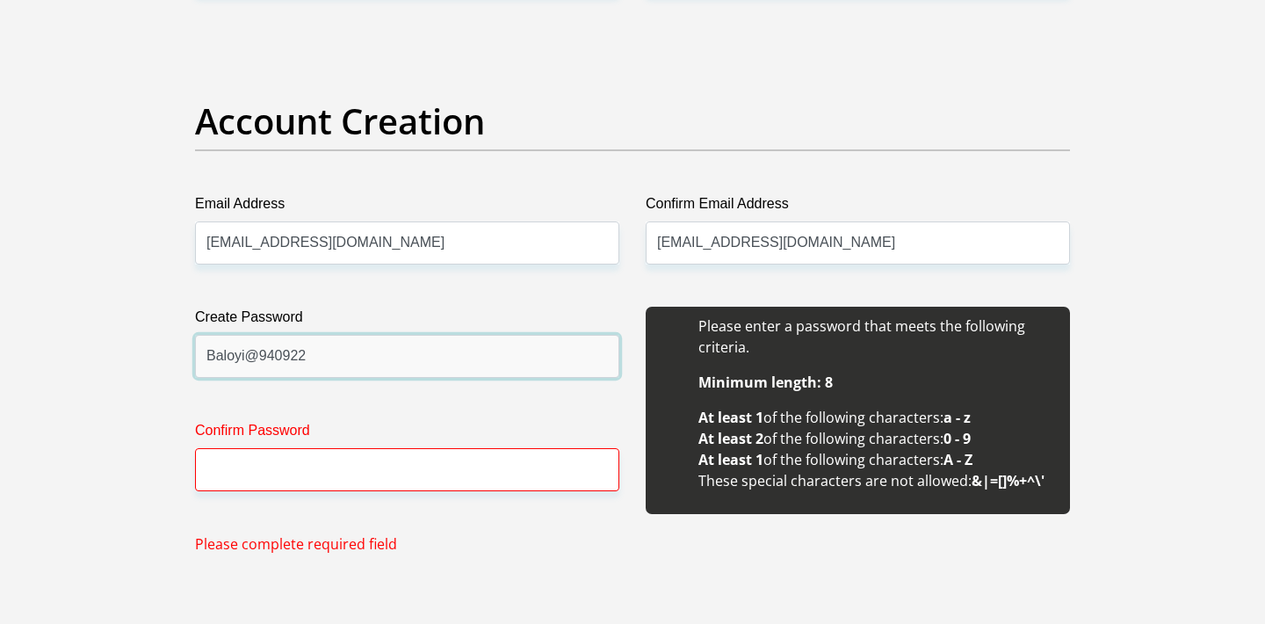
type input "Baloyi@940922"
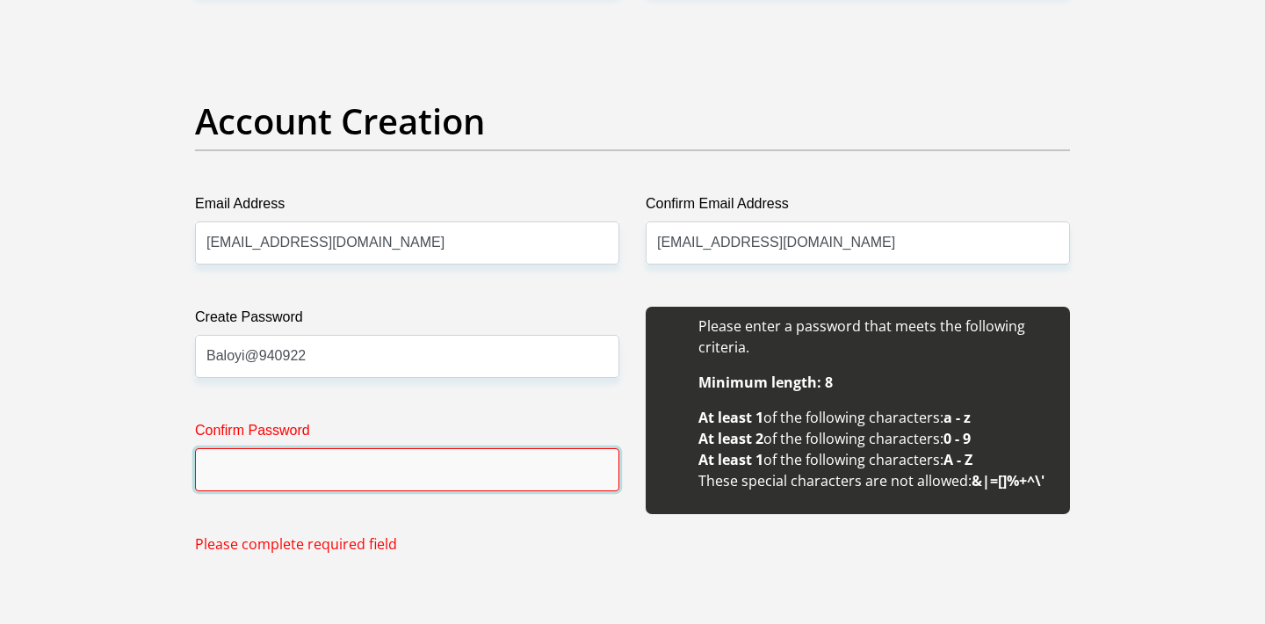
paste input "Baloyi@940922"
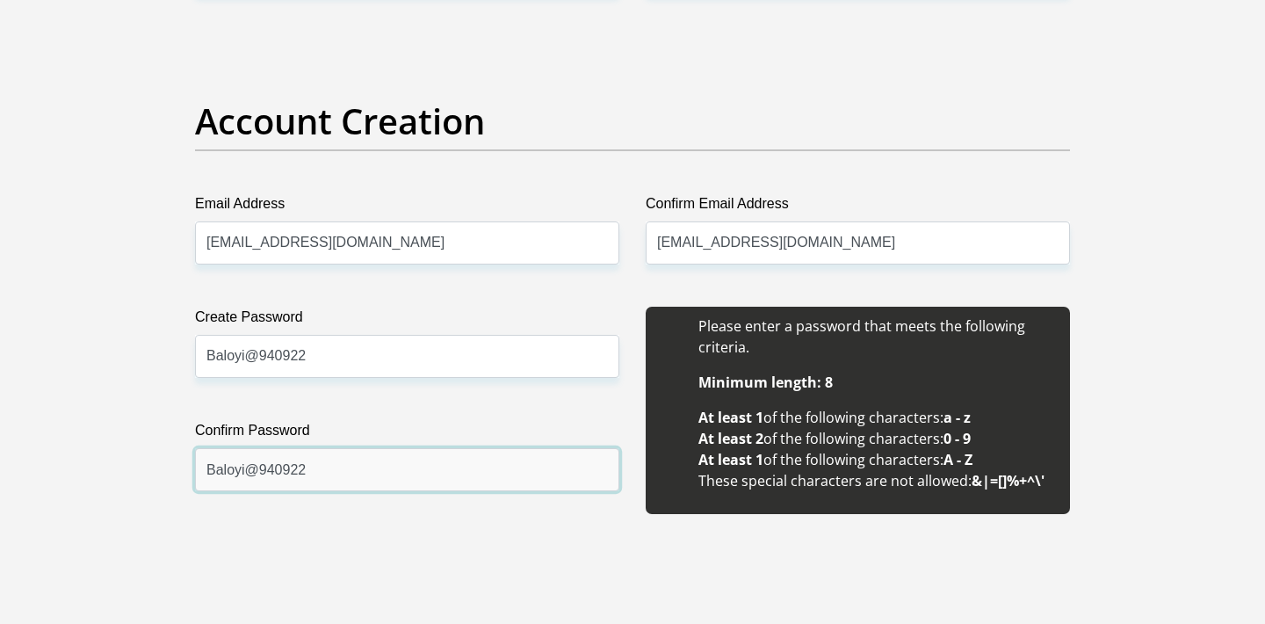
type input "Baloyi@940922"
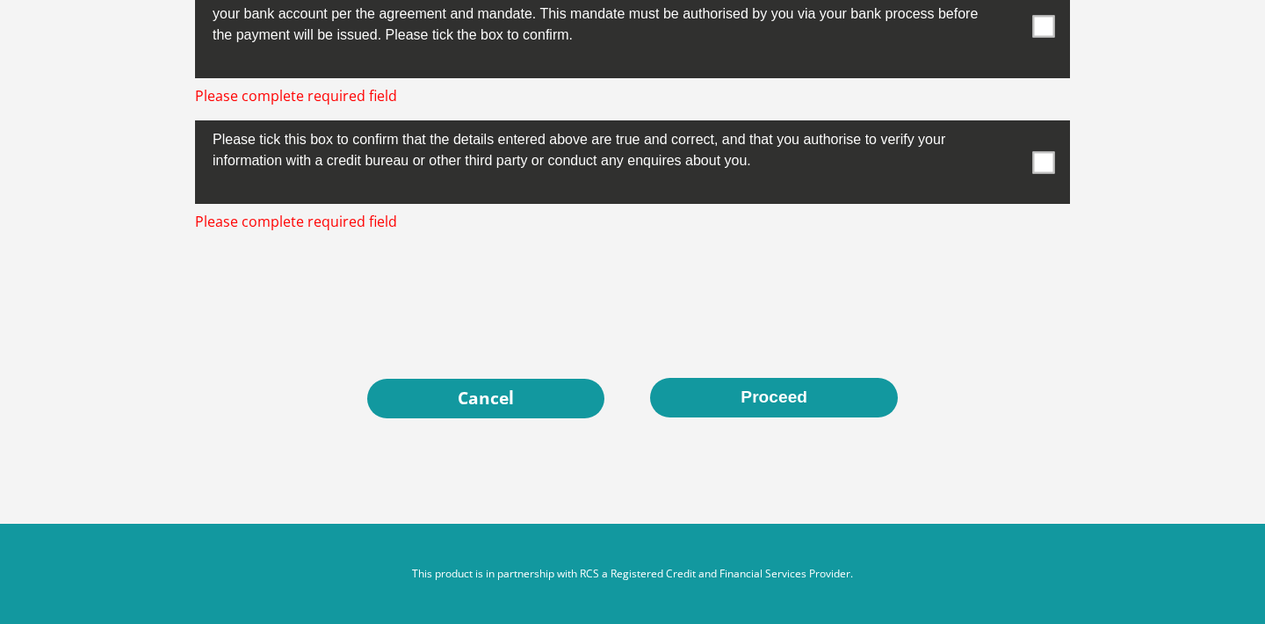
scroll to position [5720, 0]
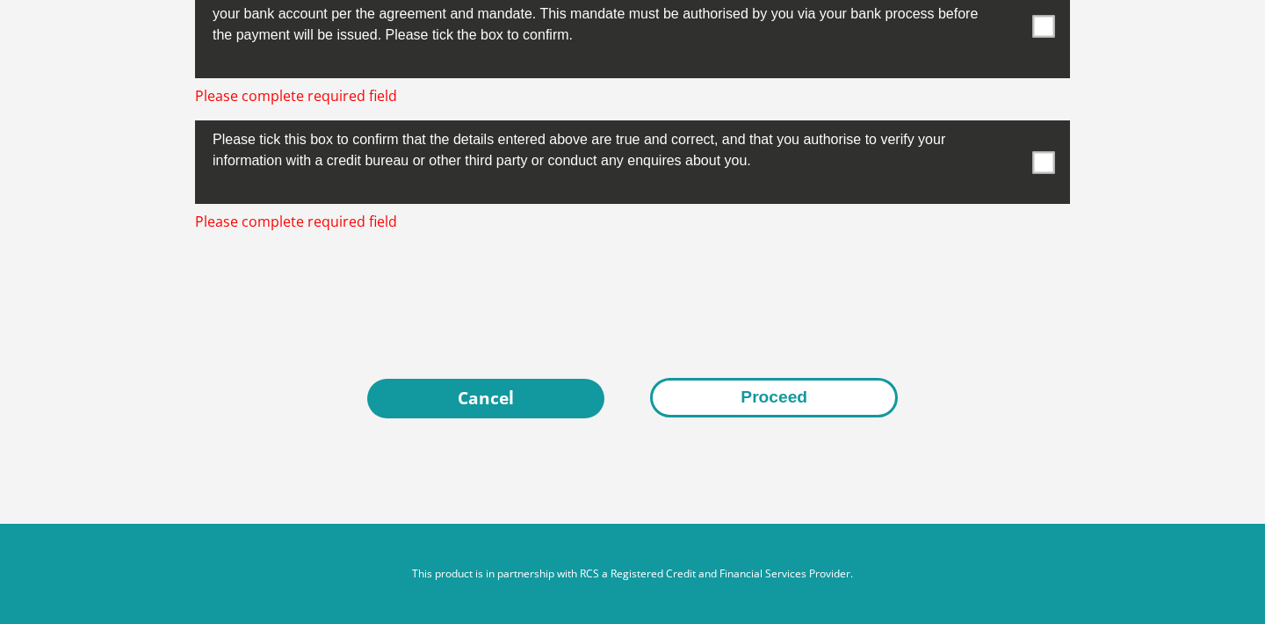
click at [749, 410] on button "Proceed" at bounding box center [774, 398] width 248 height 40
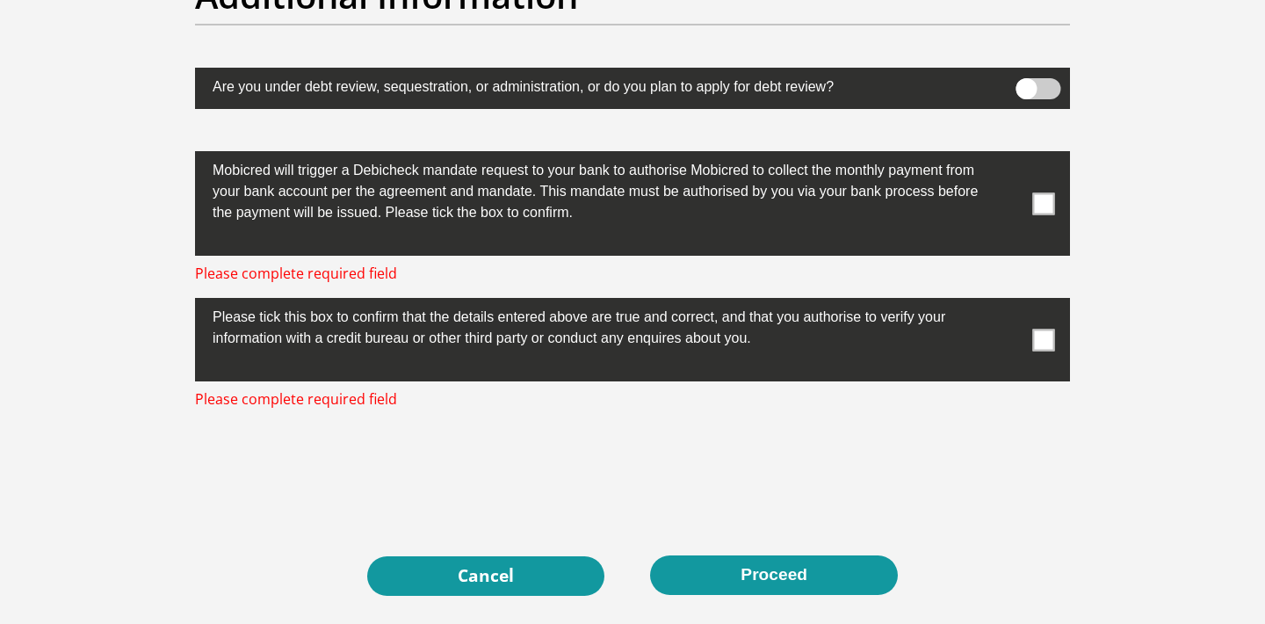
scroll to position [5542, 0]
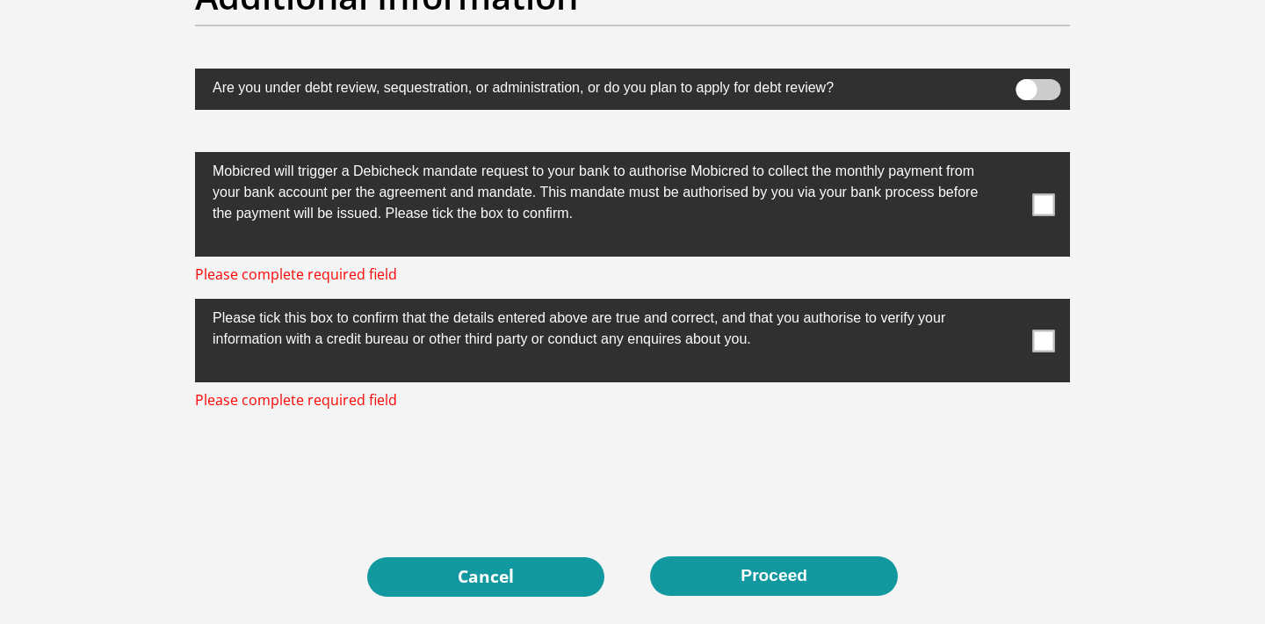
click at [1051, 212] on span at bounding box center [1044, 204] width 22 height 22
click at [1009, 156] on input "checkbox" at bounding box center [1009, 156] width 0 height 0
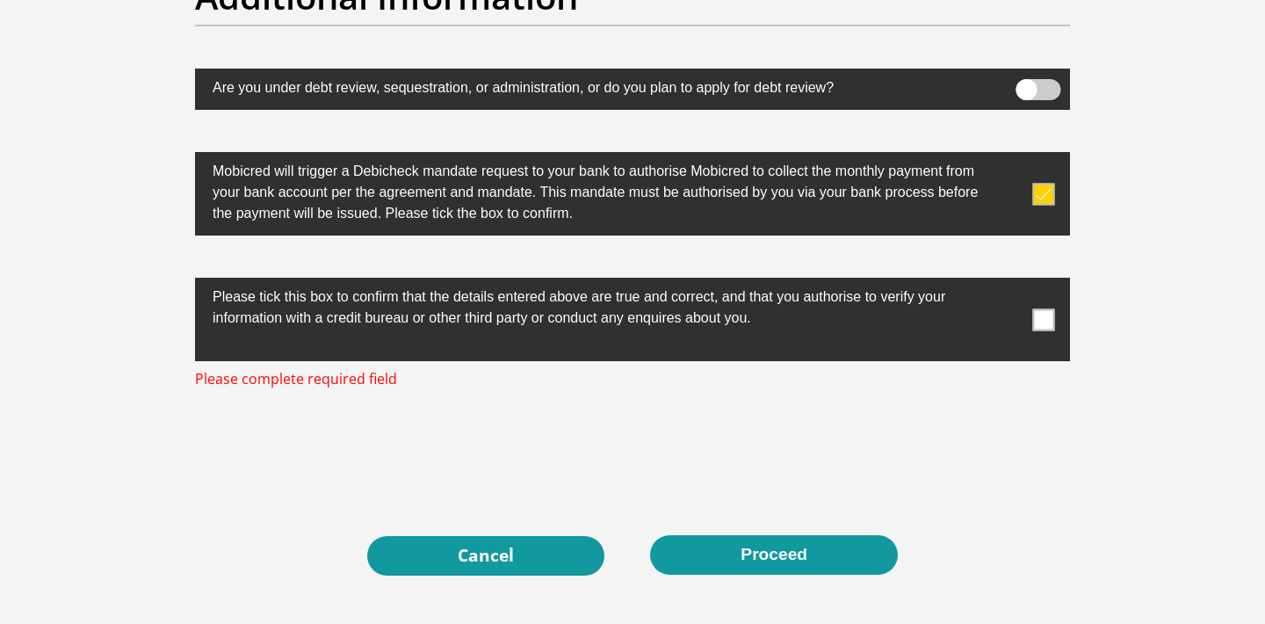
click at [1054, 329] on span at bounding box center [1044, 319] width 22 height 22
click at [1009, 282] on input "checkbox" at bounding box center [1009, 282] width 0 height 0
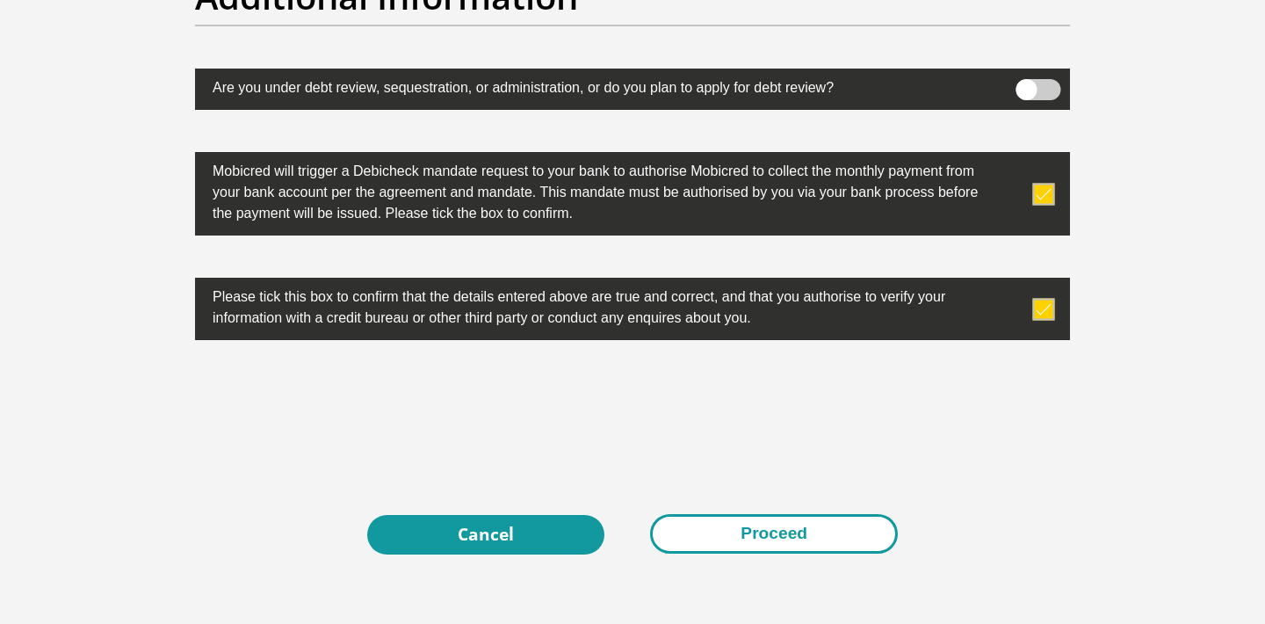
click at [720, 533] on button "Proceed" at bounding box center [774, 534] width 248 height 40
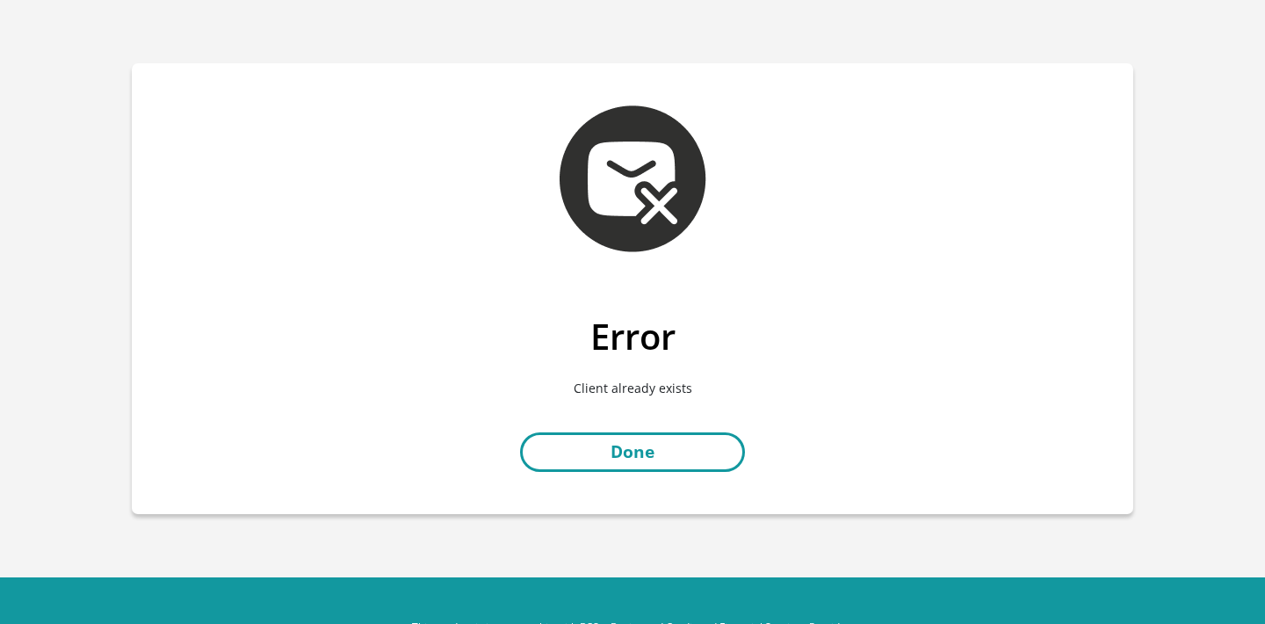
click at [664, 458] on link "Done" at bounding box center [632, 452] width 225 height 40
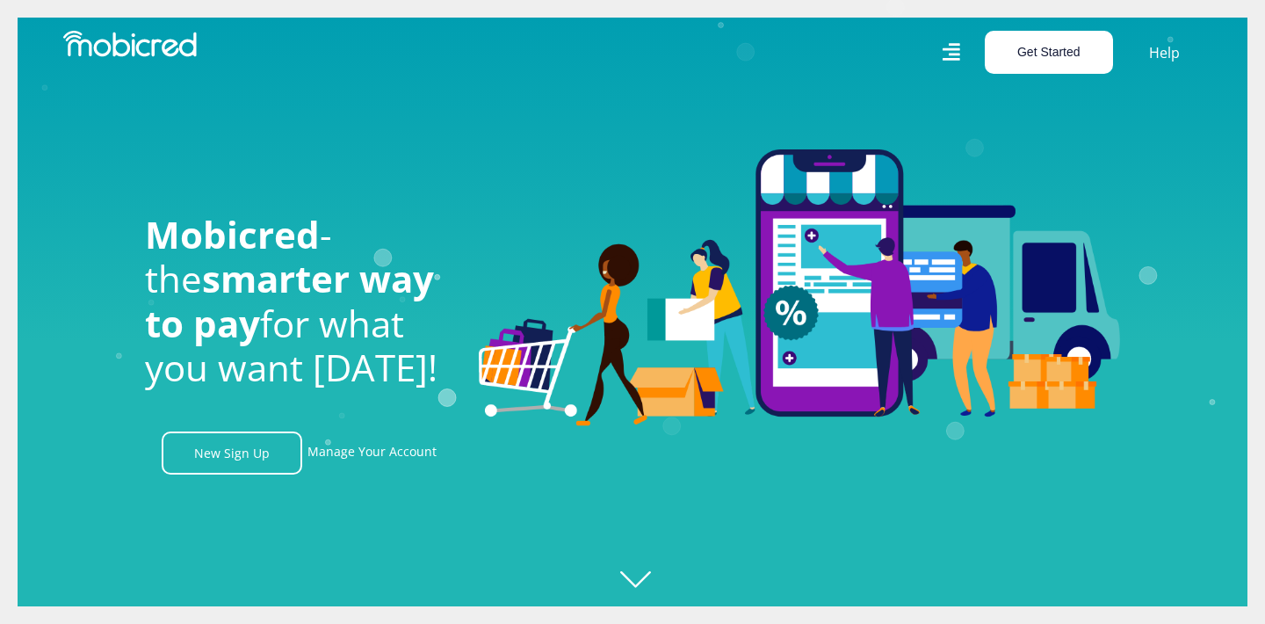
click at [1058, 65] on button "Get Started" at bounding box center [1049, 52] width 128 height 43
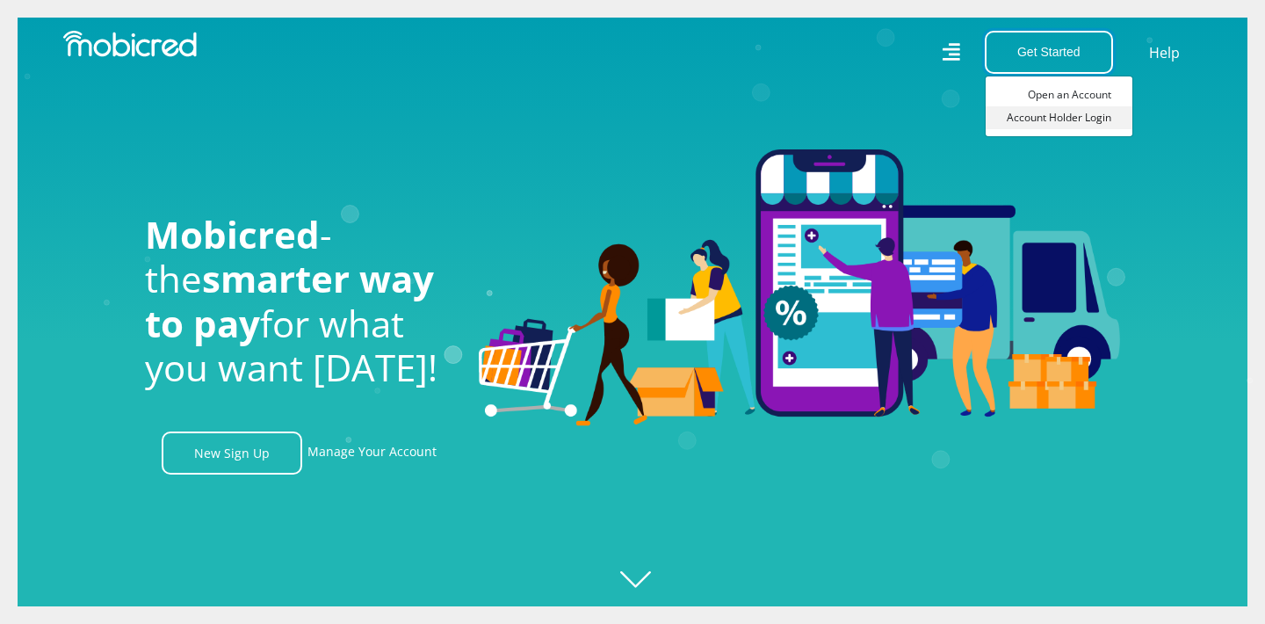
scroll to position [0, 1252]
click at [1051, 119] on link "Account Holder Login" at bounding box center [1059, 117] width 147 height 23
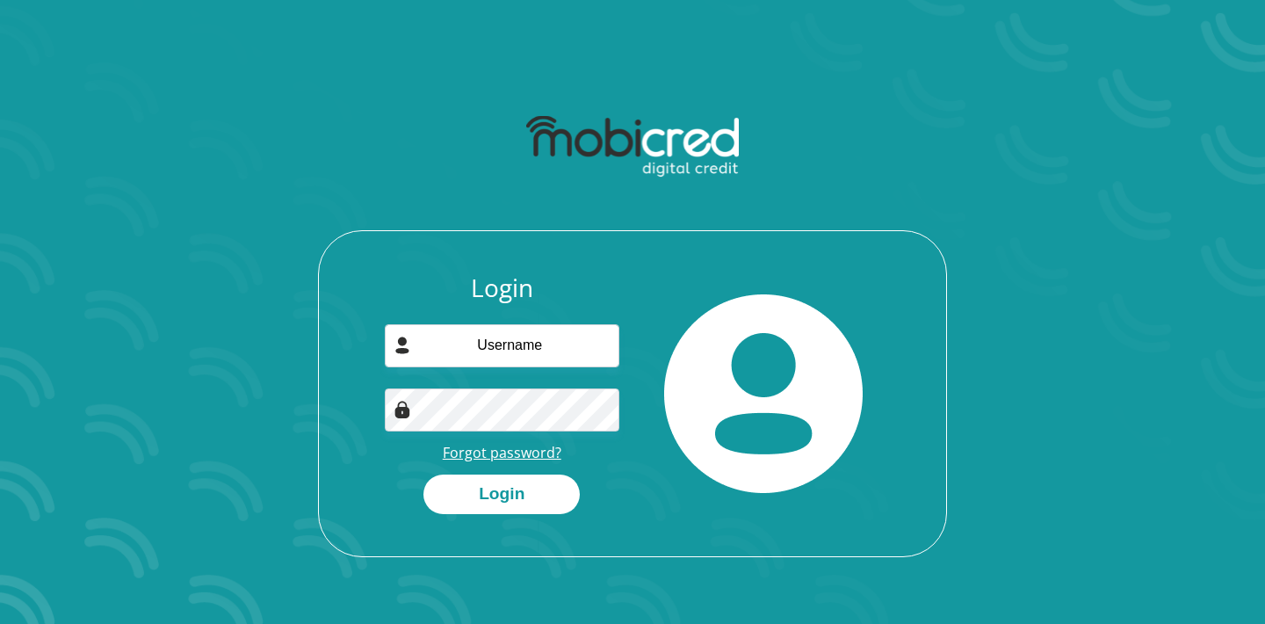
click at [532, 455] on link "Forgot password?" at bounding box center [502, 452] width 119 height 19
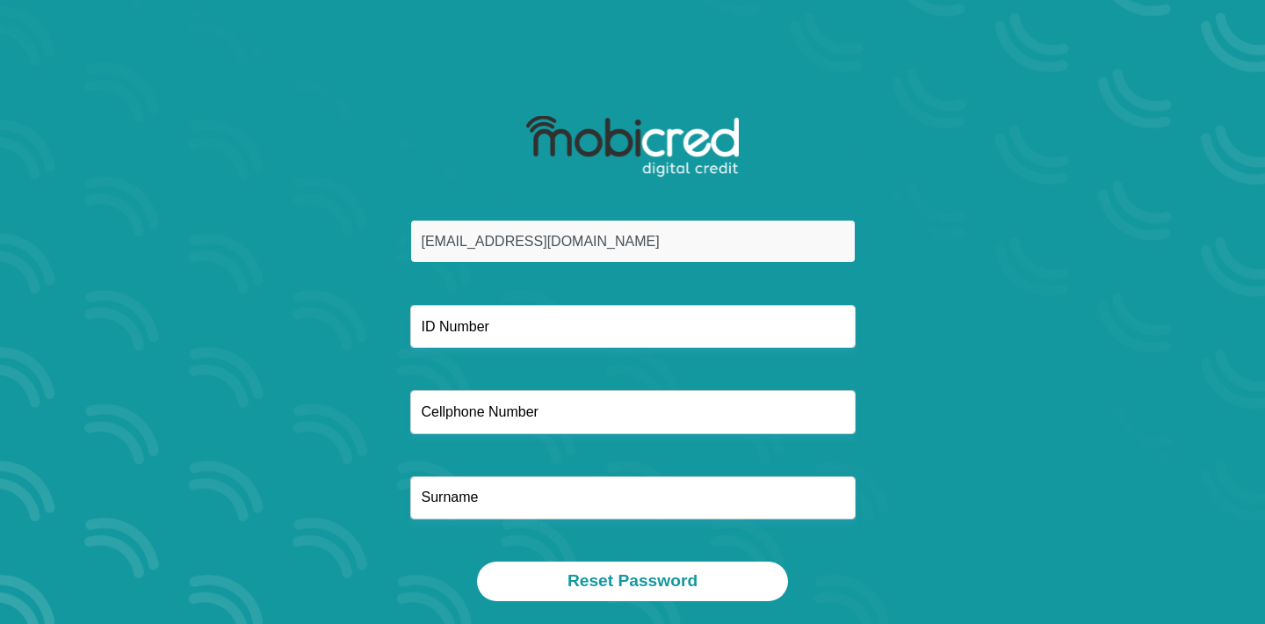
type input "[EMAIL_ADDRESS][DOMAIN_NAME]"
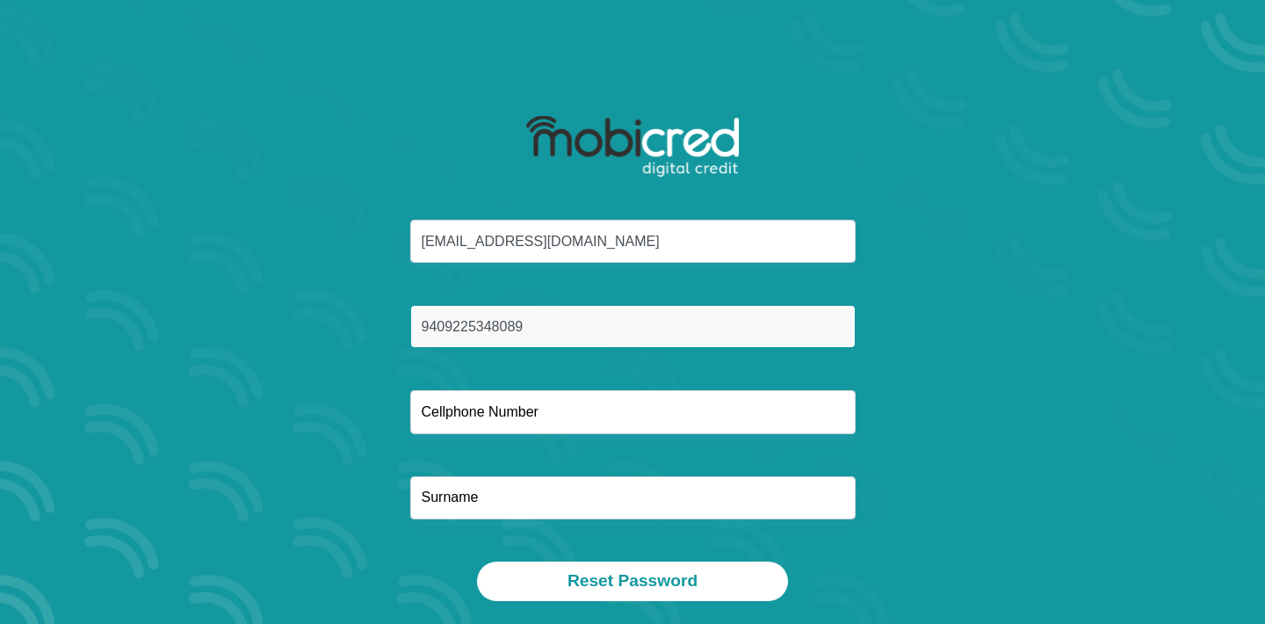
type input "9409225348089"
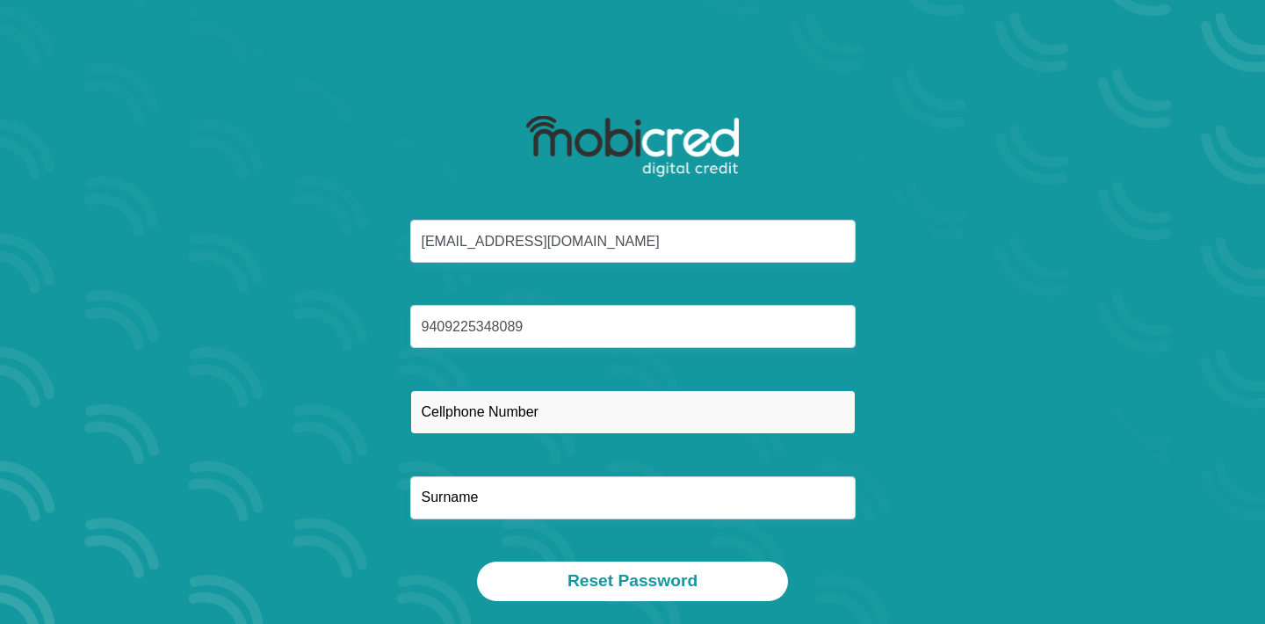
type input "b"
type input "0732427046"
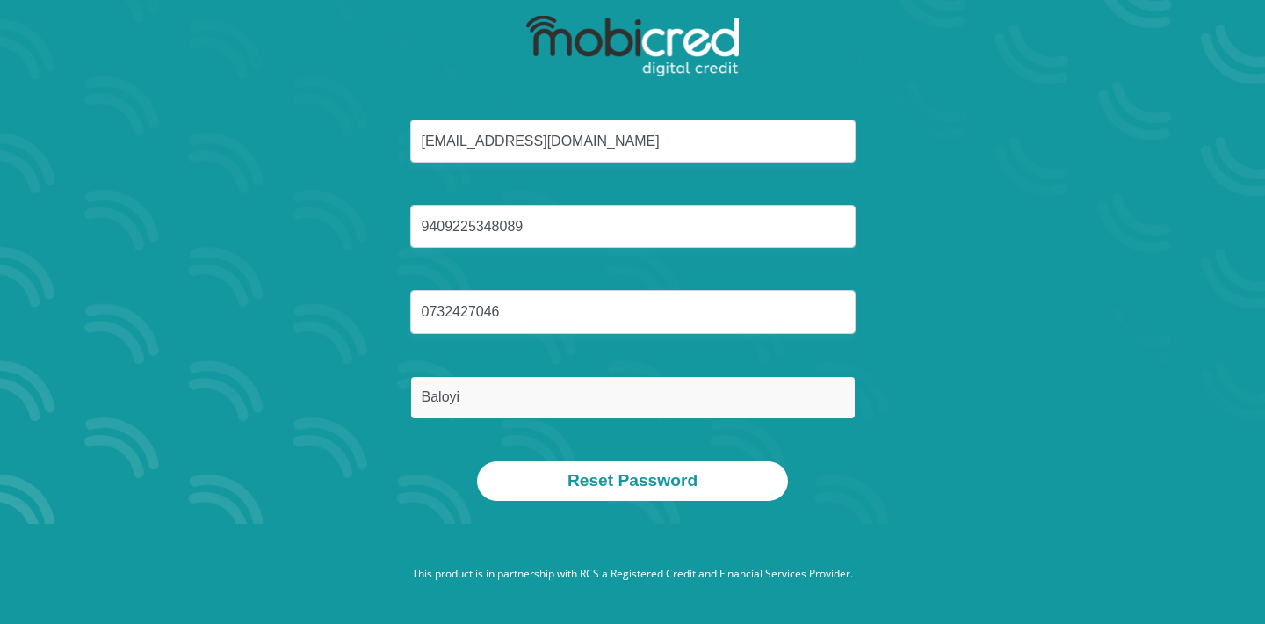
scroll to position [100, 0]
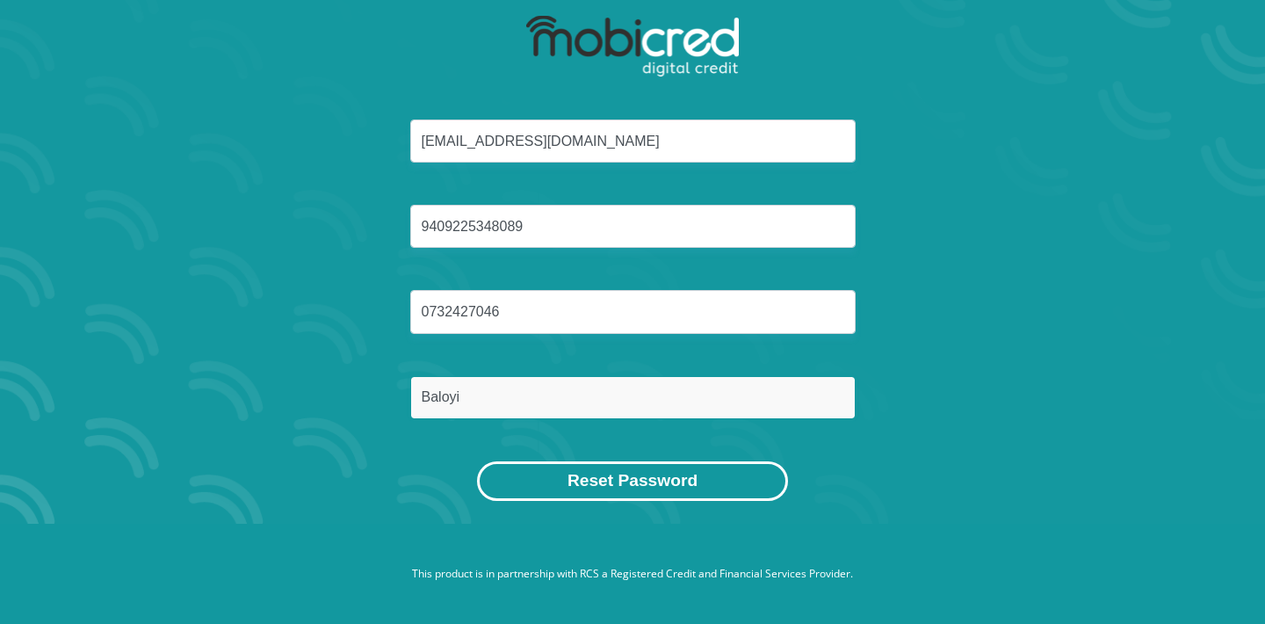
type input "Baloyi"
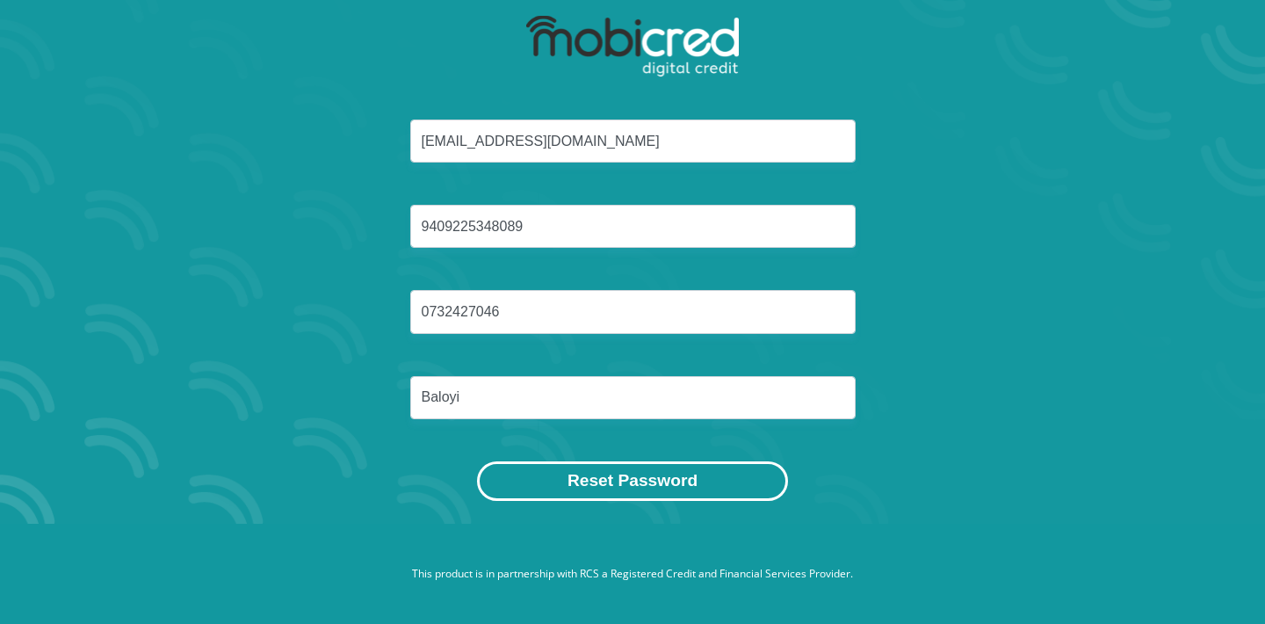
click at [633, 481] on button "Reset Password" at bounding box center [632, 481] width 311 height 40
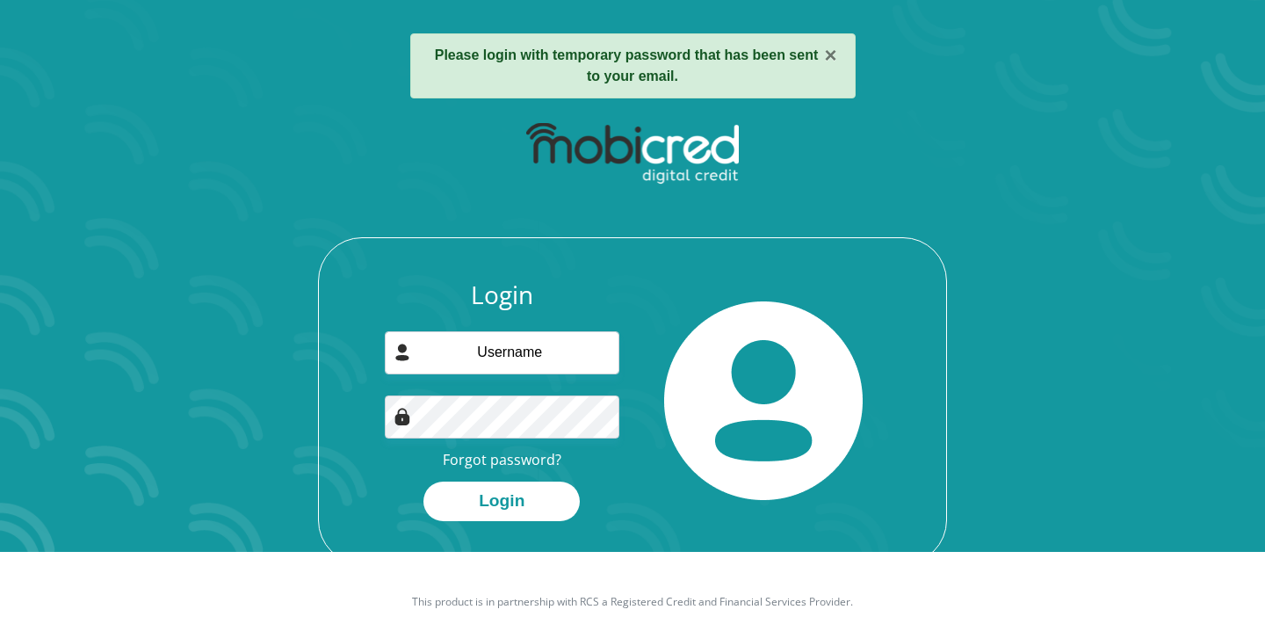
scroll to position [72, 0]
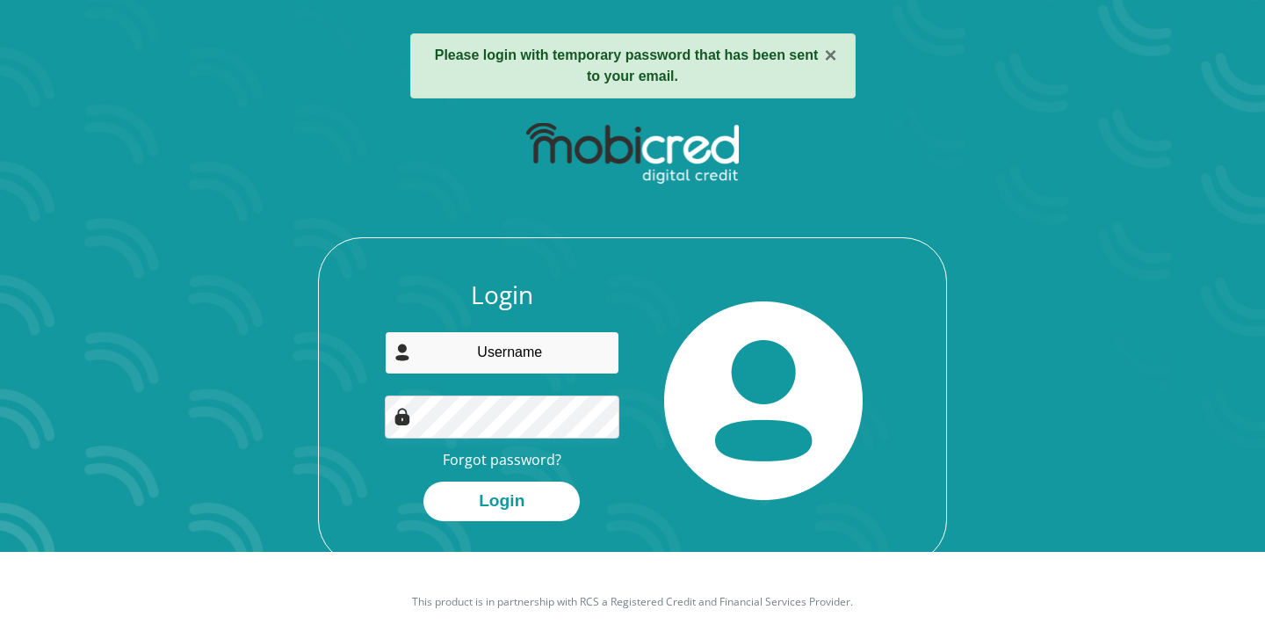
paste input "Baloyi@940922"
type input "B"
type input "[EMAIL_ADDRESS][DOMAIN_NAME]"
click at [534, 346] on input "[EMAIL_ADDRESS][DOMAIN_NAME]" at bounding box center [502, 352] width 235 height 43
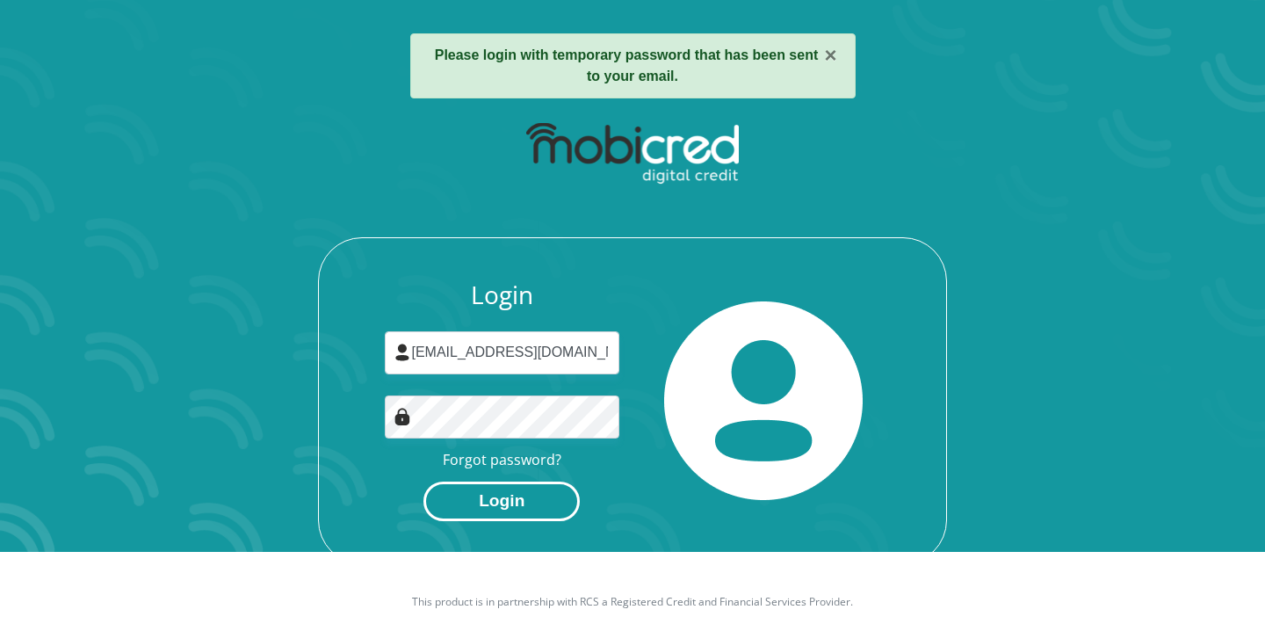
click at [515, 515] on button "Login" at bounding box center [501, 501] width 156 height 40
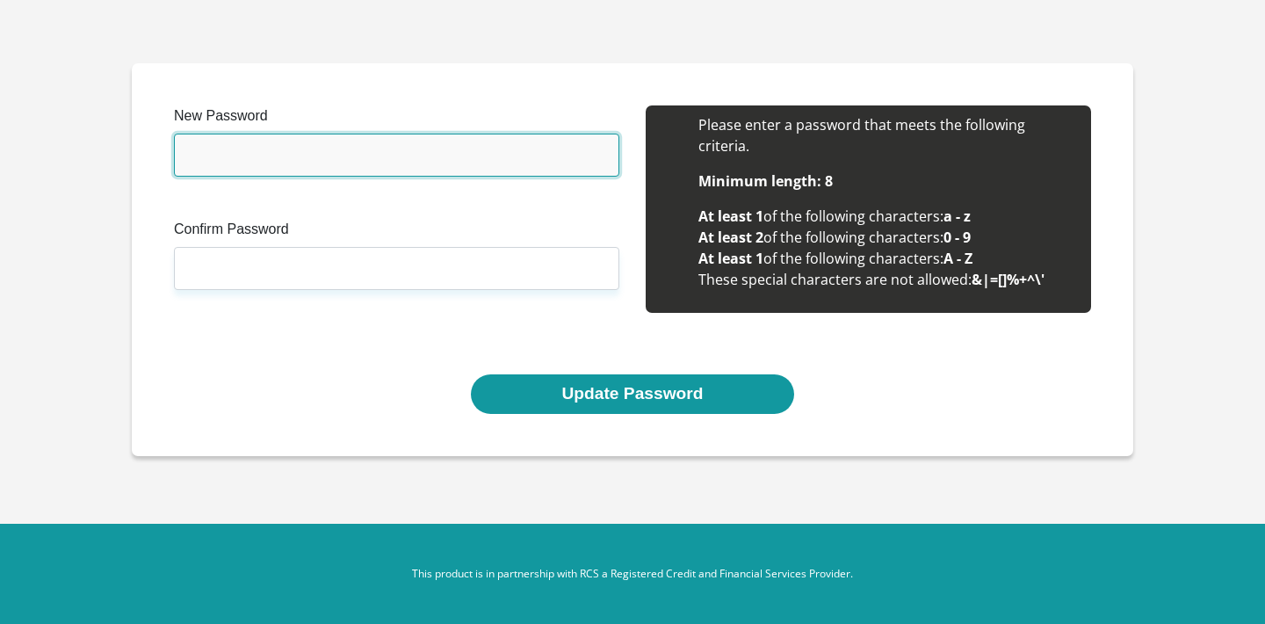
click at [346, 148] on input "New Password" at bounding box center [396, 155] width 445 height 43
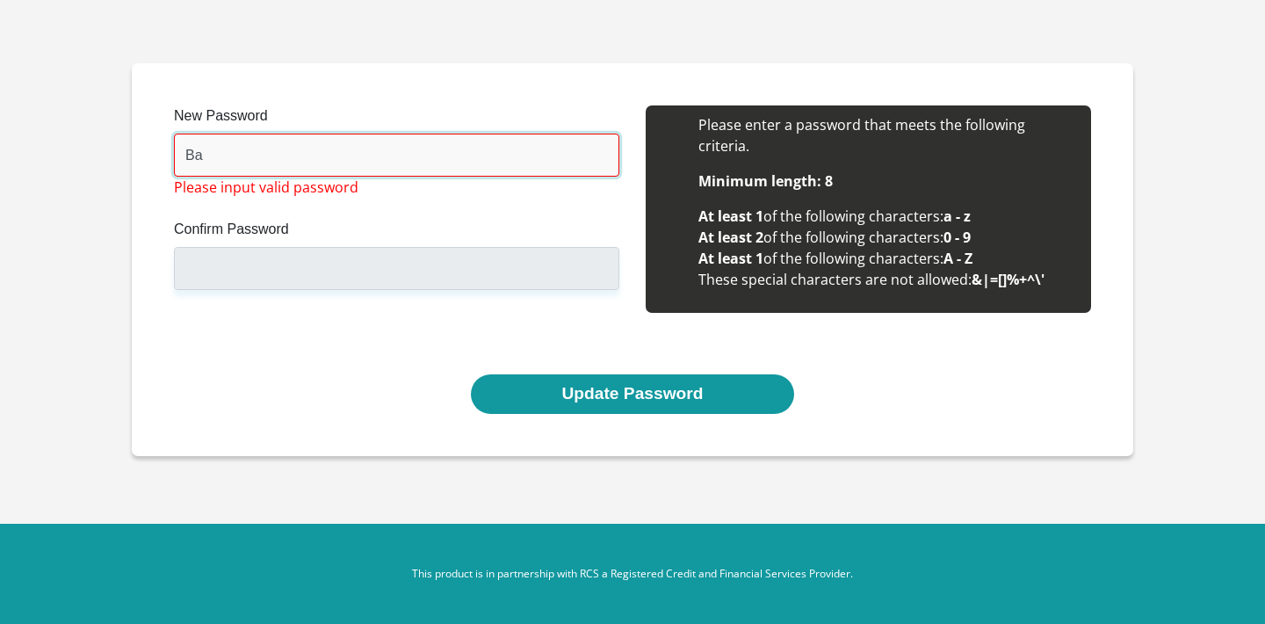
type input "B"
paste input "Baloyi@940922"
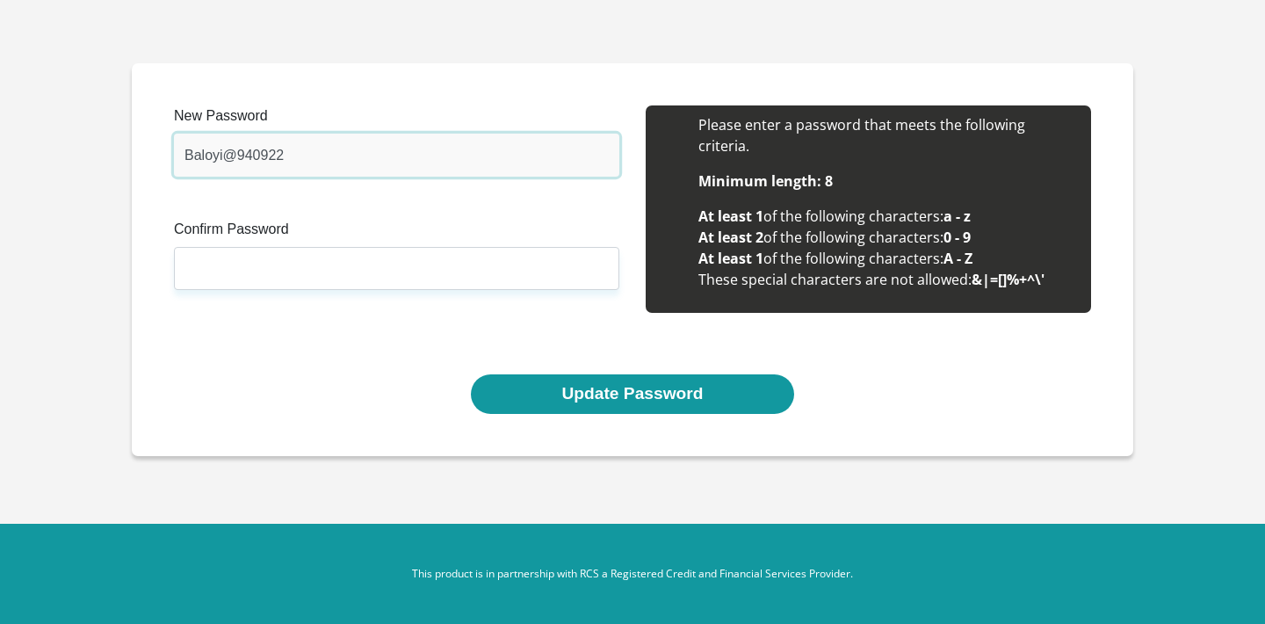
type input "Baloyi@940922"
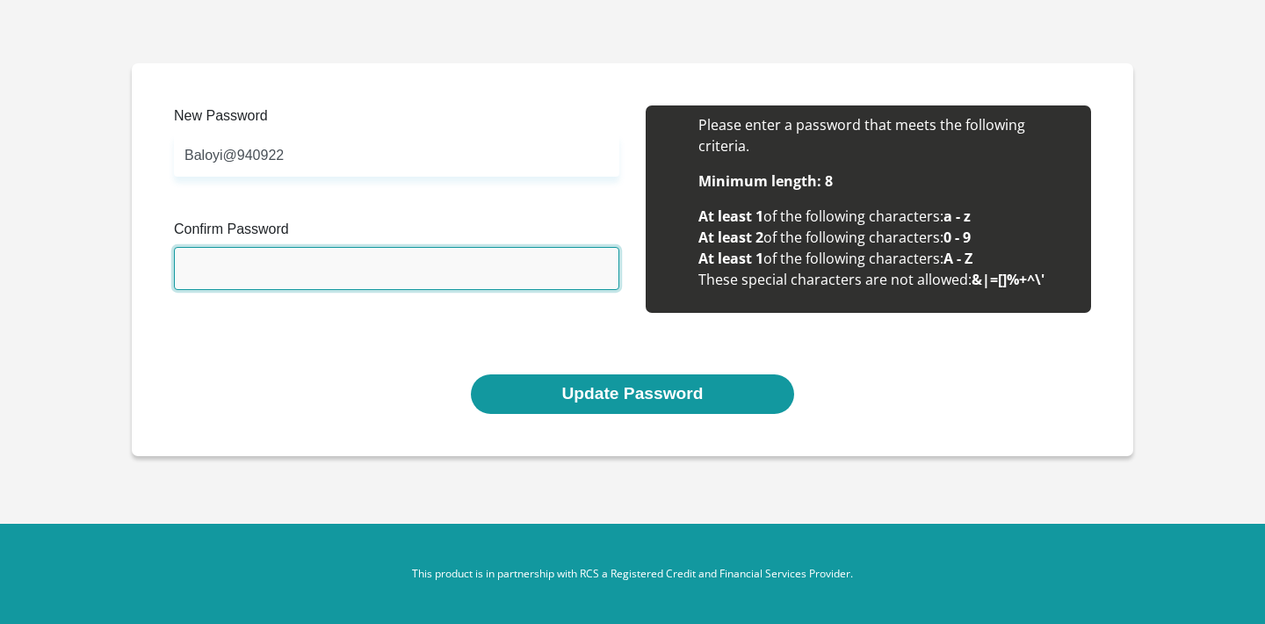
paste input "Baloyi@940922"
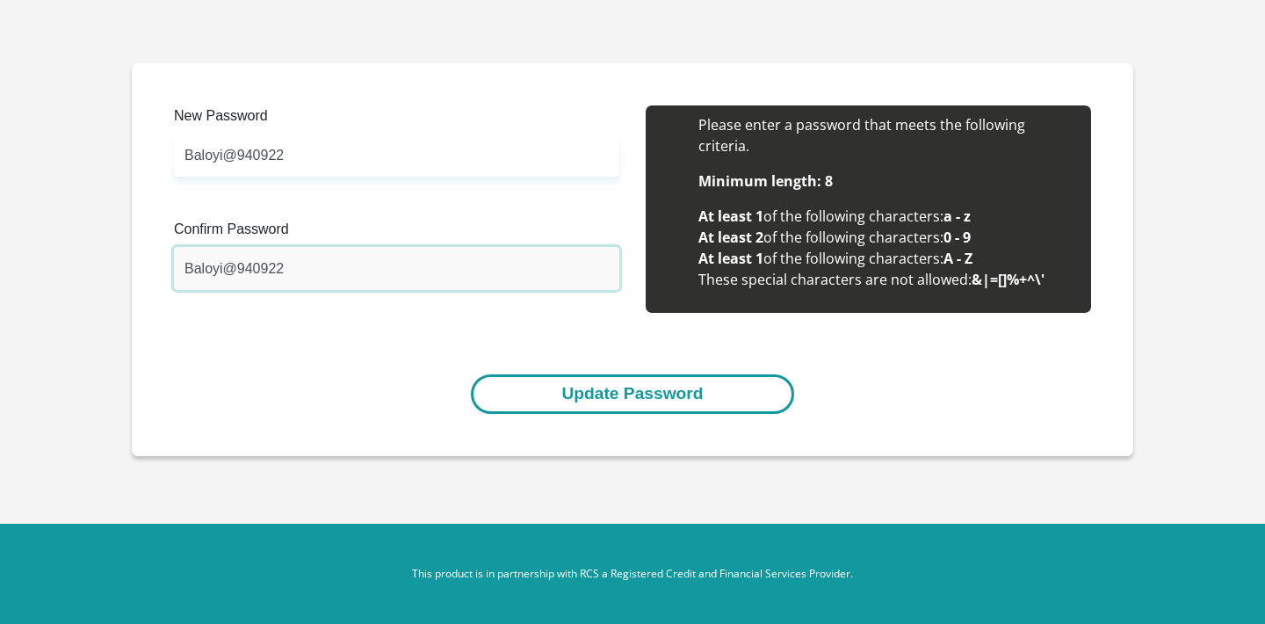
type input "Baloyi@940922"
click at [600, 386] on button "Update Password" at bounding box center [632, 394] width 322 height 40
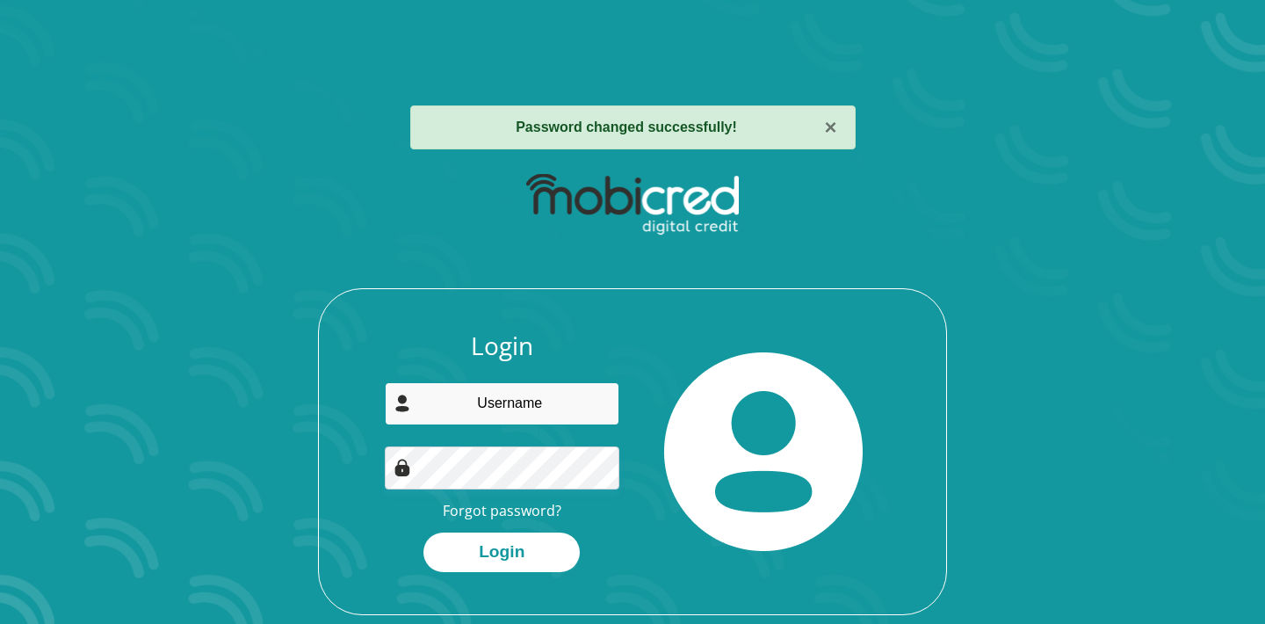
type input "A"
type input "ayemediaproductions@gmail.com"
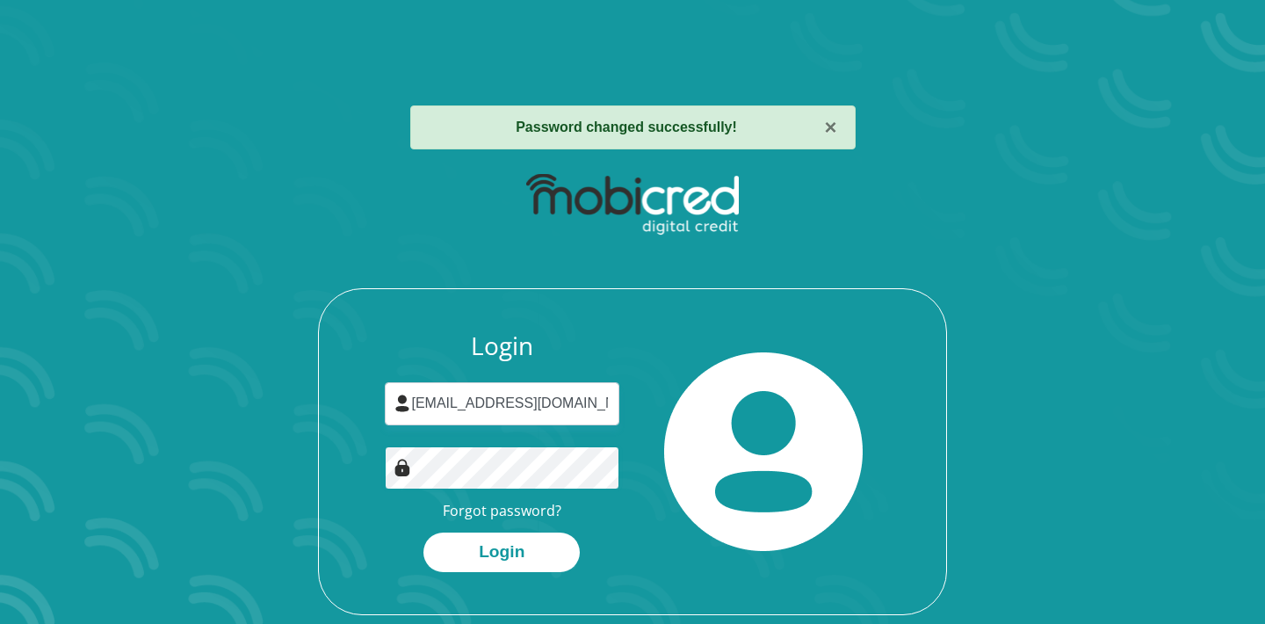
click at [502, 550] on button "Login" at bounding box center [501, 552] width 156 height 40
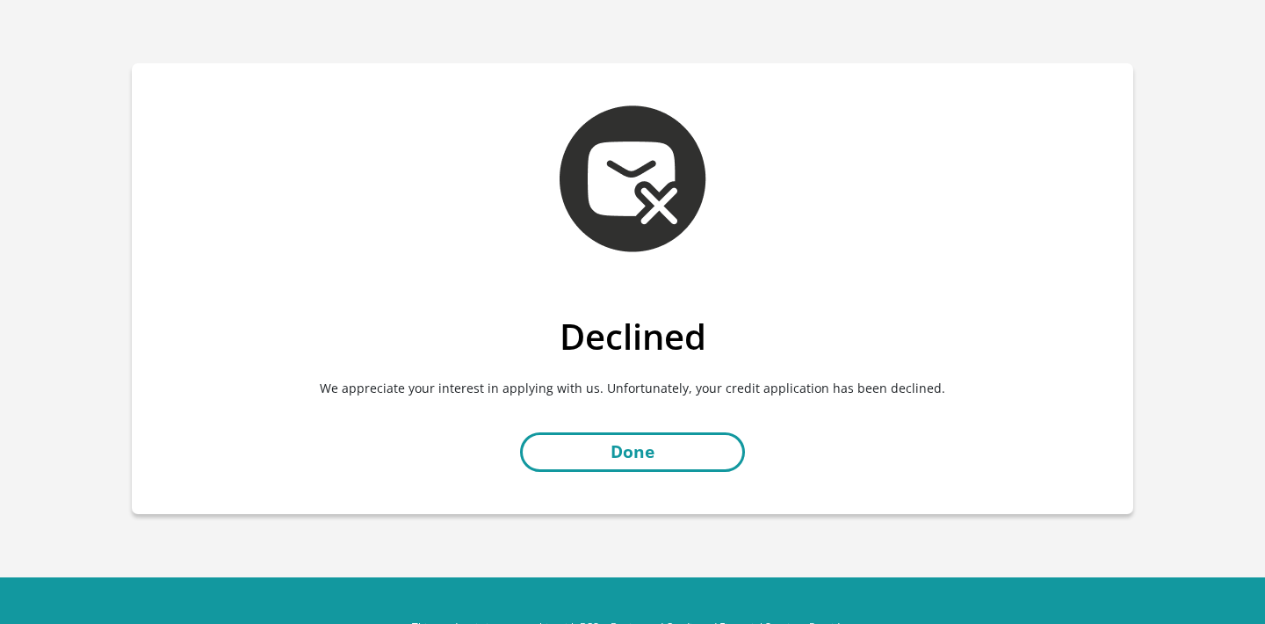
click at [589, 445] on link "Done" at bounding box center [632, 452] width 225 height 40
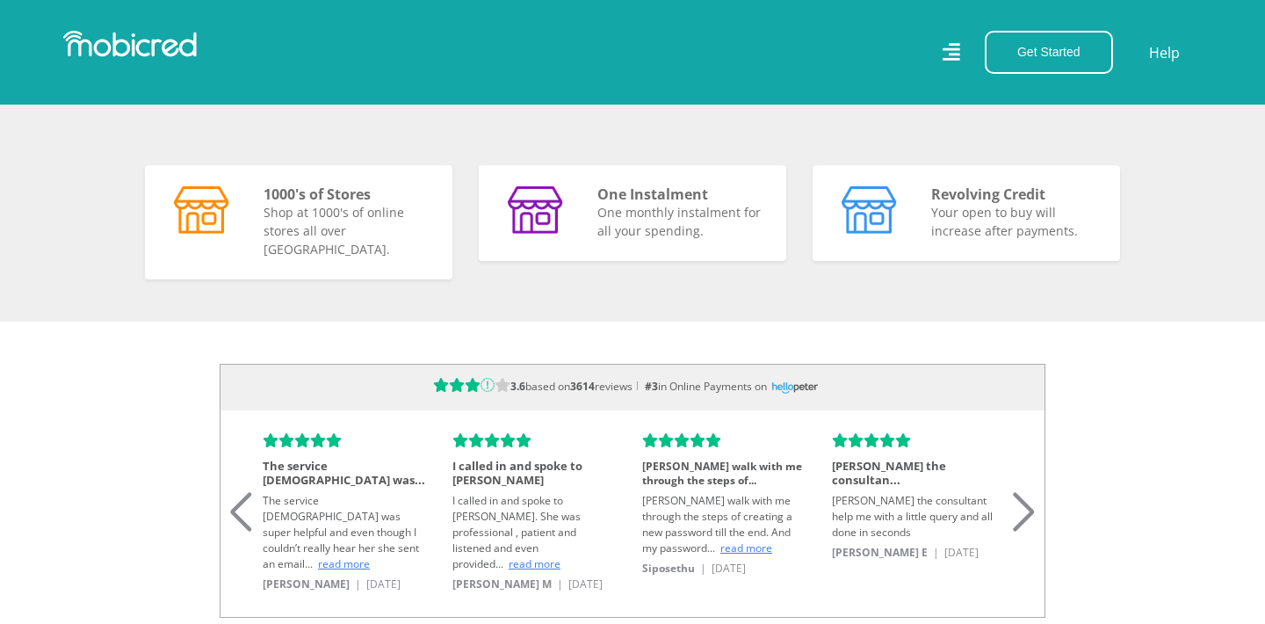
scroll to position [0, 4006]
click at [934, 231] on p "Your open to buy will increase after payments." at bounding box center [1015, 218] width 168 height 37
click at [1034, 48] on button "Get Started" at bounding box center [1049, 52] width 128 height 43
click at [1049, 120] on link "Account Holder Login" at bounding box center [1059, 117] width 147 height 23
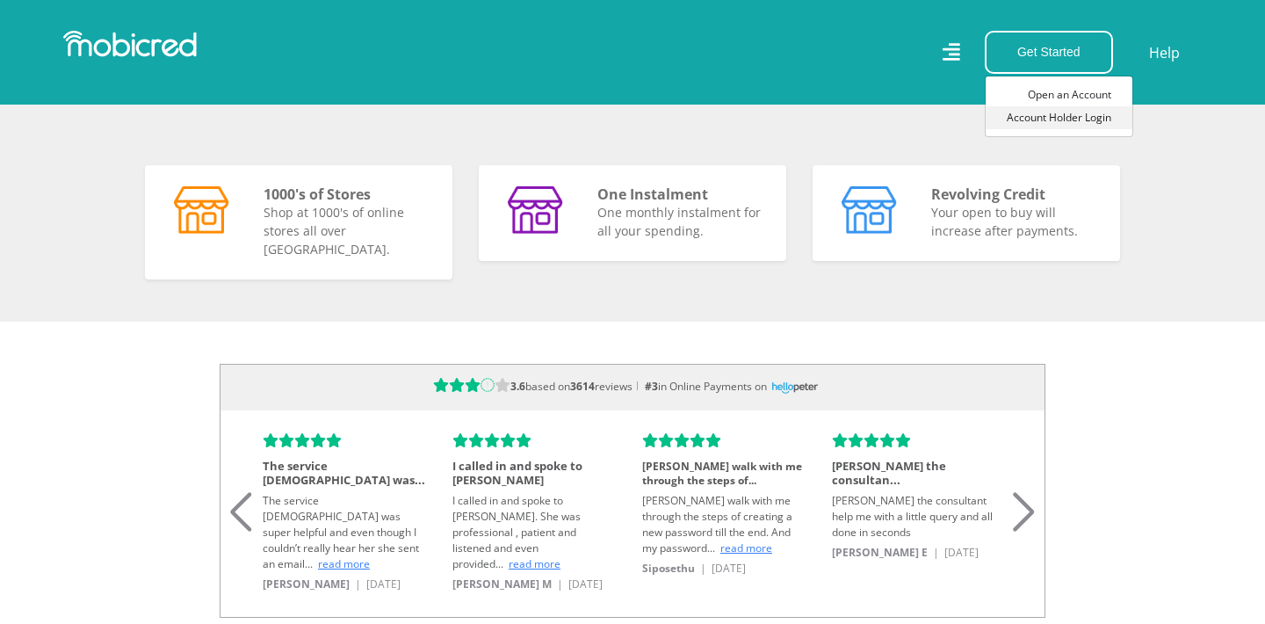
scroll to position [0, 1002]
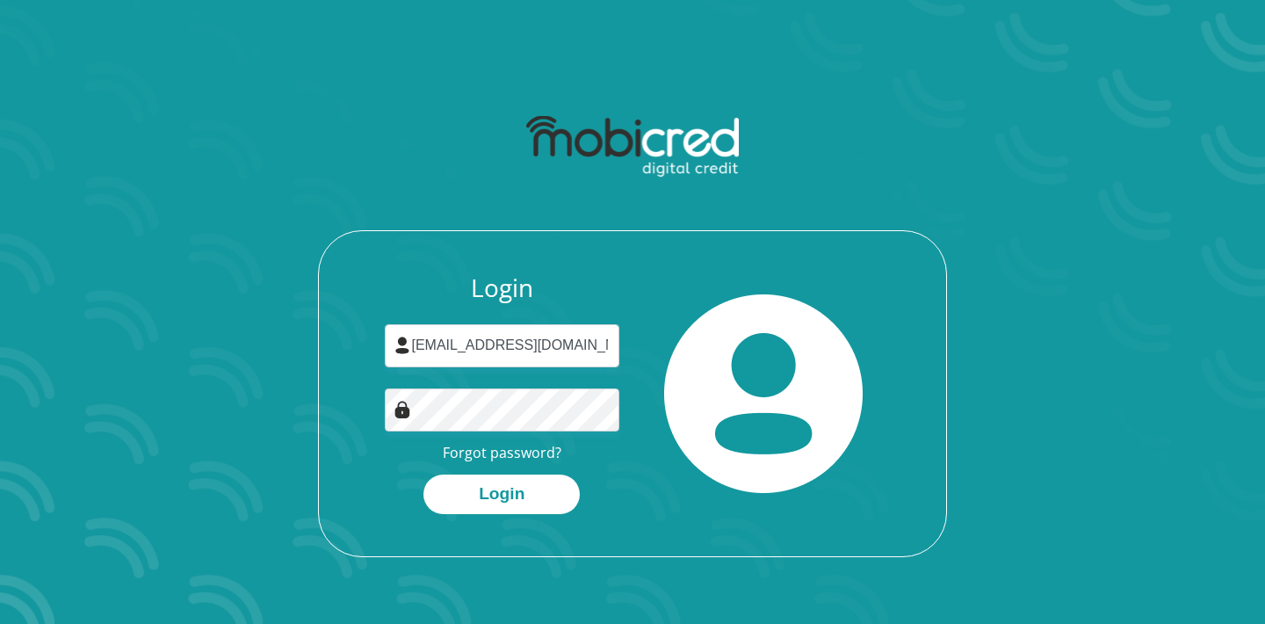
type input "[EMAIL_ADDRESS][DOMAIN_NAME]"
click at [502, 492] on button "Login" at bounding box center [501, 494] width 156 height 40
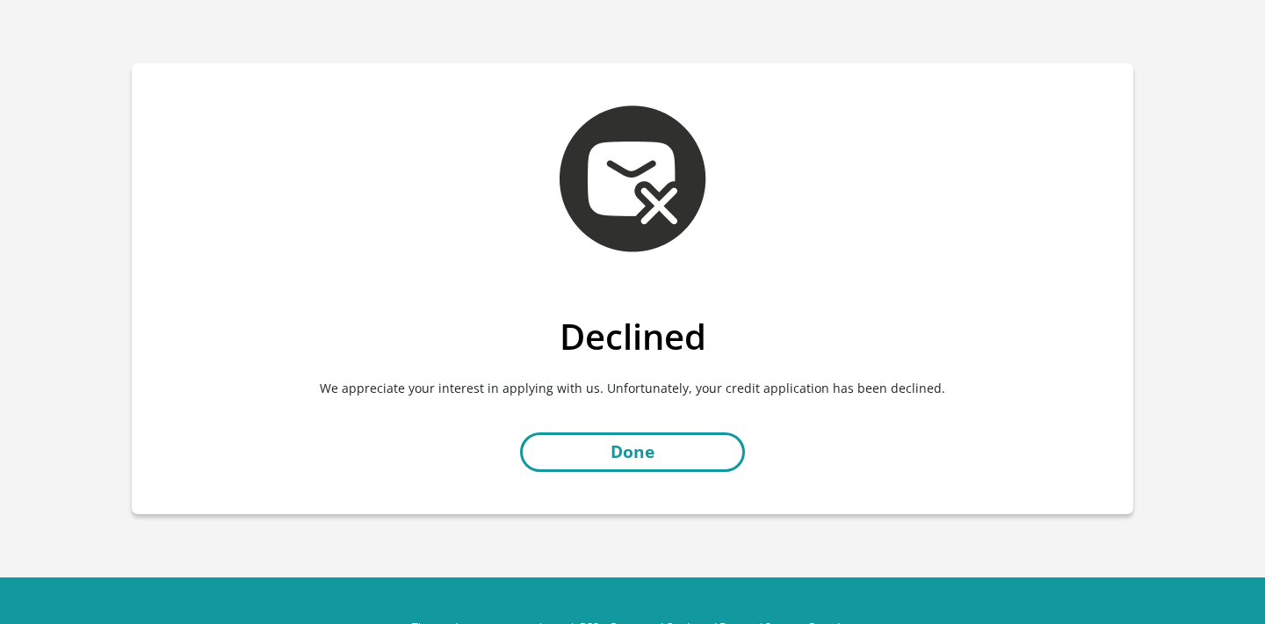
click at [610, 458] on link "Done" at bounding box center [632, 452] width 225 height 40
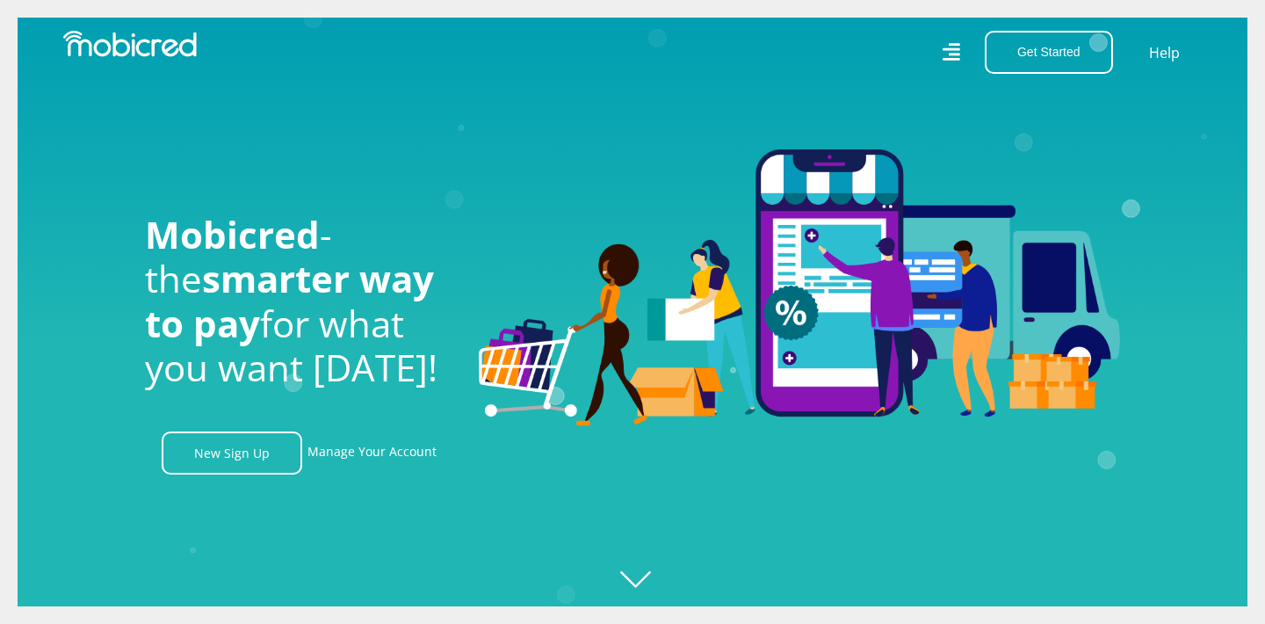
scroll to position [0, 1203]
